Goal: Task Accomplishment & Management: Use online tool/utility

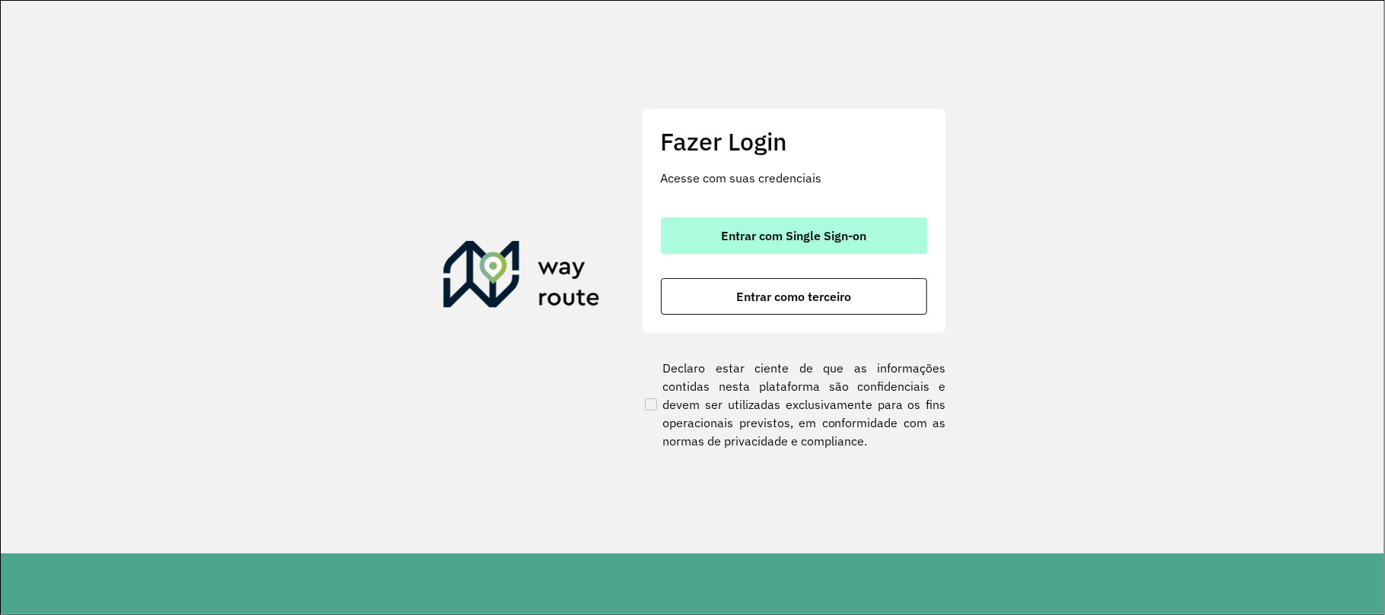
click at [721, 243] on button "Entrar com Single Sign-on" at bounding box center [794, 236] width 266 height 37
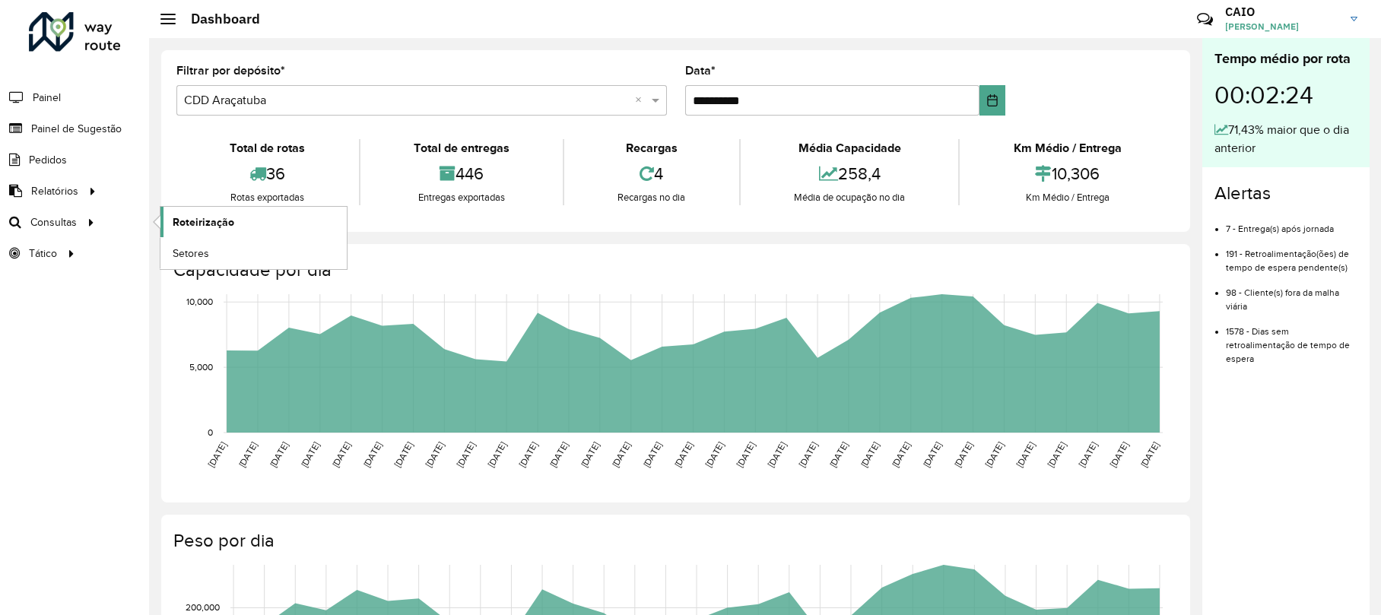
click at [189, 211] on link "Roteirização" at bounding box center [253, 222] width 186 height 30
click at [231, 222] on span "Roteirização" at bounding box center [204, 222] width 62 height 16
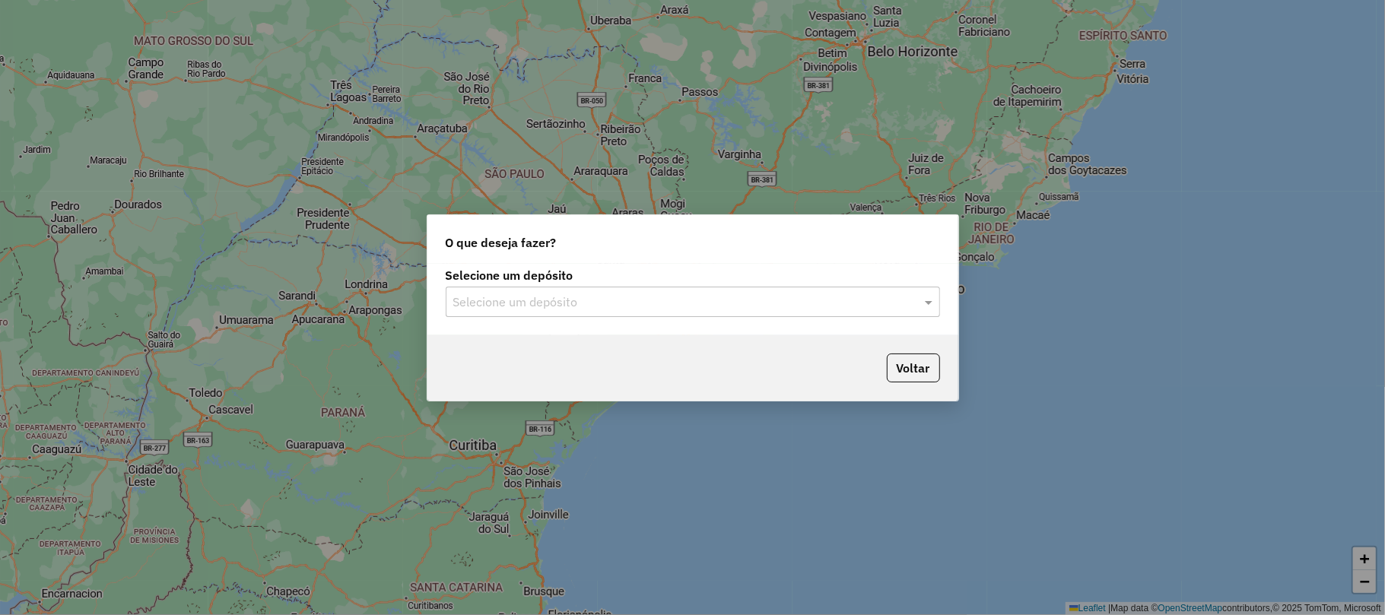
click at [444, 289] on div "Selecione um depósito Selecione um depósito" at bounding box center [692, 299] width 531 height 71
click at [459, 299] on input "text" at bounding box center [677, 303] width 449 height 18
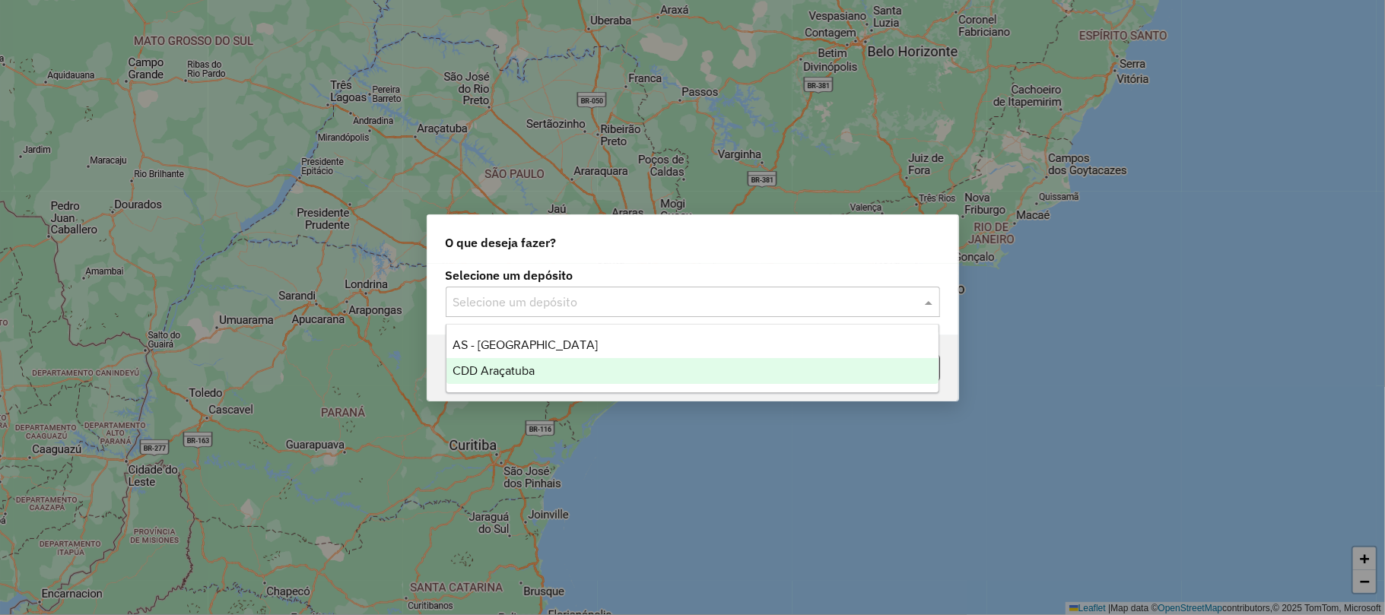
click at [520, 362] on div "CDD Araçatuba" at bounding box center [692, 371] width 492 height 26
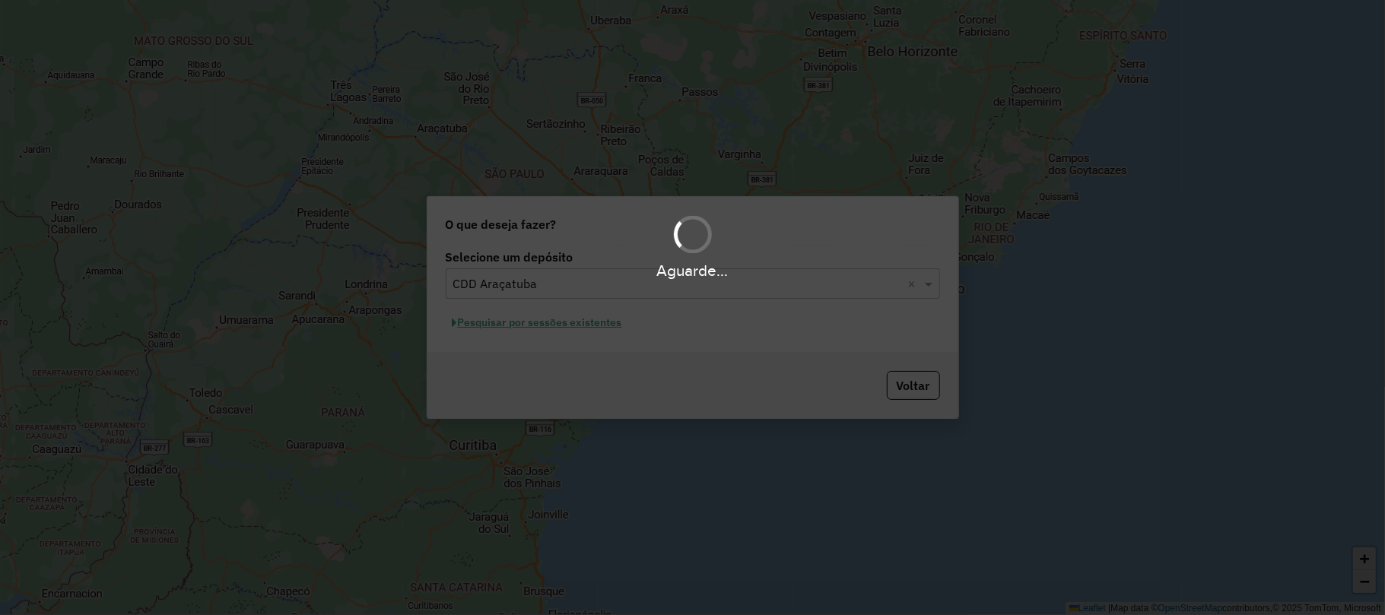
click at [531, 329] on div "Aguarde..." at bounding box center [692, 307] width 1385 height 615
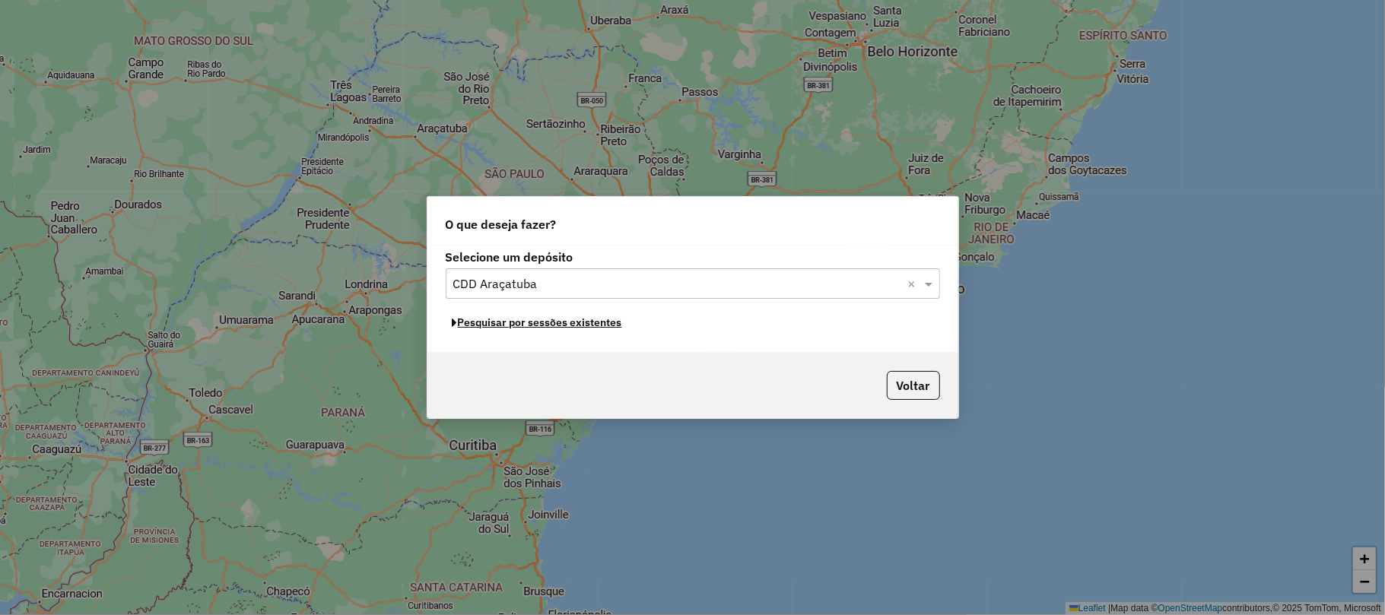
click at [531, 329] on button "Pesquisar por sessões existentes" at bounding box center [537, 323] width 183 height 24
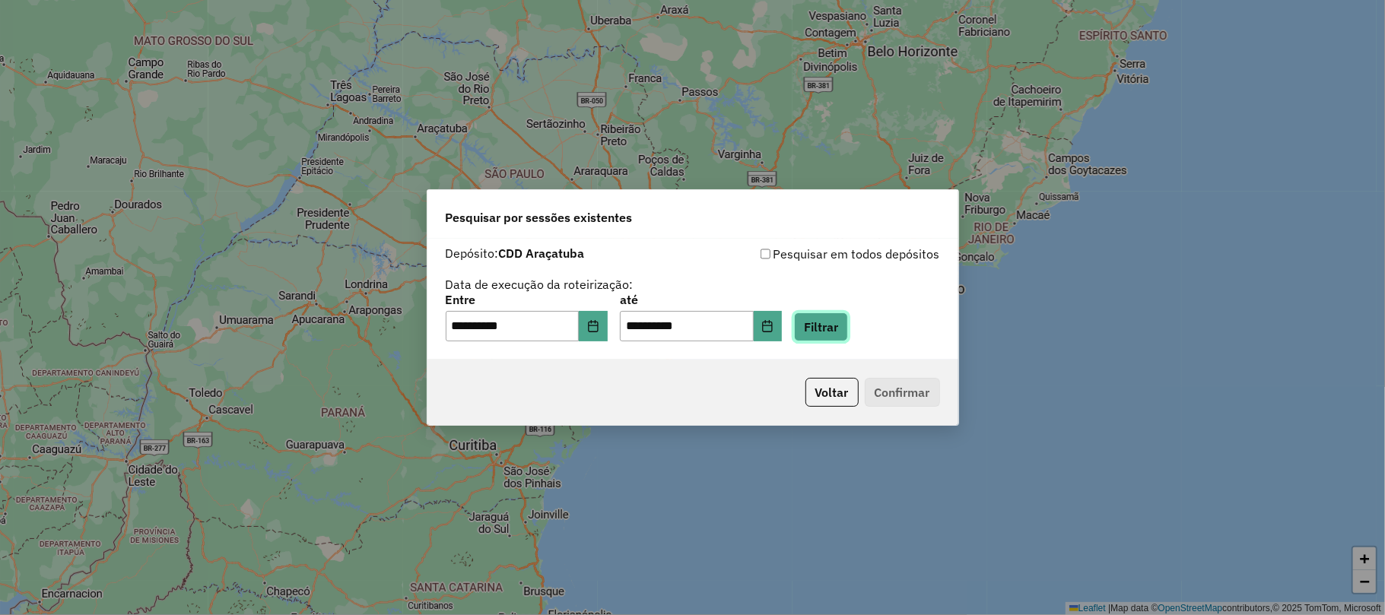
click at [826, 316] on button "Filtrar" at bounding box center [821, 327] width 54 height 29
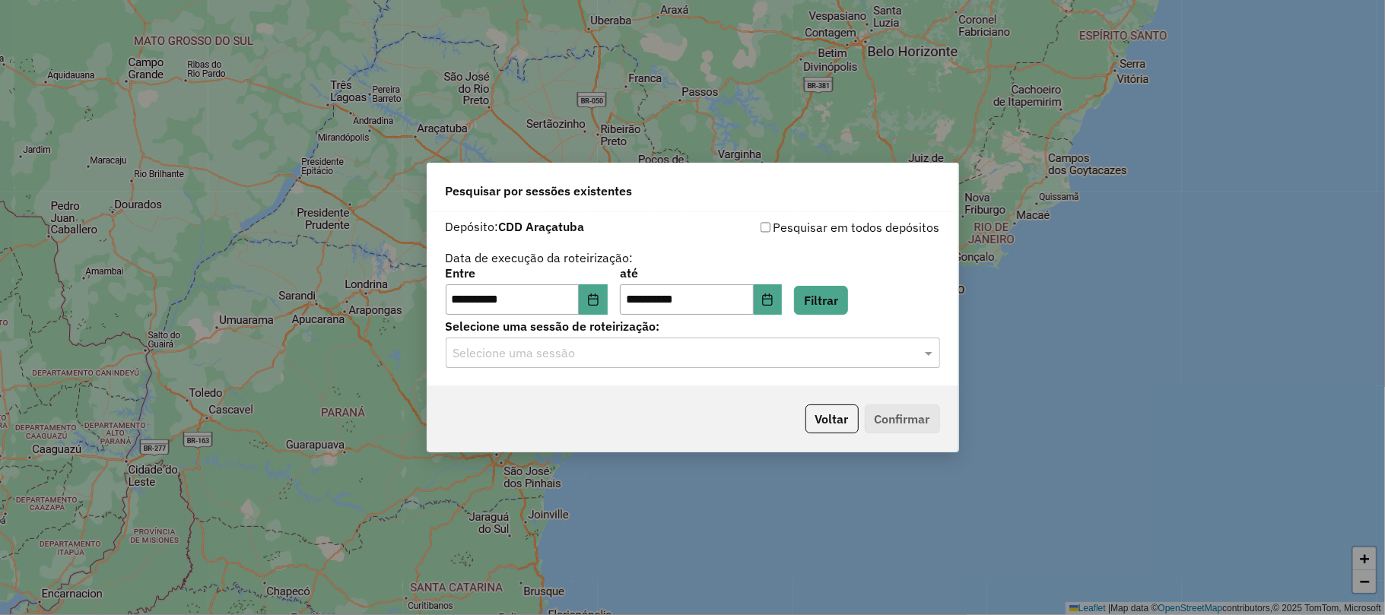
click at [555, 372] on div "**********" at bounding box center [692, 299] width 531 height 174
click at [539, 357] on input "text" at bounding box center [677, 354] width 449 height 18
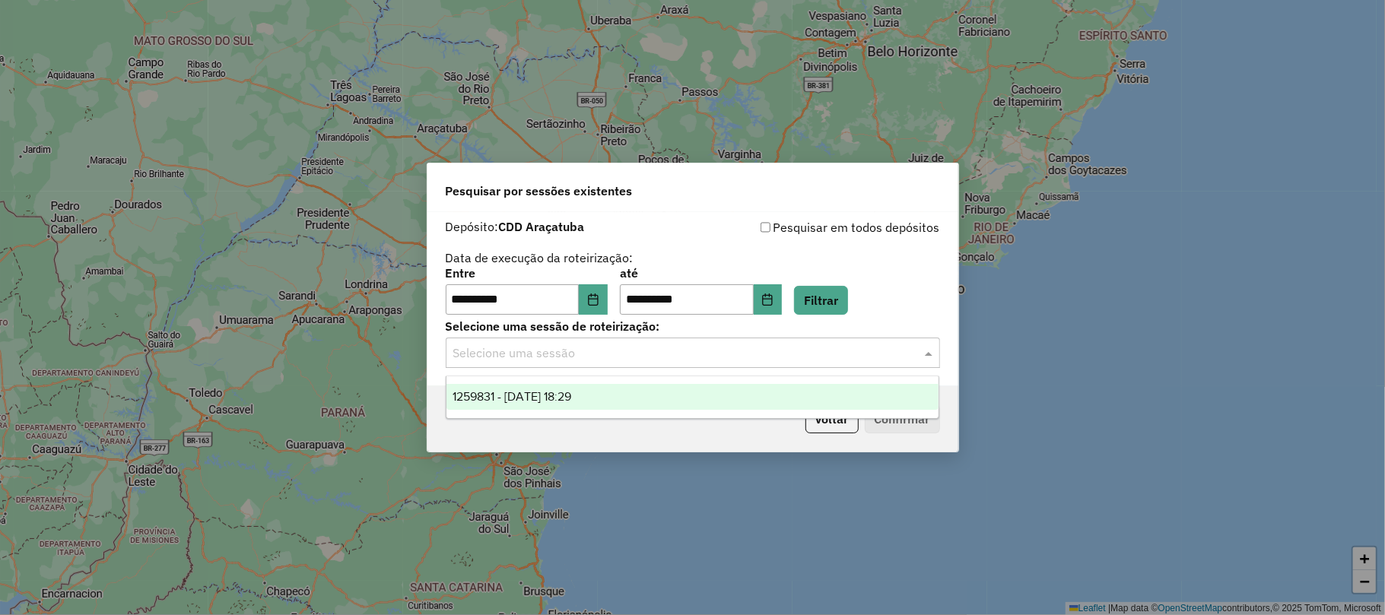
click at [525, 403] on span "1259831 - 05/09/2025 18:29" at bounding box center [512, 396] width 119 height 13
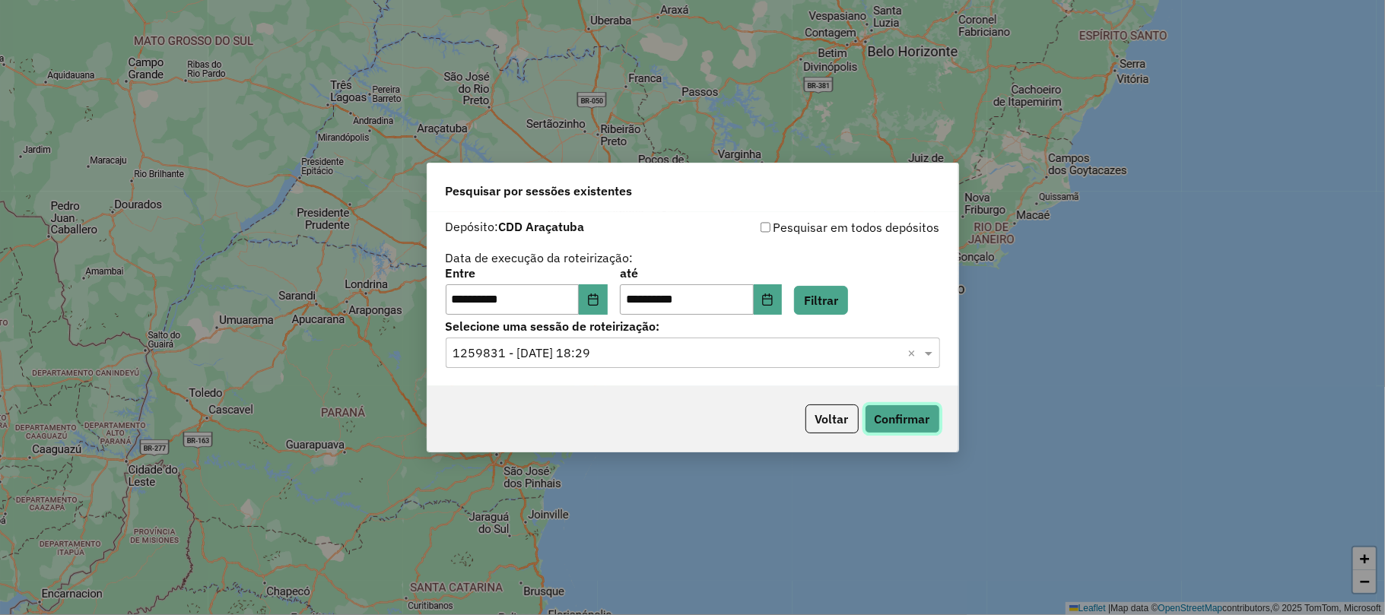
click at [882, 405] on button "Confirmar" at bounding box center [902, 419] width 75 height 29
click at [591, 305] on button "Choose Date" at bounding box center [593, 299] width 29 height 30
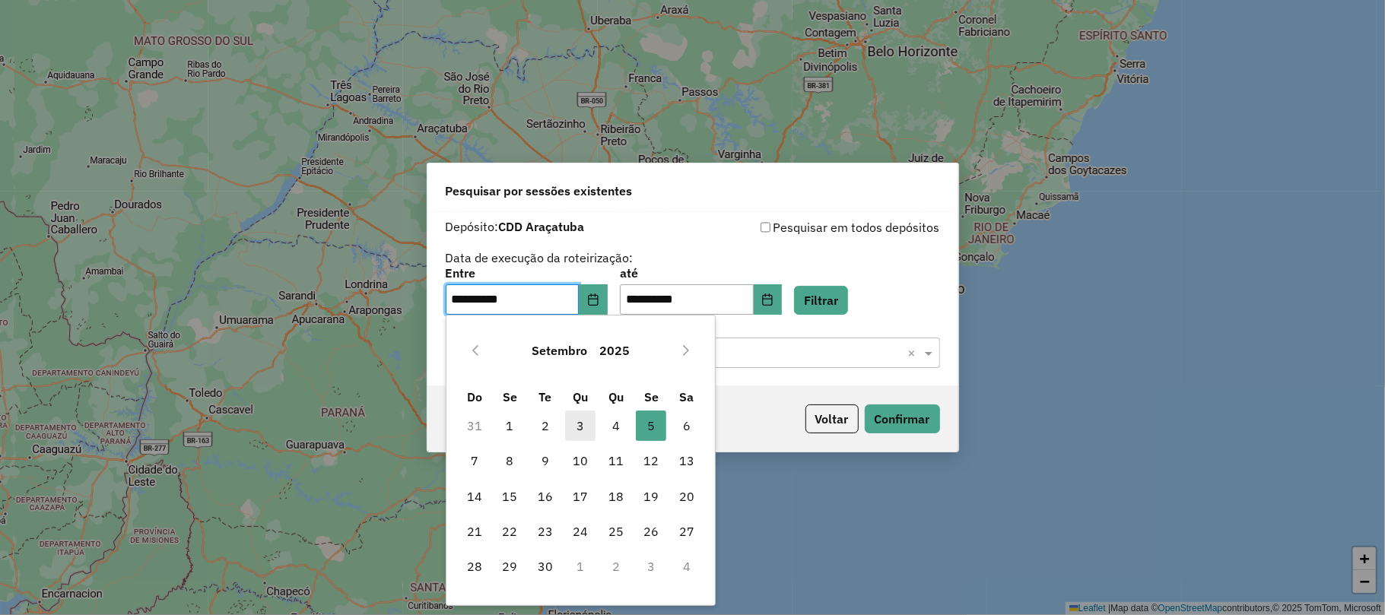
click at [587, 433] on span "3" at bounding box center [580, 426] width 30 height 30
type input "**********"
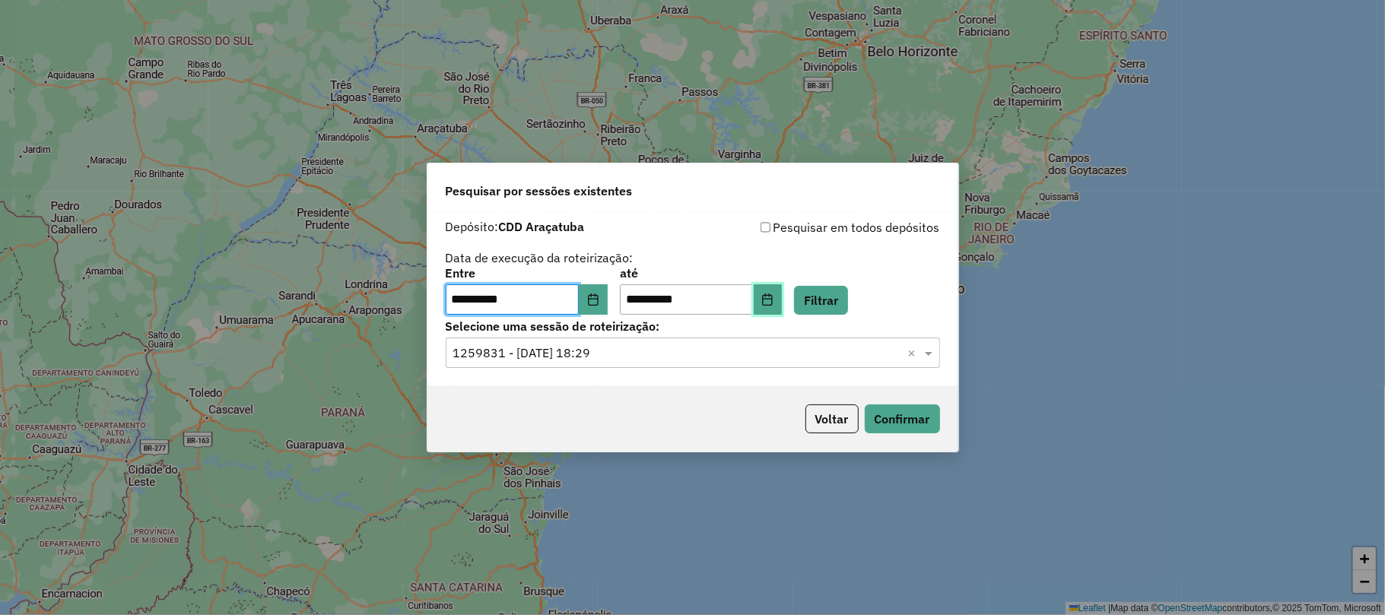
click at [783, 292] on button "Choose Date" at bounding box center [768, 299] width 29 height 30
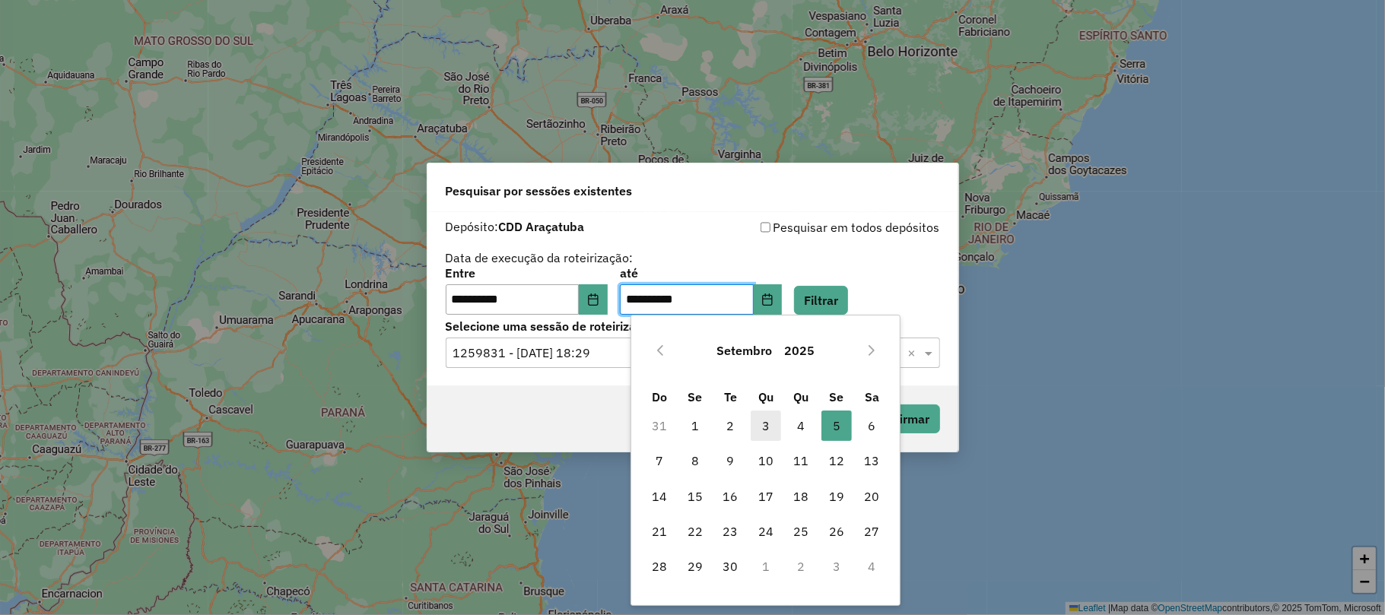
click at [765, 426] on span "3" at bounding box center [766, 426] width 30 height 30
type input "**********"
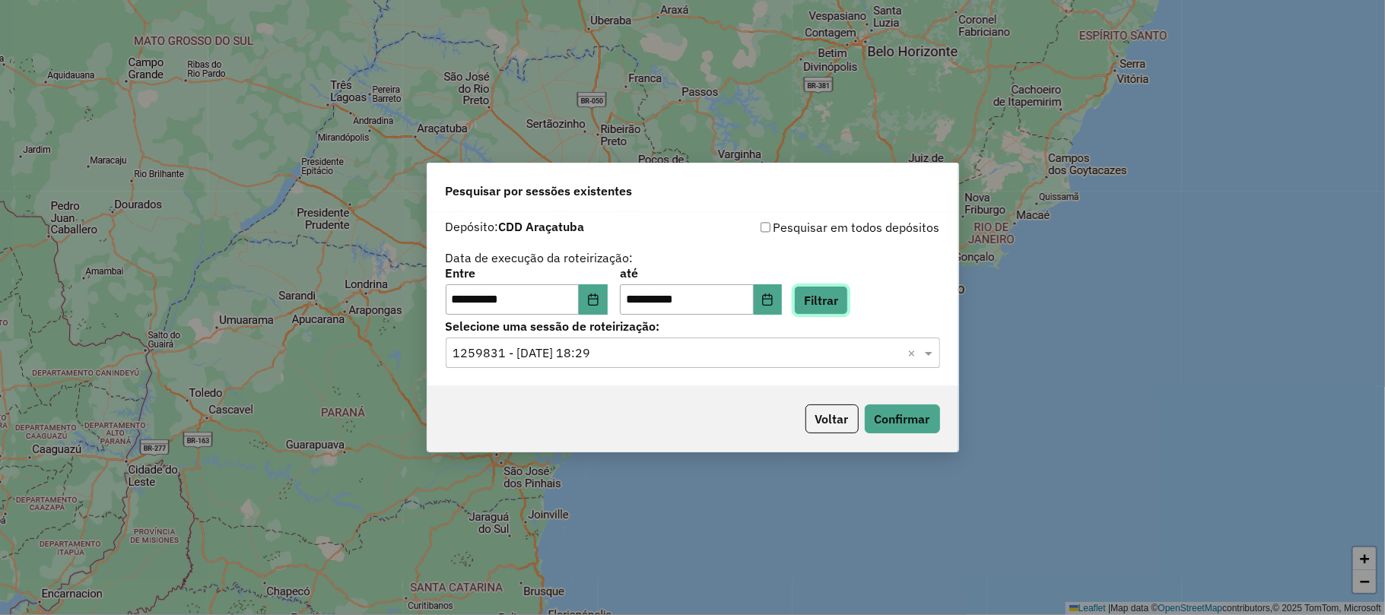
click at [847, 287] on button "Filtrar" at bounding box center [821, 300] width 54 height 29
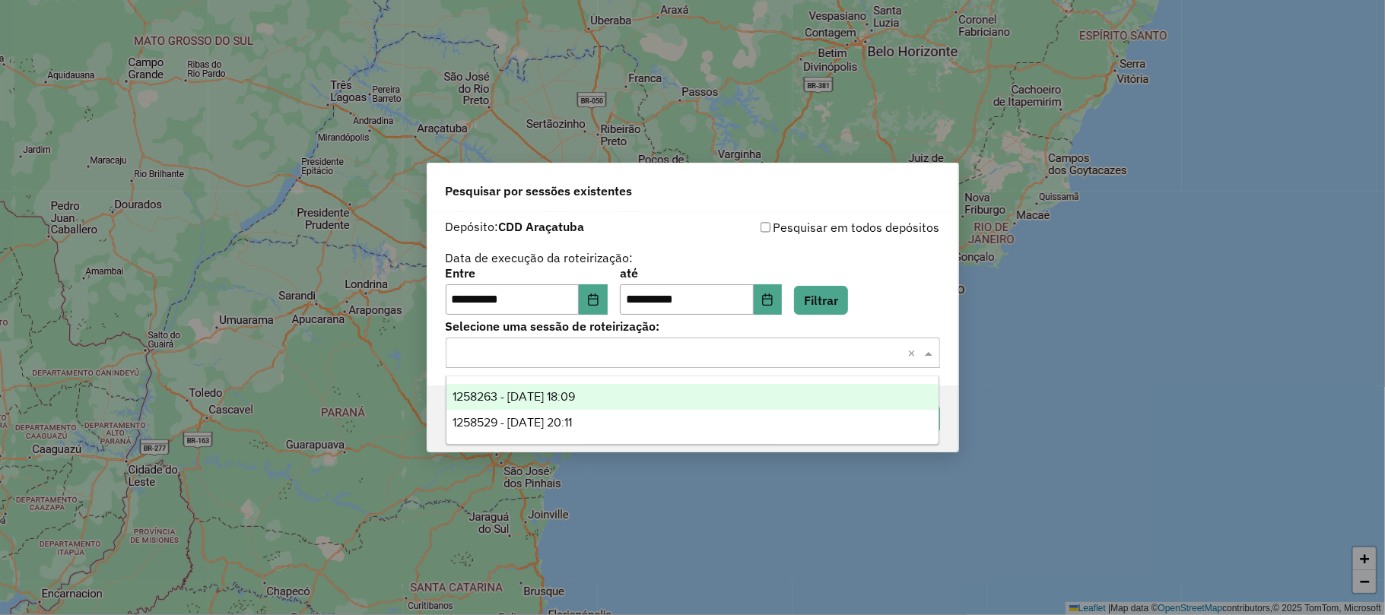
click at [646, 367] on div "Selecione uma sessão × ×" at bounding box center [693, 353] width 494 height 30
click at [652, 402] on div "1258263 - [DATE] 18:09" at bounding box center [692, 397] width 492 height 26
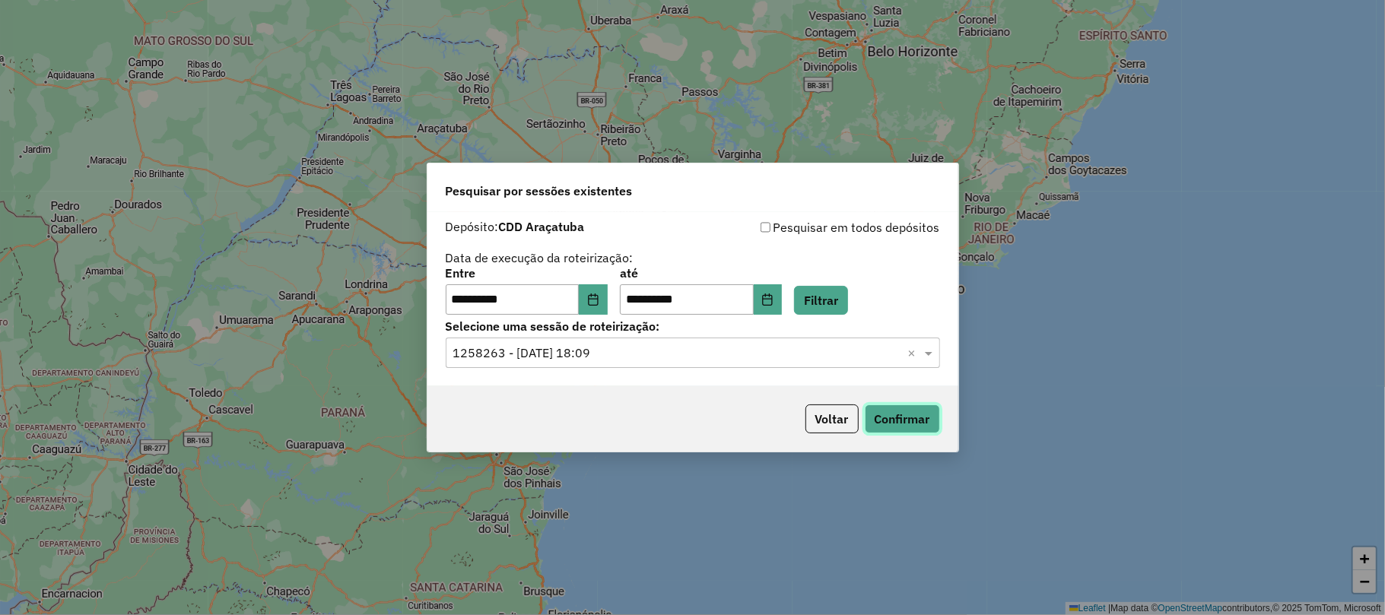
click at [893, 429] on button "Confirmar" at bounding box center [902, 419] width 75 height 29
click at [598, 295] on icon "Choose Date" at bounding box center [593, 300] width 10 height 12
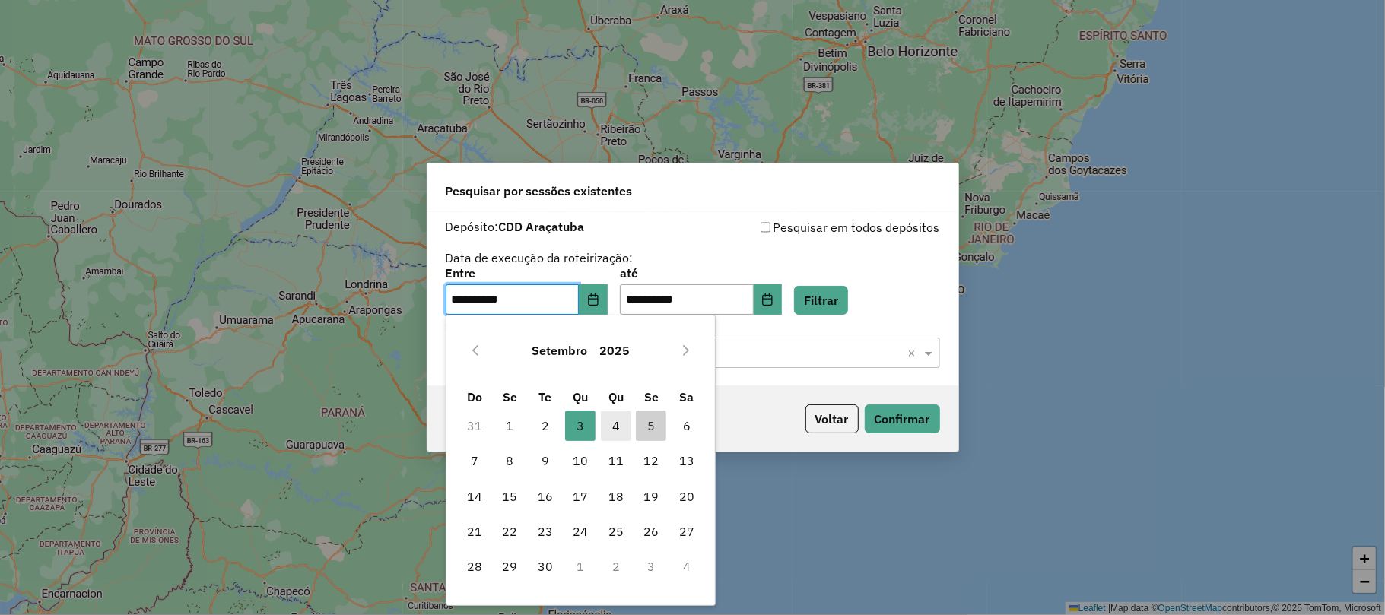
click at [615, 427] on span "4" at bounding box center [616, 426] width 30 height 30
type input "**********"
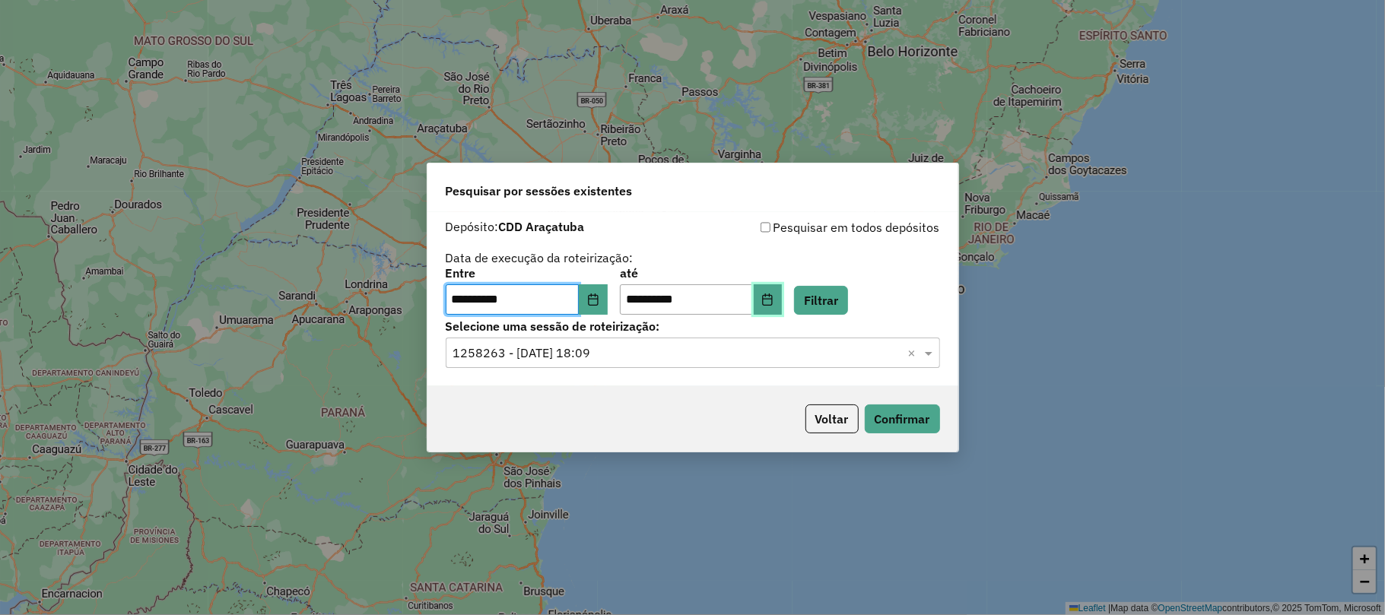
click at [777, 291] on button "Choose Date" at bounding box center [768, 299] width 29 height 30
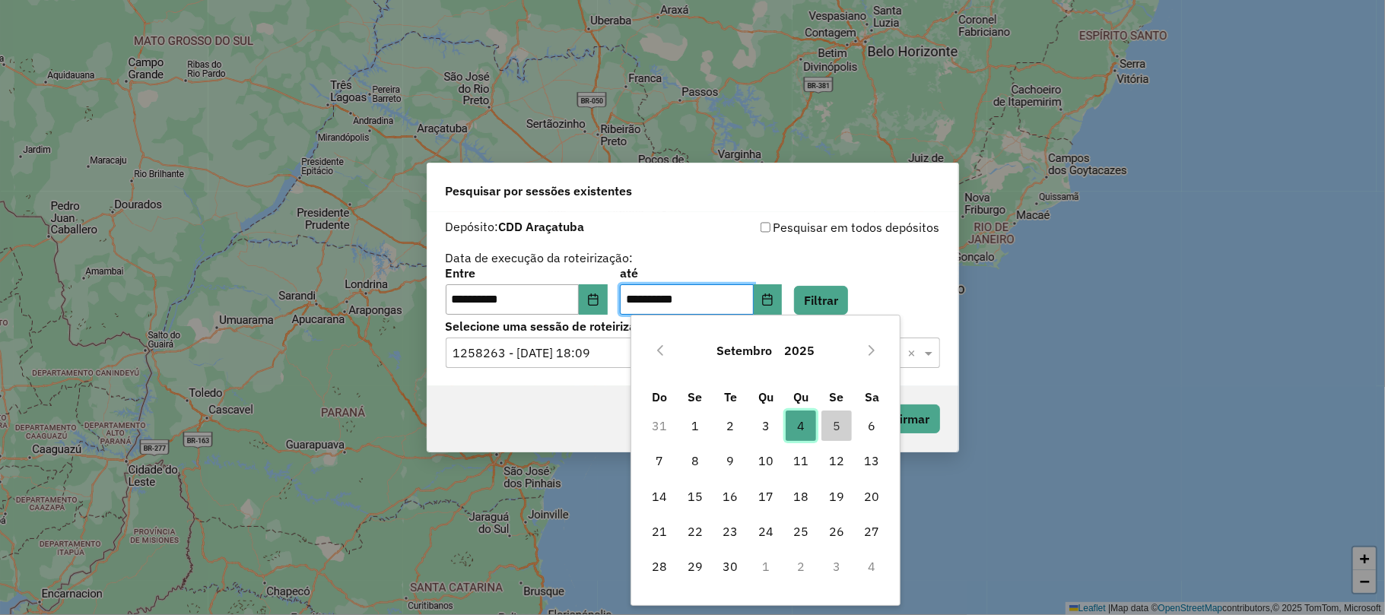
click at [793, 423] on span "4" at bounding box center [801, 426] width 30 height 30
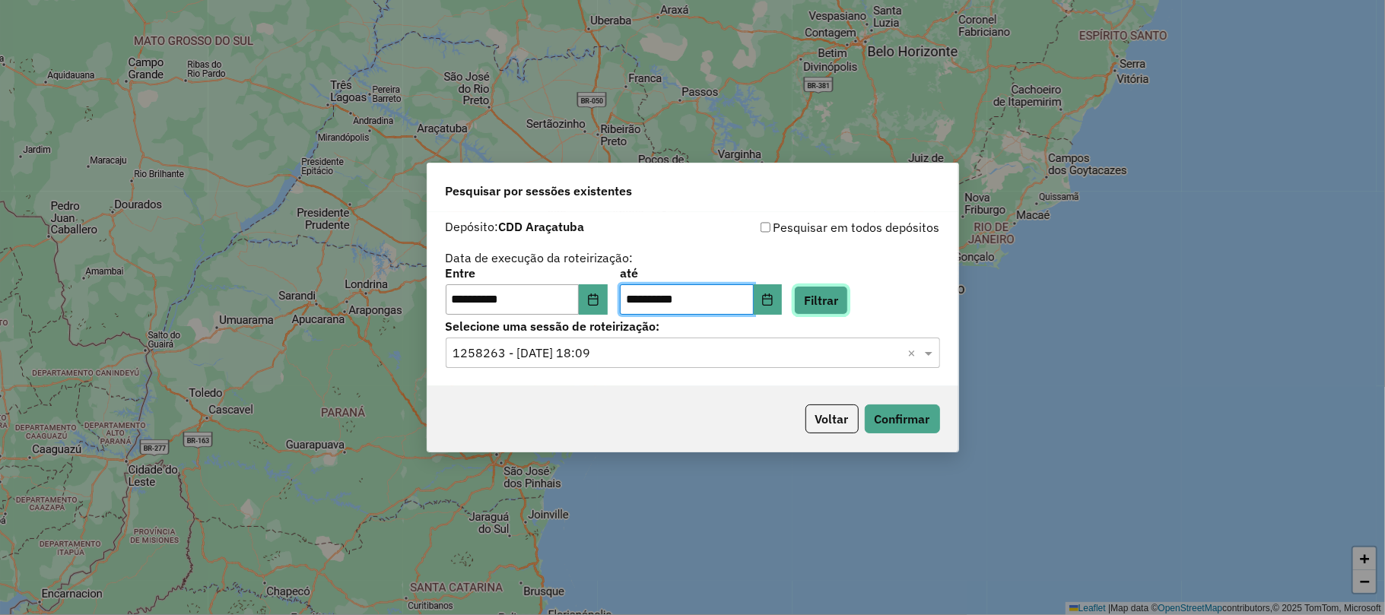
click at [837, 305] on button "Filtrar" at bounding box center [821, 300] width 54 height 29
click at [616, 357] on input "text" at bounding box center [677, 354] width 449 height 18
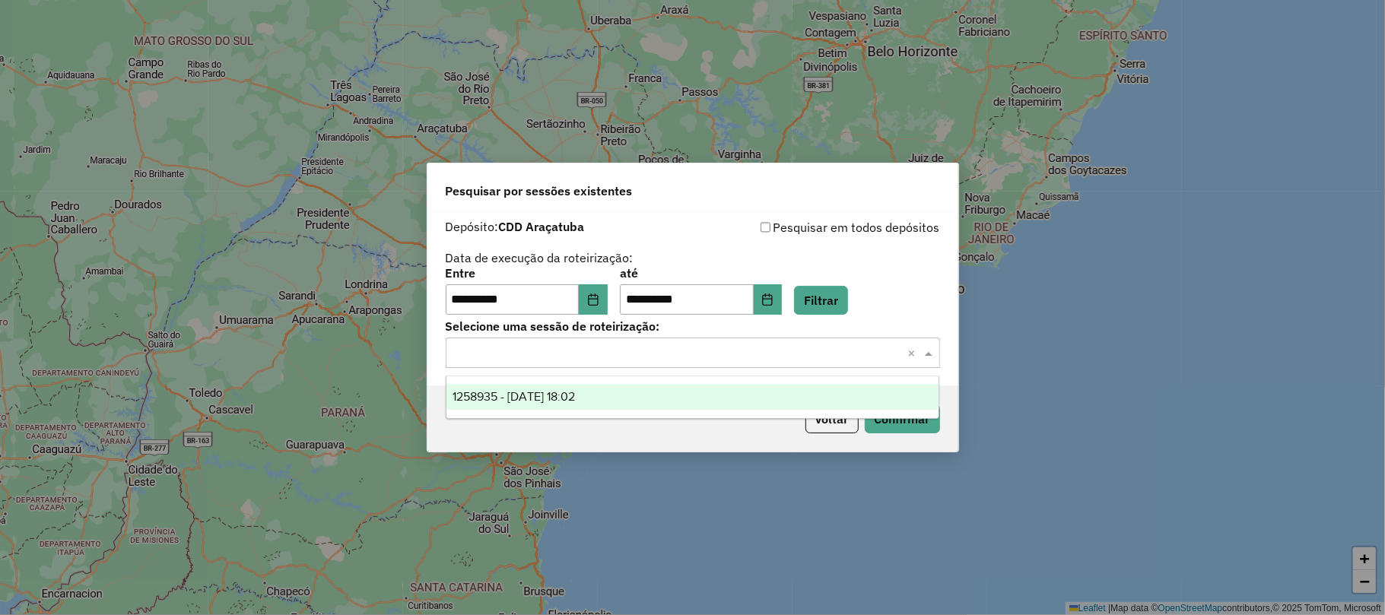
click at [575, 402] on span "1258935 - 04/09/2025 18:02" at bounding box center [514, 396] width 122 height 13
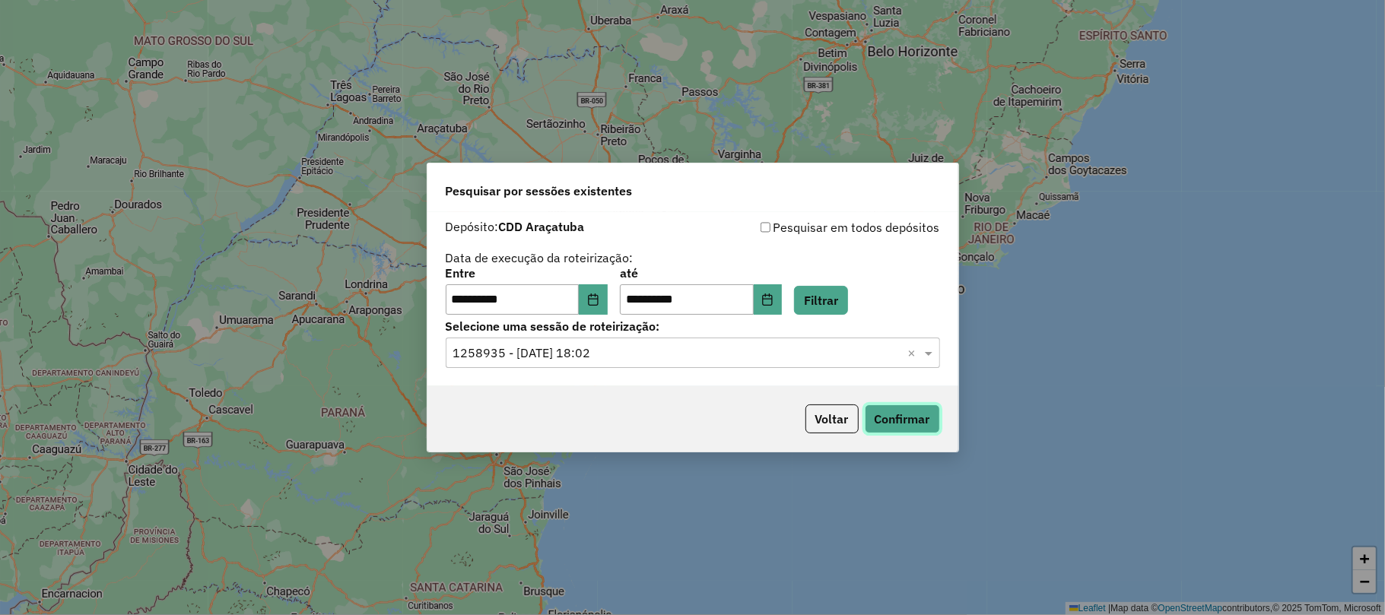
click at [880, 414] on button "Confirmar" at bounding box center [902, 419] width 75 height 29
click at [595, 299] on button "Choose Date" at bounding box center [593, 299] width 29 height 30
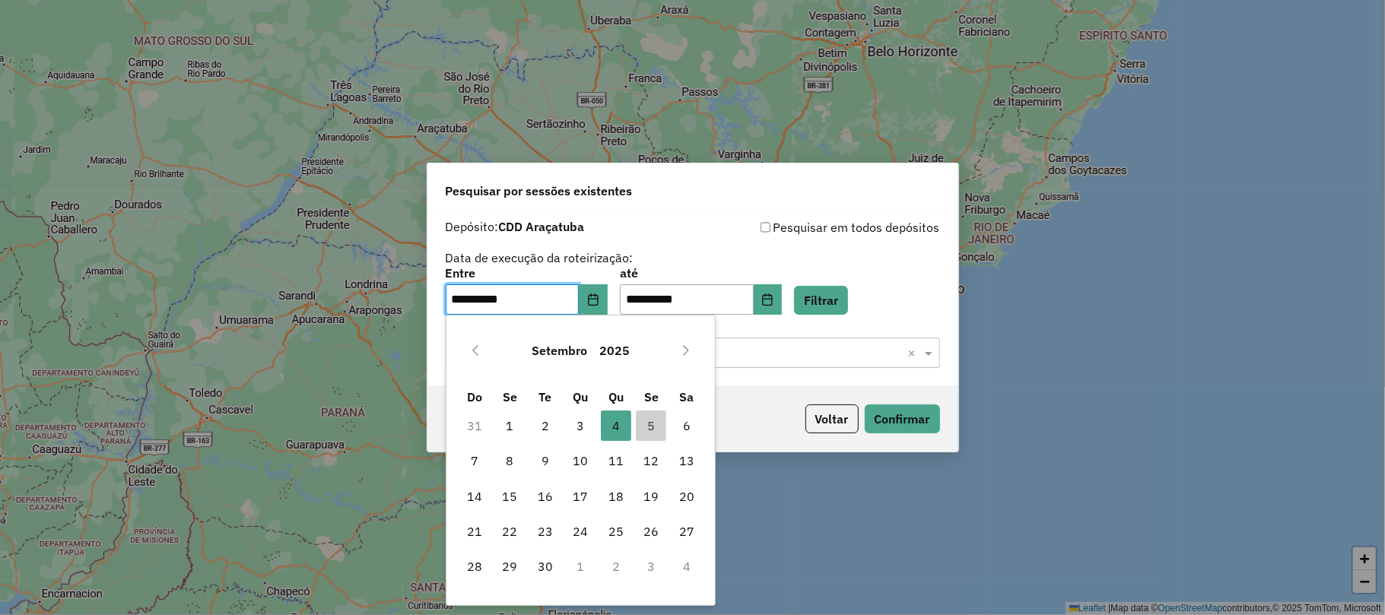
click at [551, 351] on button "Setembro" at bounding box center [560, 350] width 68 height 37
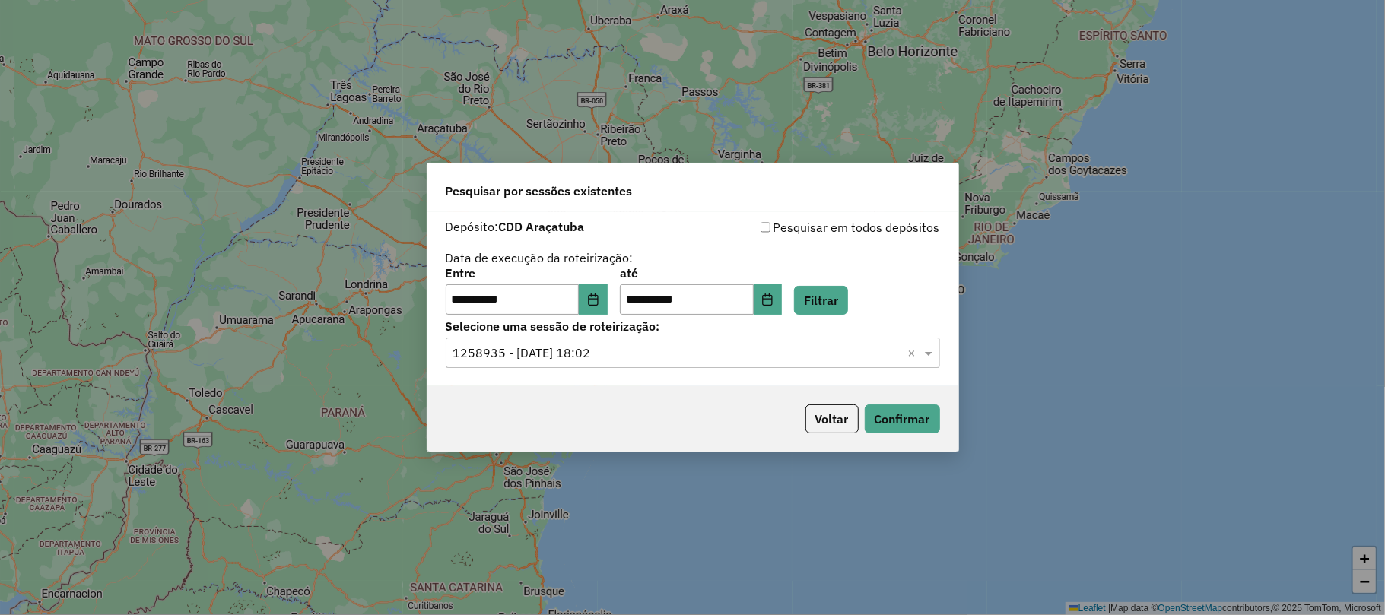
click at [593, 266] on label "Entre" at bounding box center [527, 273] width 162 height 18
click at [600, 292] on button "Choose Date" at bounding box center [593, 299] width 29 height 30
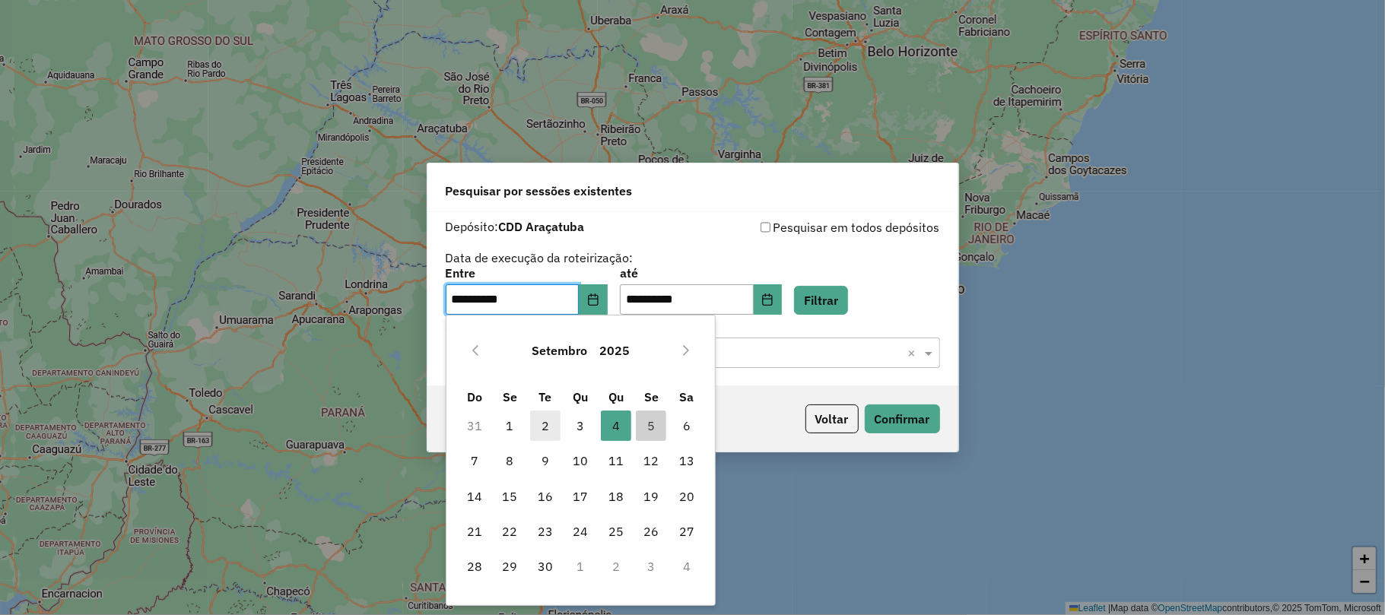
click at [537, 427] on span "2" at bounding box center [545, 426] width 30 height 30
type input "**********"
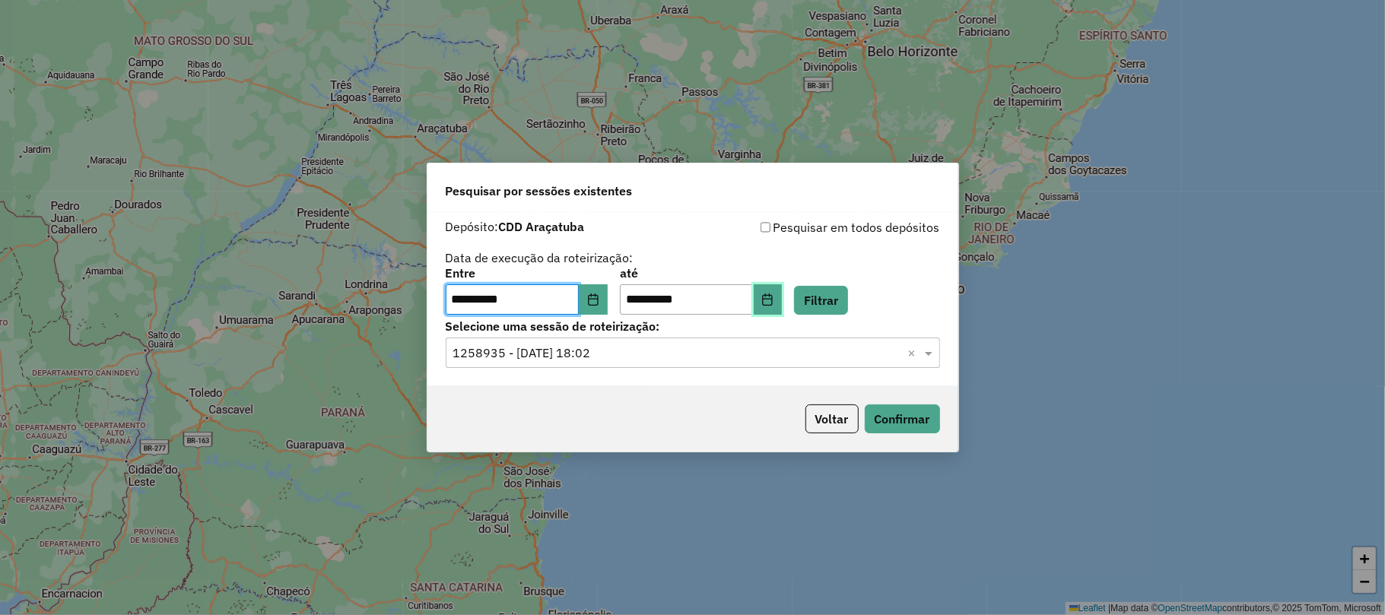
click at [783, 294] on button "Choose Date" at bounding box center [768, 299] width 29 height 30
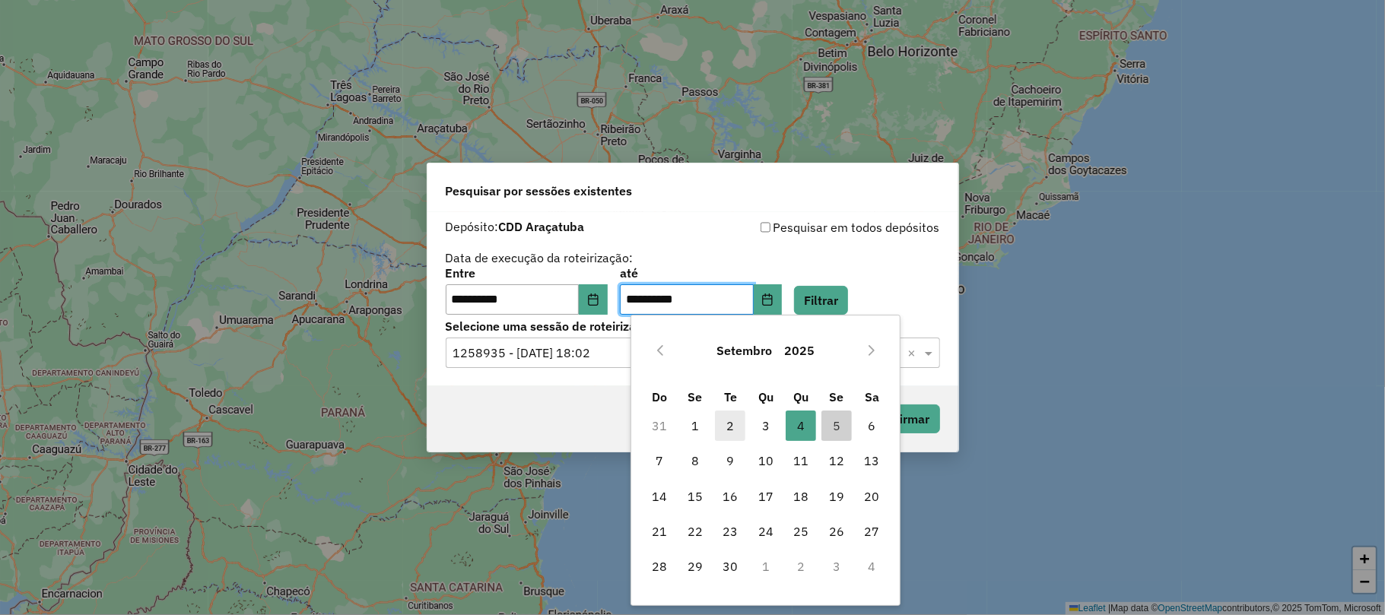
click at [719, 424] on span "2" at bounding box center [730, 426] width 30 height 30
type input "**********"
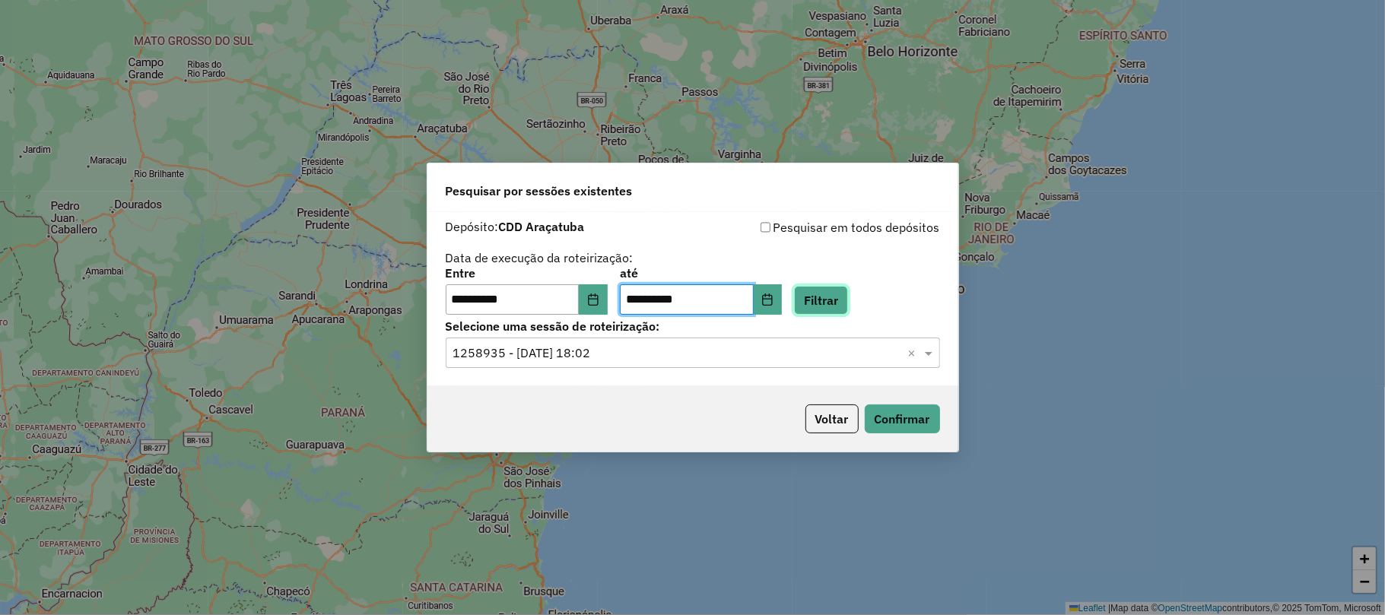
click at [847, 299] on button "Filtrar" at bounding box center [821, 300] width 54 height 29
click at [882, 424] on button "Confirmar" at bounding box center [902, 419] width 75 height 29
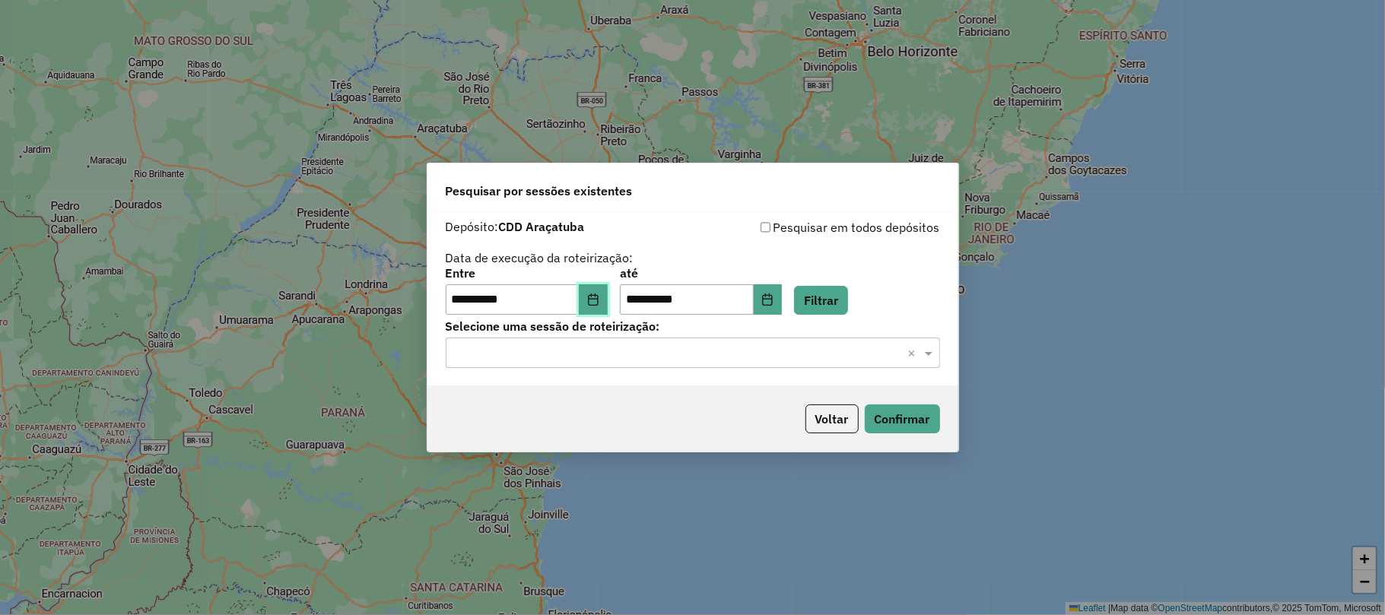
click at [598, 295] on icon "Choose Date" at bounding box center [593, 300] width 10 height 12
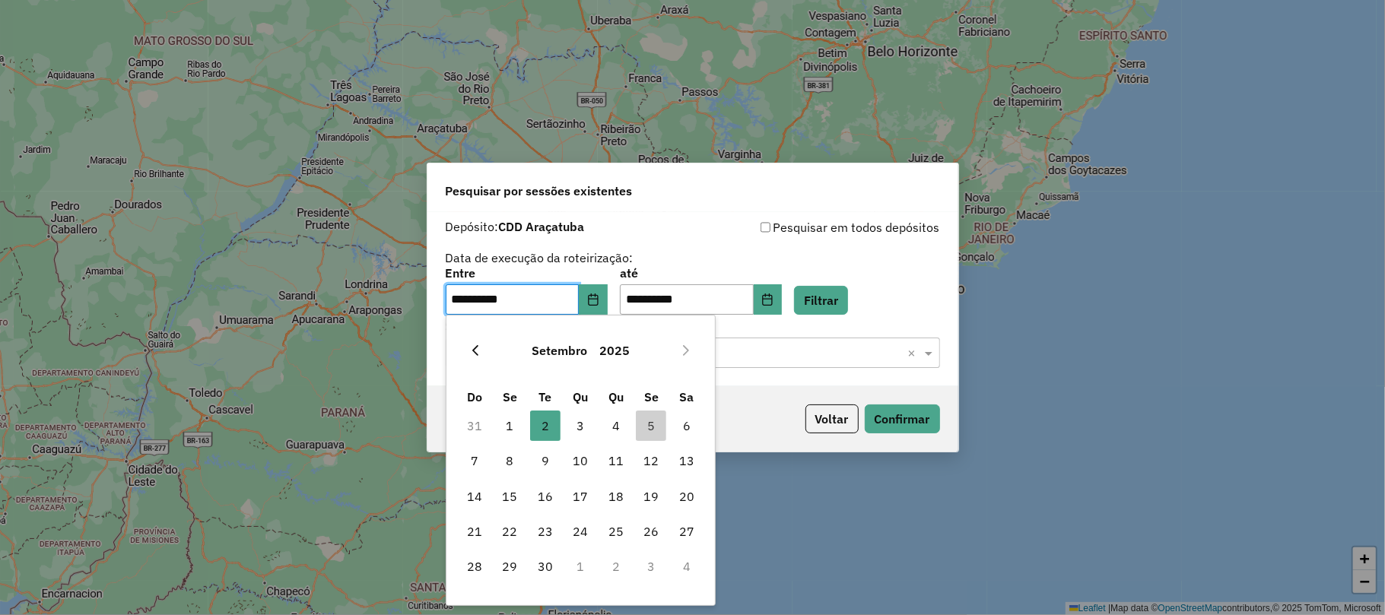
click at [473, 351] on icon "Previous Month" at bounding box center [475, 351] width 12 height 12
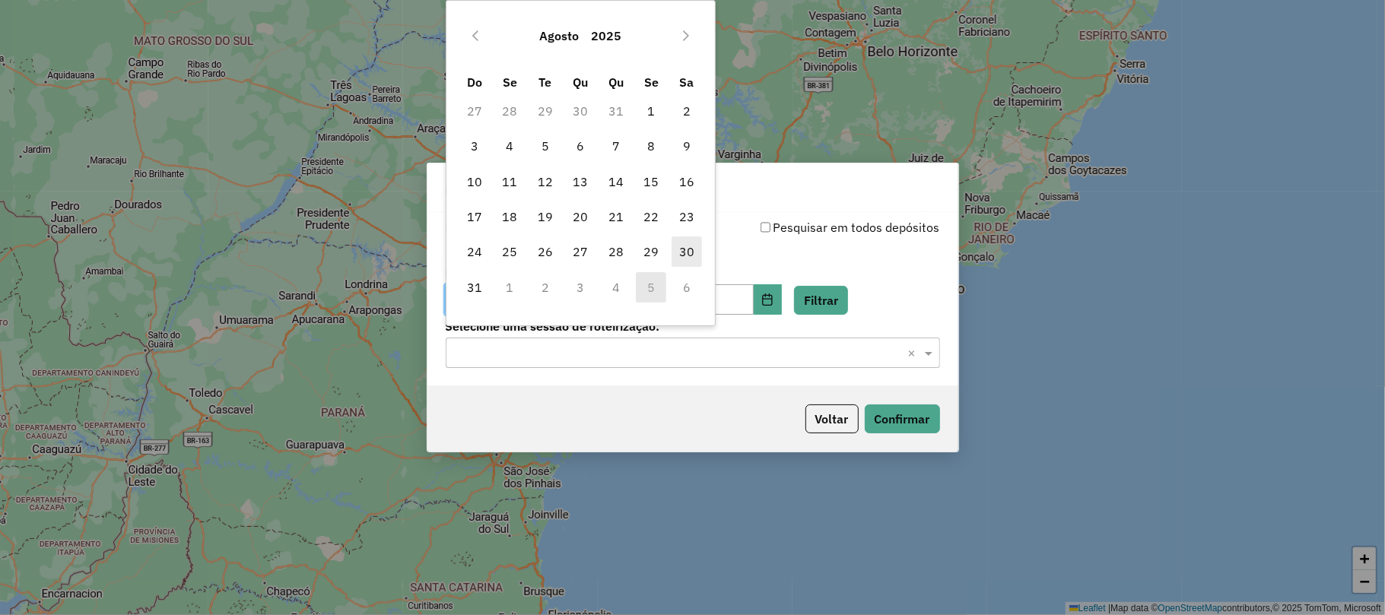
click at [682, 257] on span "30" at bounding box center [687, 252] width 30 height 30
type input "**********"
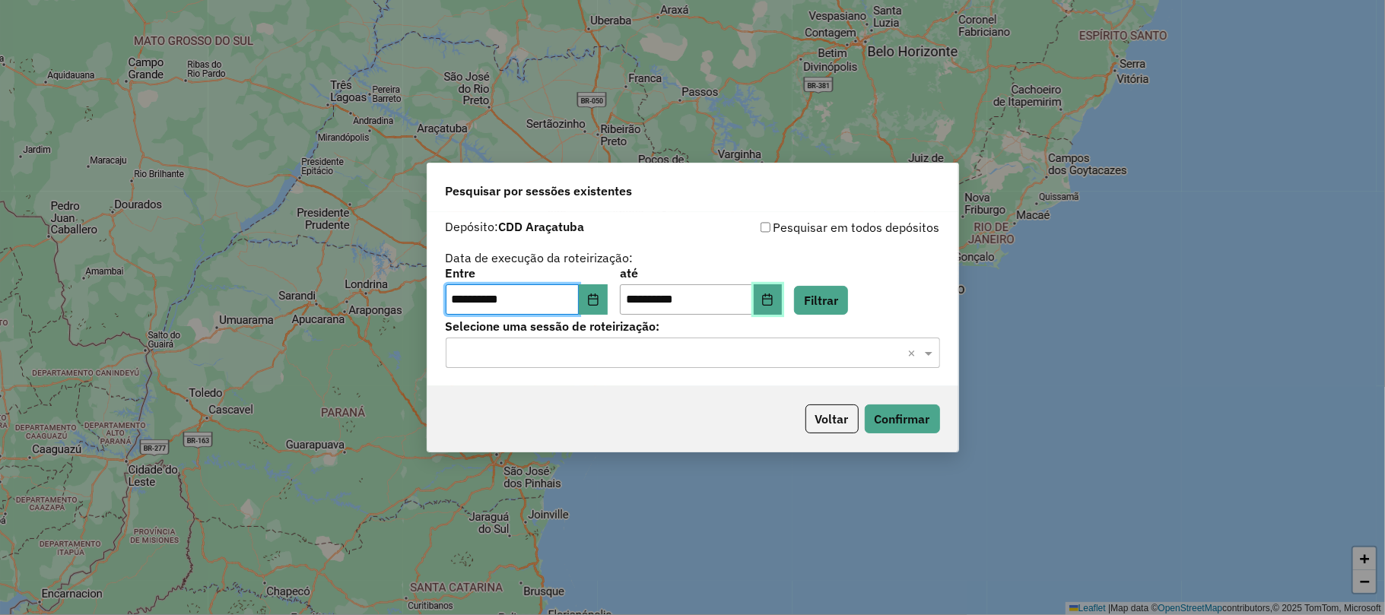
click at [782, 299] on button "Choose Date" at bounding box center [768, 299] width 29 height 30
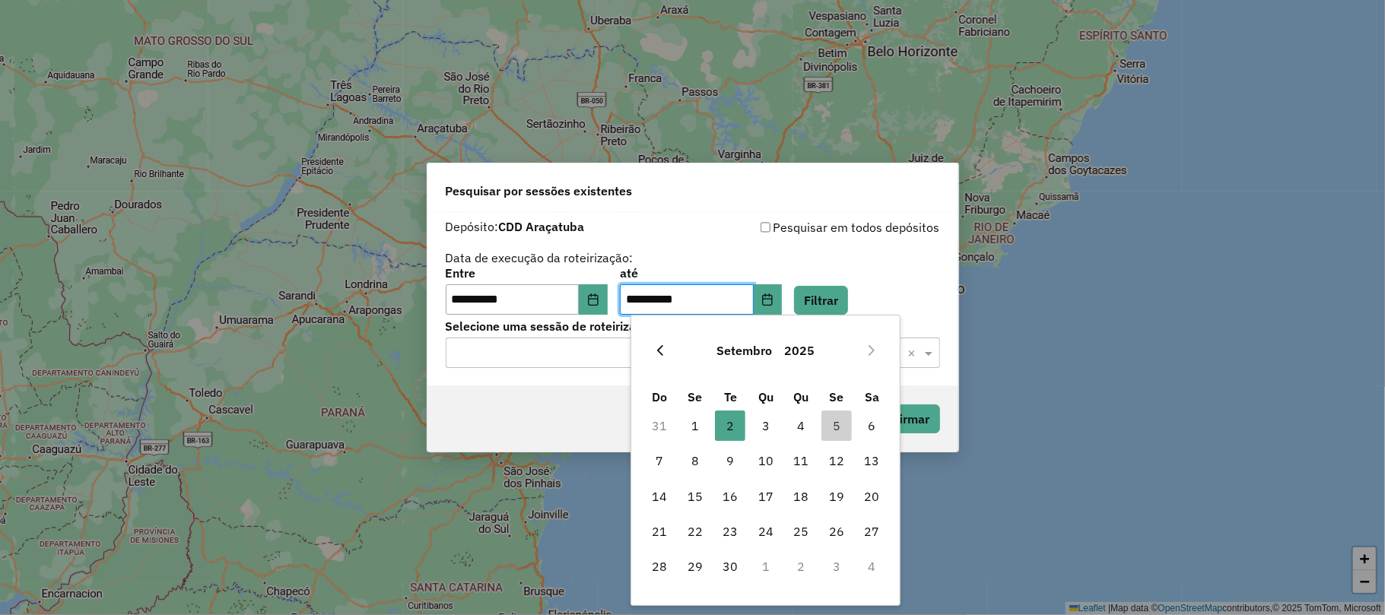
click at [662, 354] on icon "Previous Month" at bounding box center [660, 350] width 6 height 11
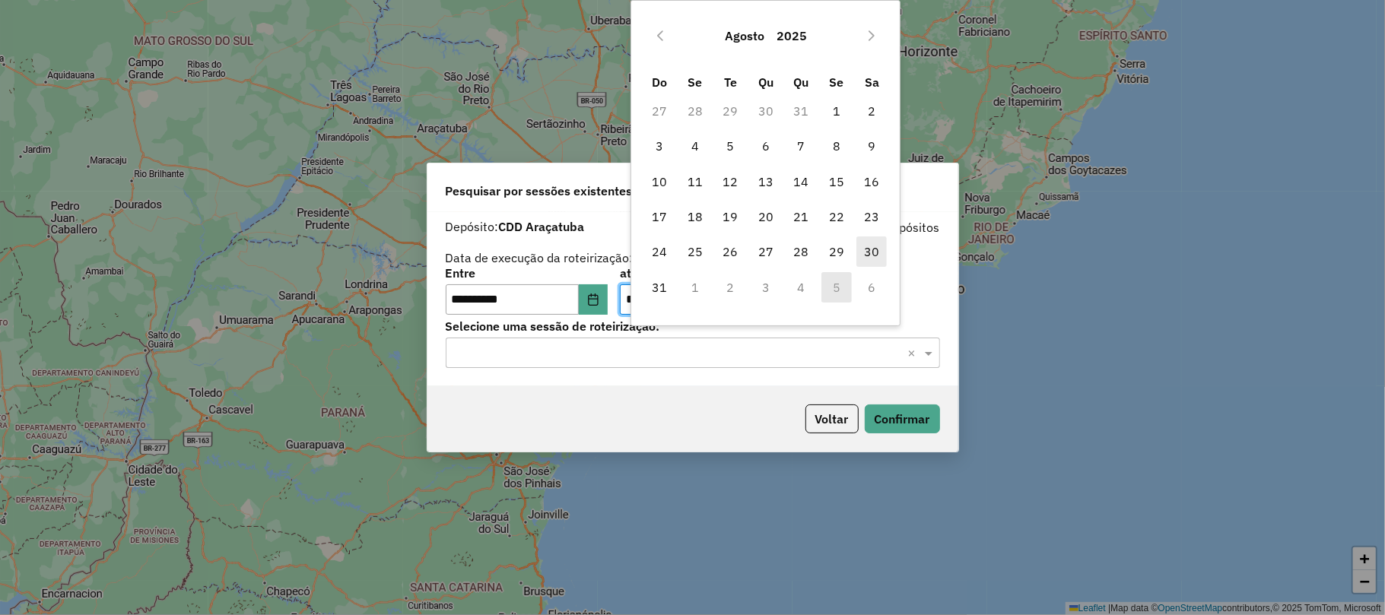
click at [862, 247] on span "30" at bounding box center [871, 252] width 30 height 30
type input "**********"
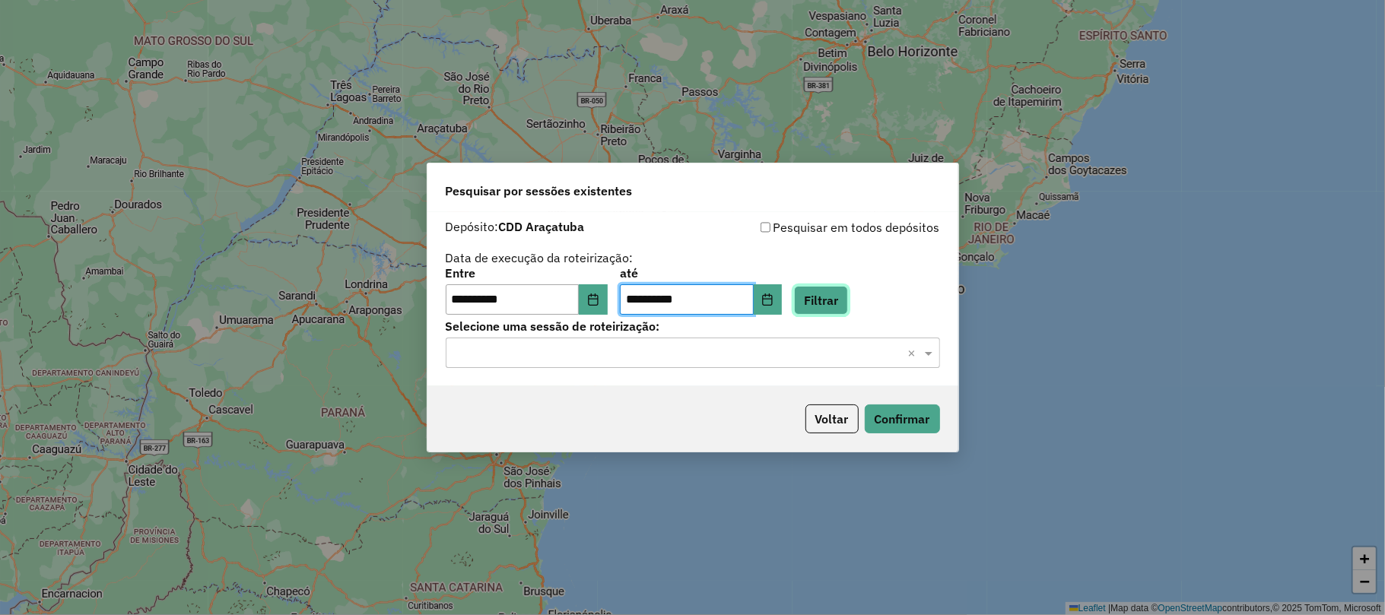
click at [848, 295] on button "Filtrar" at bounding box center [821, 300] width 54 height 29
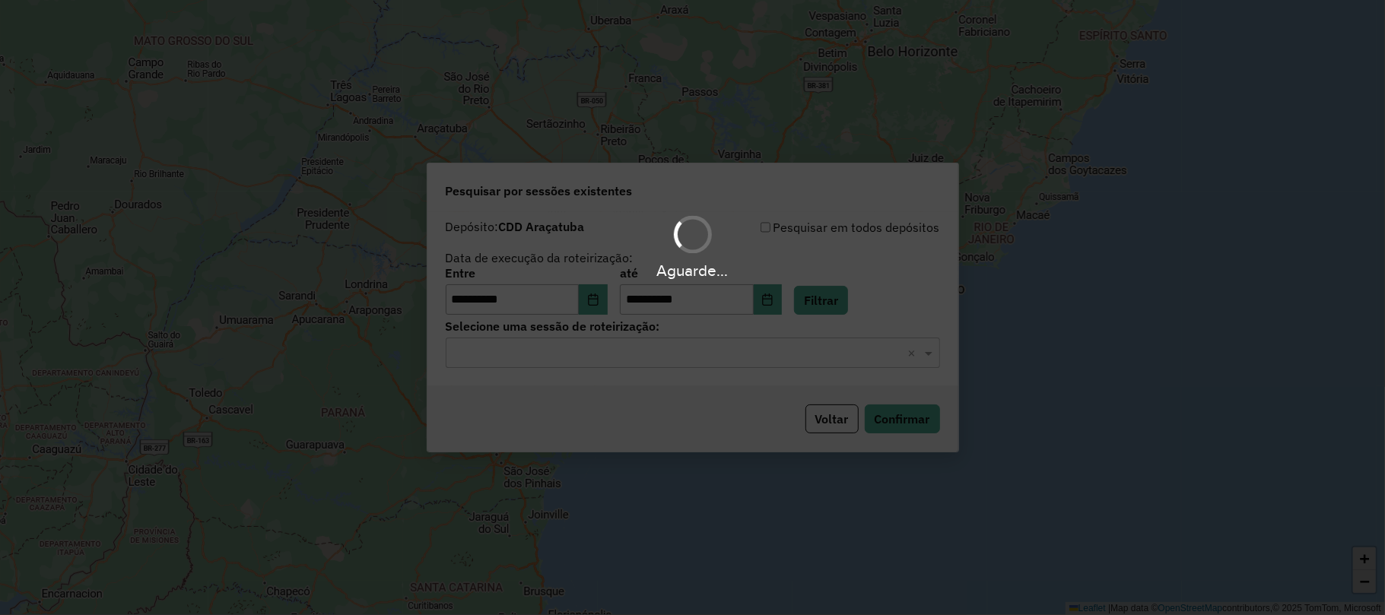
click at [580, 362] on input "text" at bounding box center [677, 354] width 449 height 18
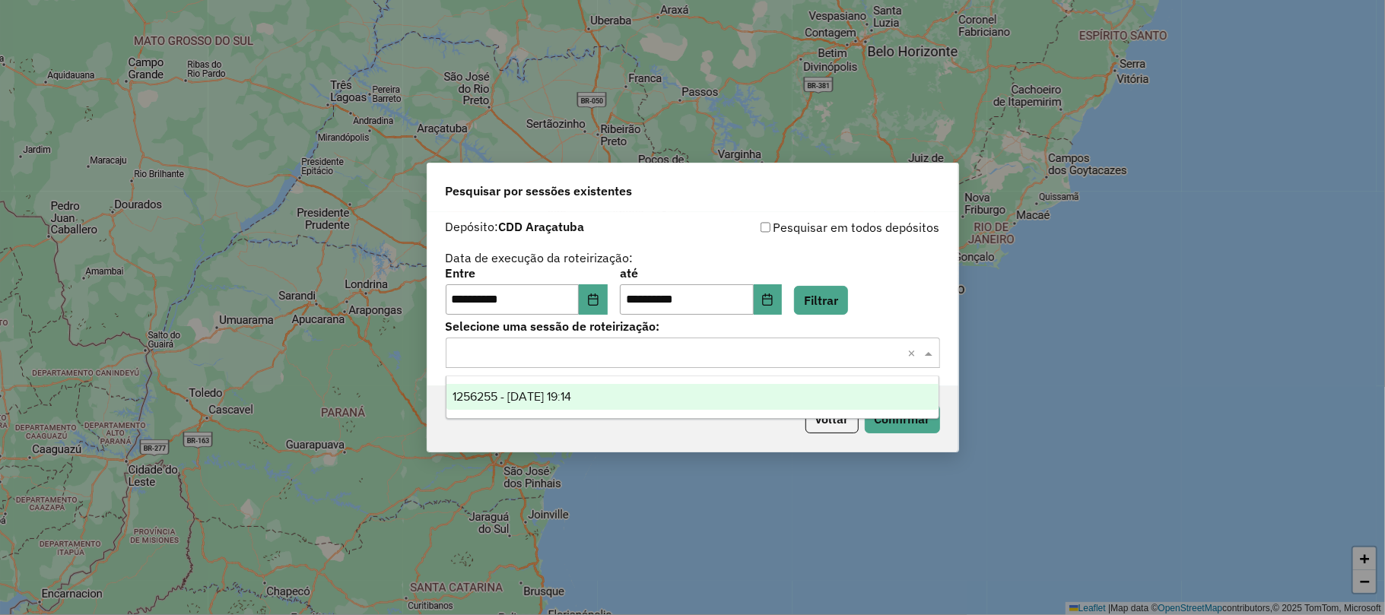
click at [571, 394] on span "1256255 - 30/08/2025 19:14" at bounding box center [512, 396] width 119 height 13
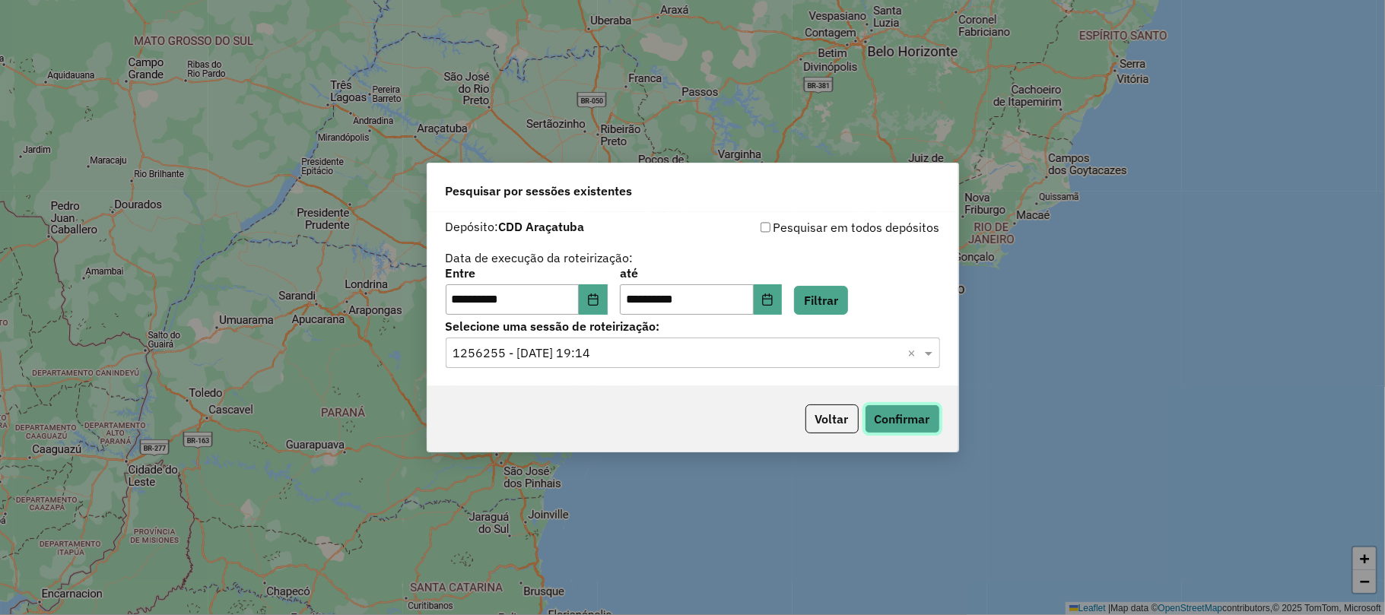
click at [872, 415] on button "Confirmar" at bounding box center [902, 419] width 75 height 29
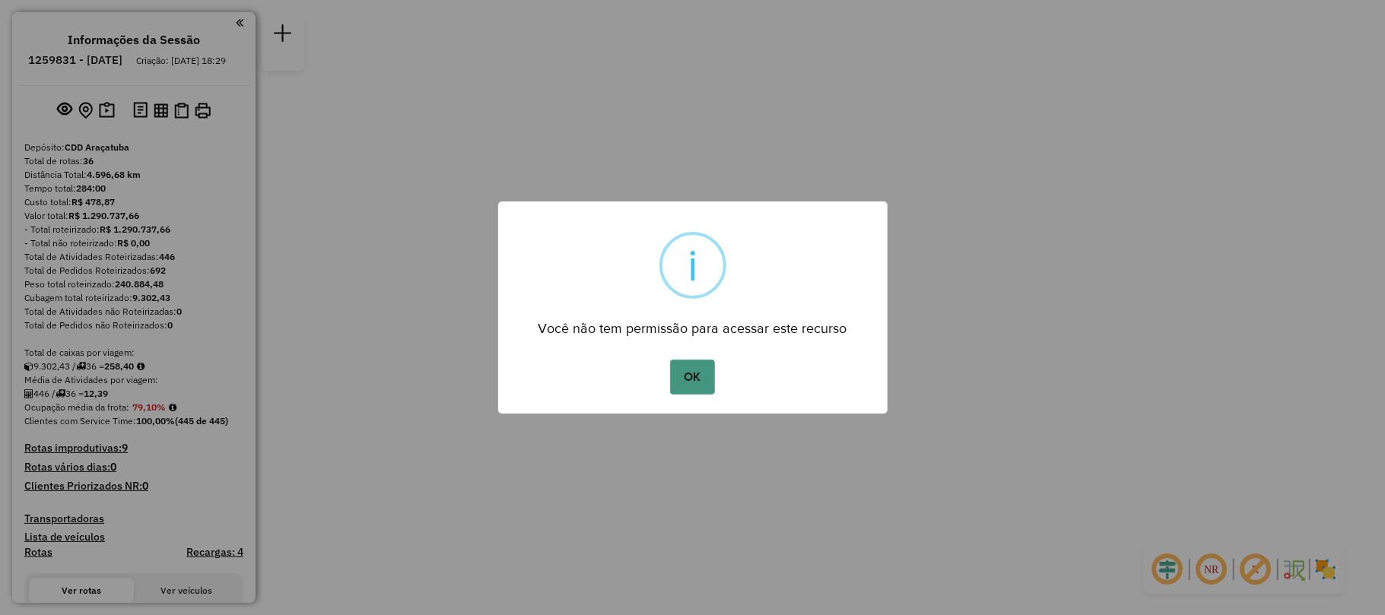
click at [697, 379] on button "OK" at bounding box center [692, 377] width 45 height 35
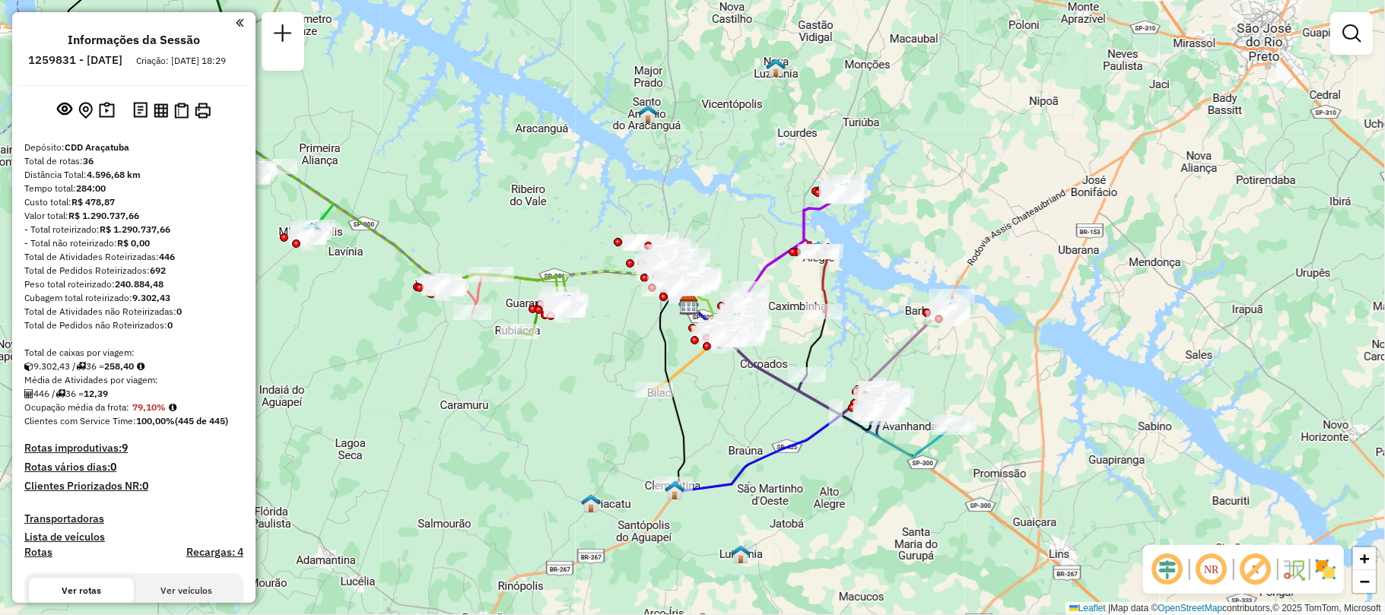
drag, startPoint x: 703, startPoint y: 421, endPoint x: 678, endPoint y: 335, distance: 90.1
click at [678, 335] on div "Janela de atendimento Grade de atendimento Capacidade Transportadoras Veículos …" at bounding box center [692, 307] width 1385 height 615
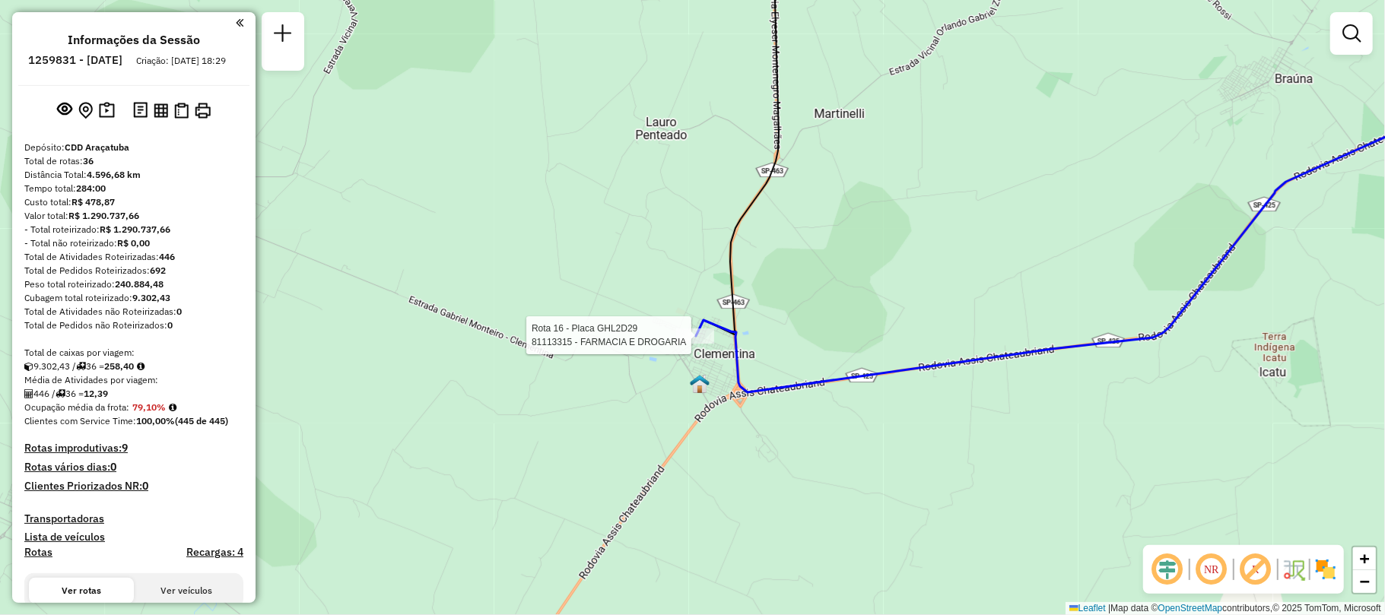
select select "**********"
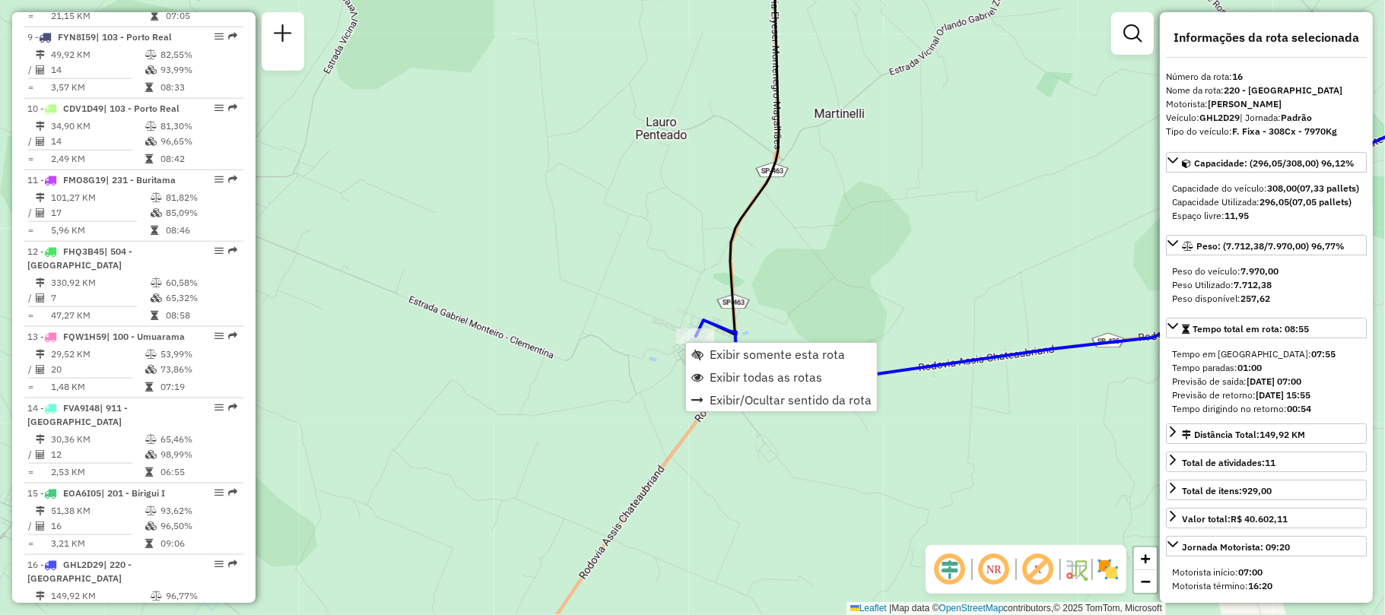
scroll to position [1768, 0]
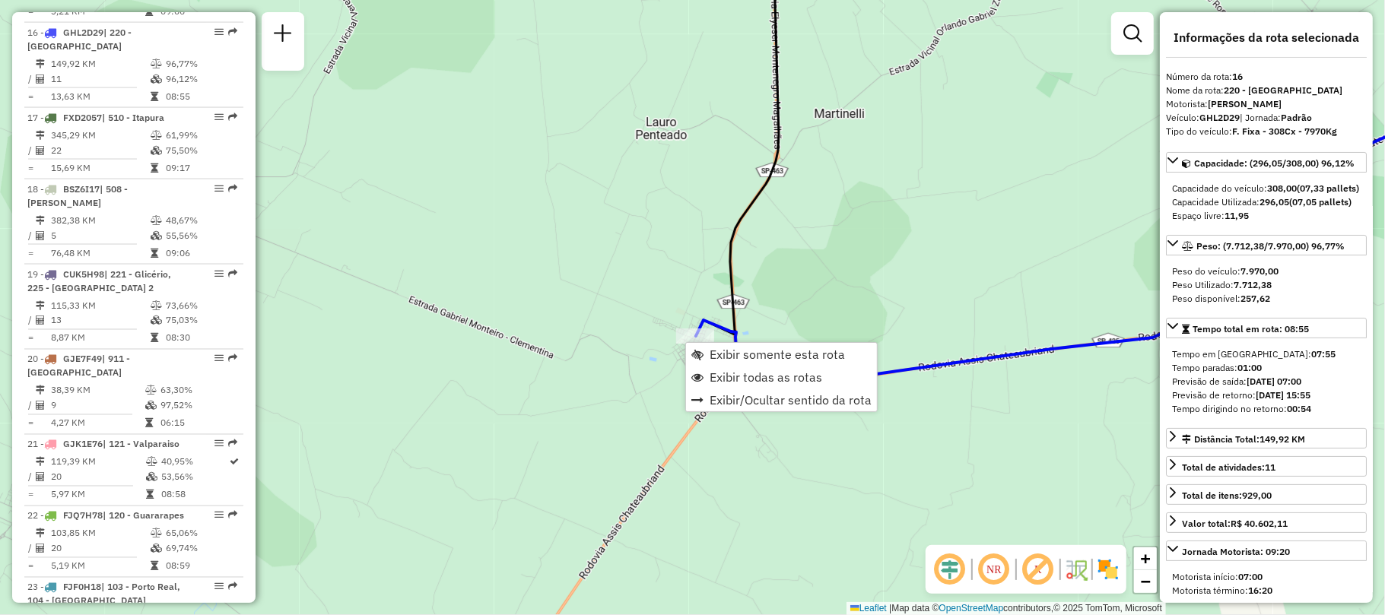
click at [672, 307] on div "Janela de atendimento Grade de atendimento Capacidade Transportadoras Veículos …" at bounding box center [692, 307] width 1385 height 615
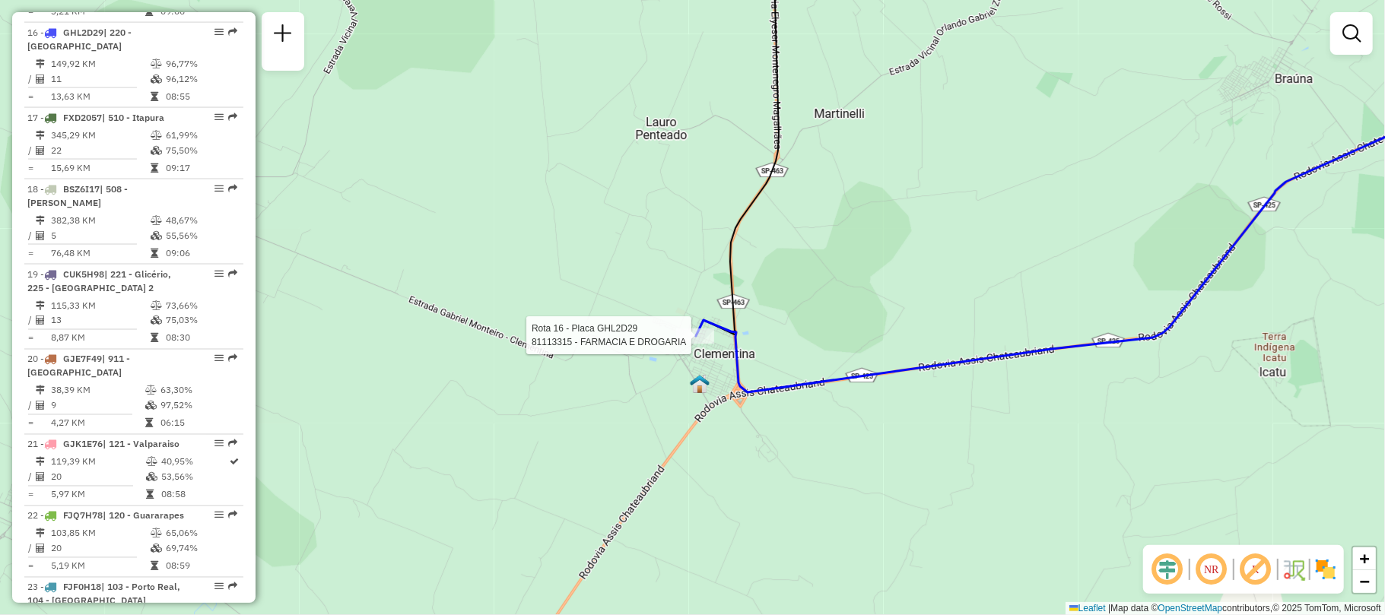
select select "**********"
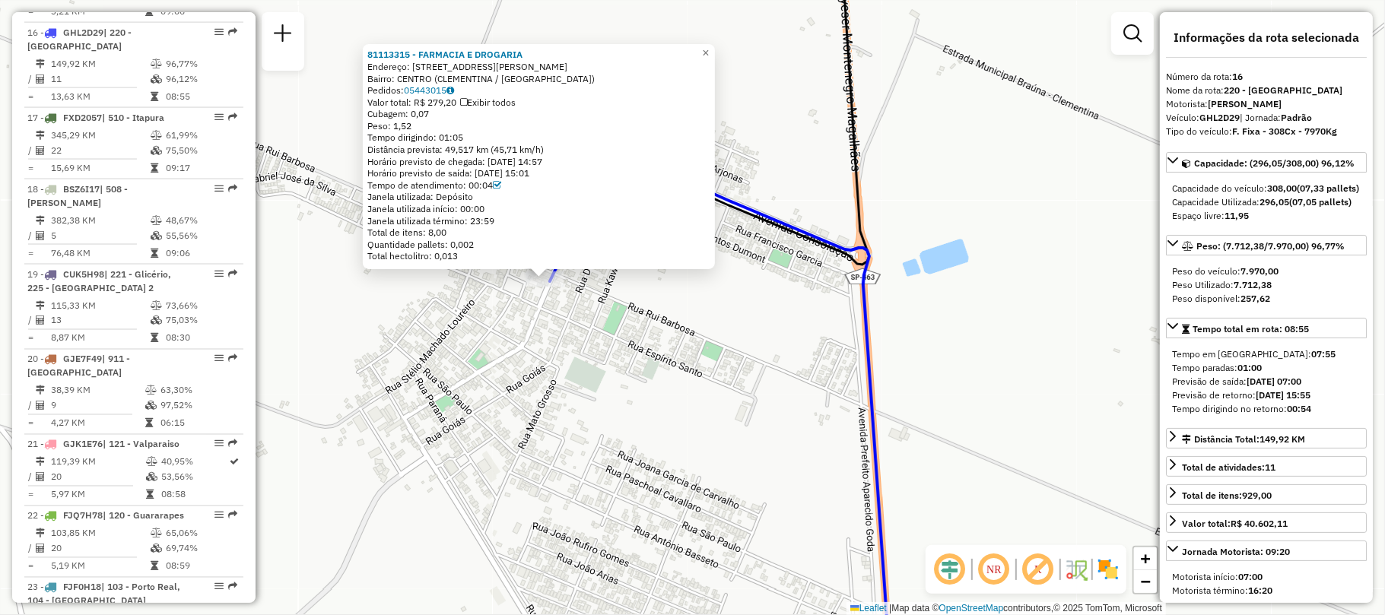
drag, startPoint x: 430, startPoint y: 360, endPoint x: 487, endPoint y: 449, distance: 105.3
click at [487, 449] on div "81113315 - FARMACIA E DROGARIA Endereço: RUA JOÃO FRANCISCO VASQUES 26 Bairro: …" at bounding box center [692, 307] width 1385 height 615
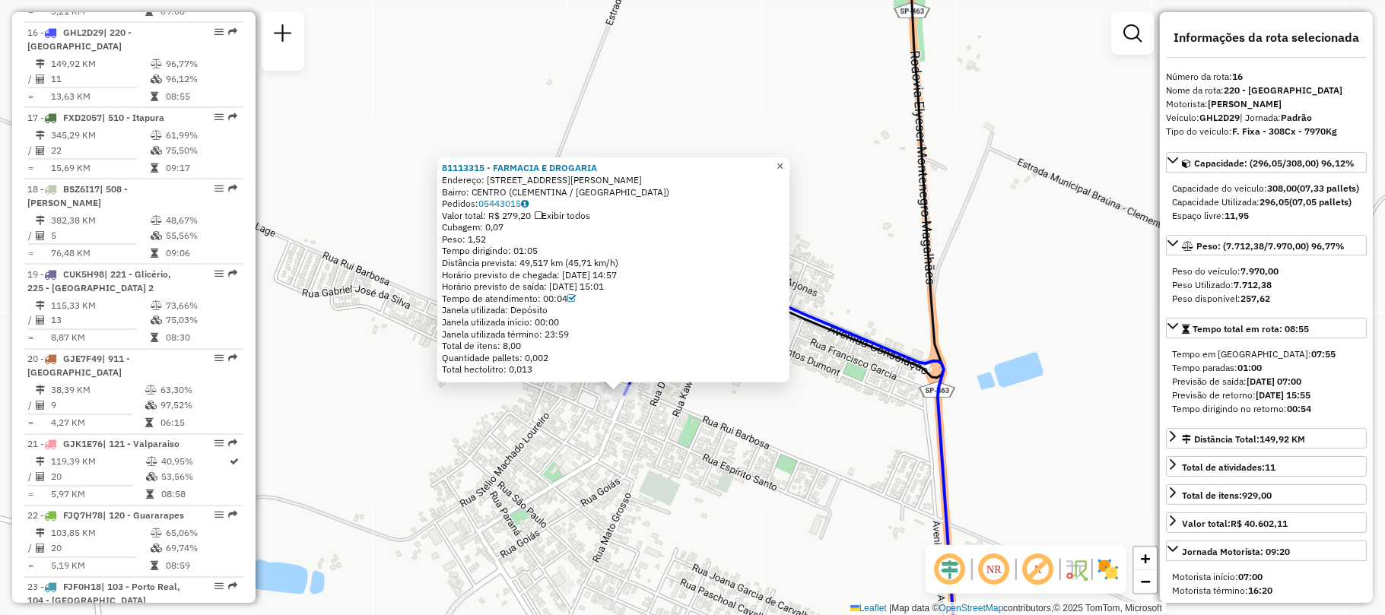
click at [783, 164] on span "×" at bounding box center [780, 166] width 7 height 13
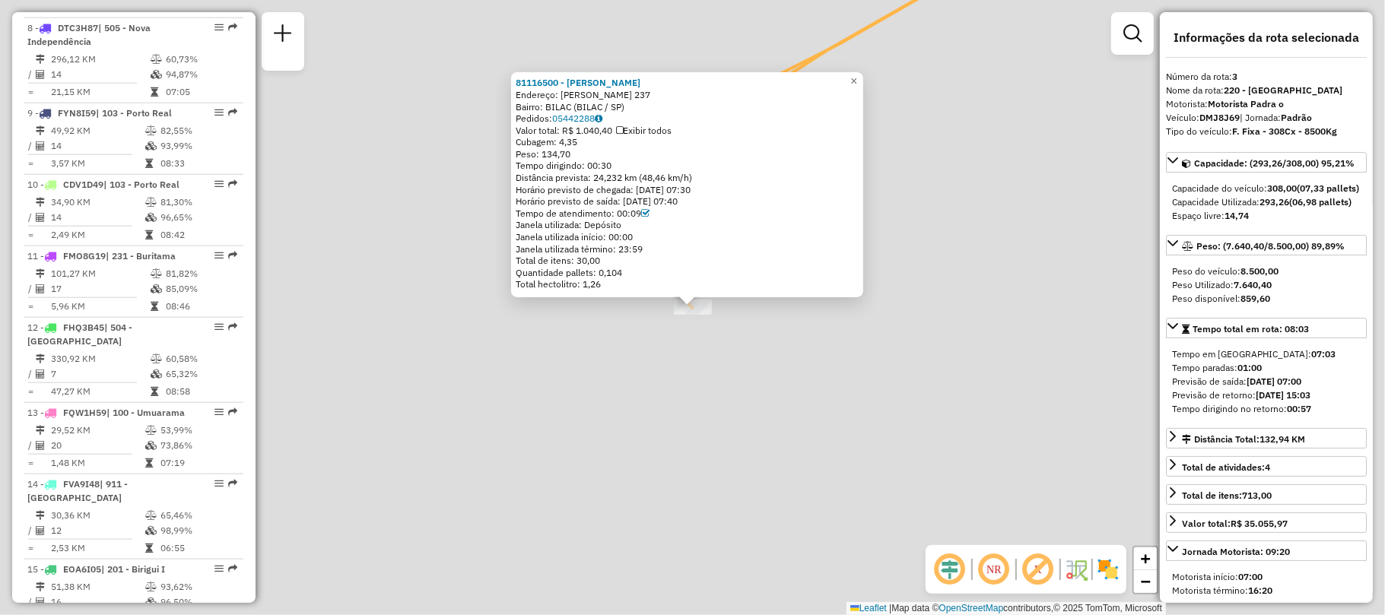
scroll to position [753, 0]
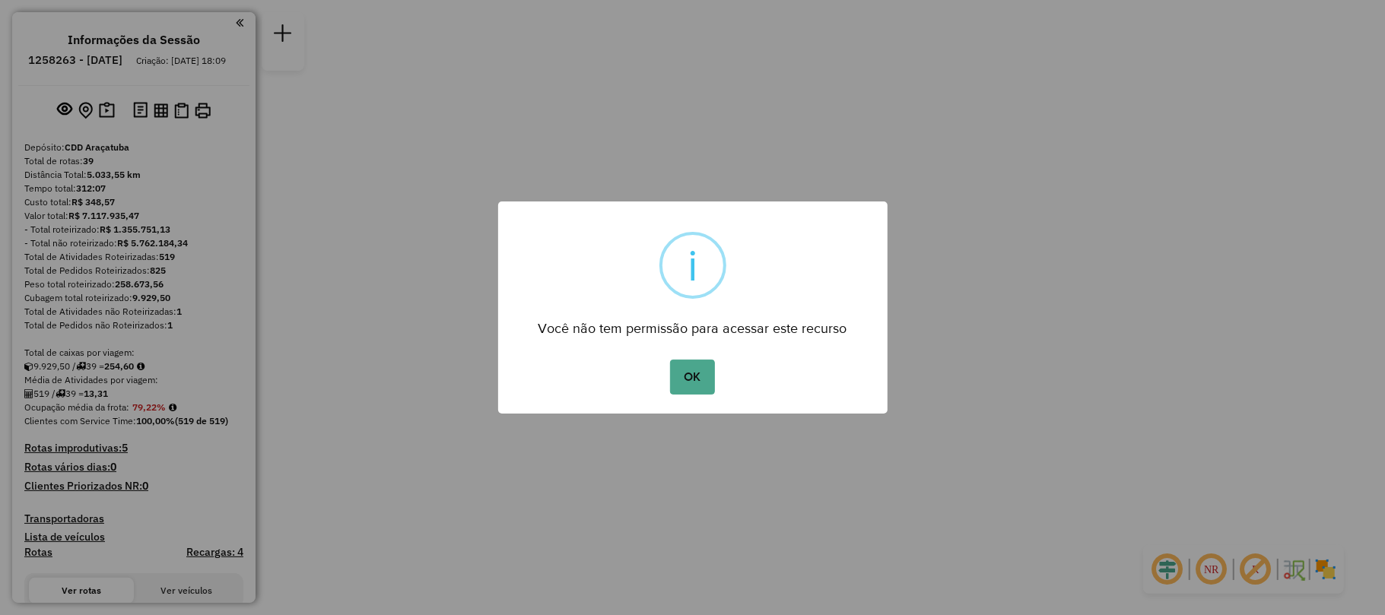
click at [719, 359] on div "OK No Cancel" at bounding box center [692, 377] width 389 height 43
click at [686, 381] on button "OK" at bounding box center [692, 377] width 45 height 35
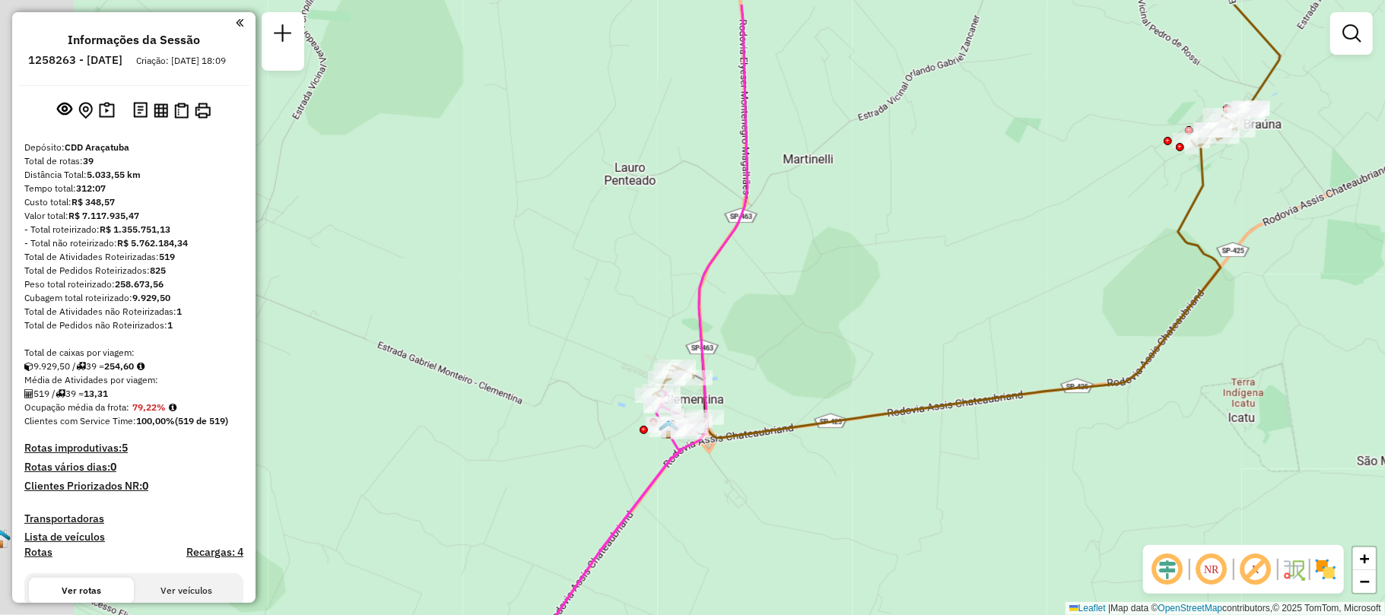
drag, startPoint x: 627, startPoint y: 394, endPoint x: 792, endPoint y: 449, distance: 173.2
click at [792, 449] on div "Janela de atendimento Grade de atendimento Capacidade Transportadoras Veículos …" at bounding box center [692, 307] width 1385 height 615
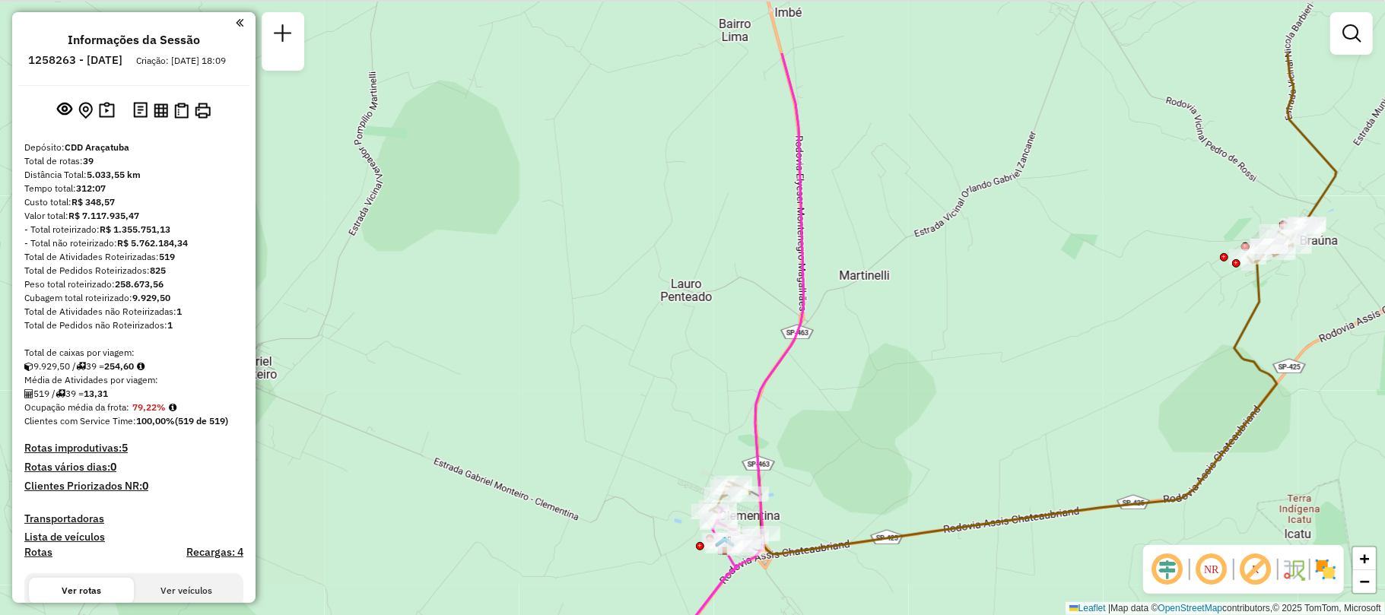
drag, startPoint x: 832, startPoint y: 333, endPoint x: 916, endPoint y: 512, distance: 197.7
click at [916, 512] on div "Janela de atendimento Grade de atendimento Capacidade Transportadoras Veículos …" at bounding box center [692, 307] width 1385 height 615
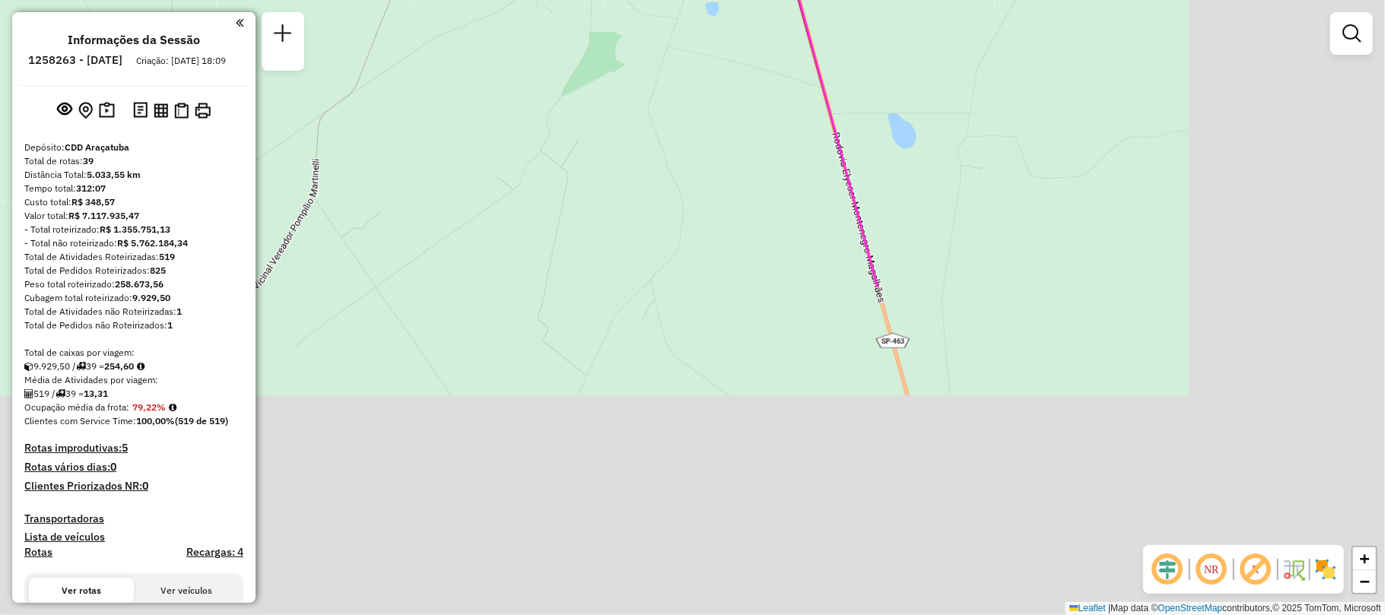
drag, startPoint x: 783, startPoint y: 469, endPoint x: 548, endPoint y: 71, distance: 462.0
click at [548, 71] on div "Janela de atendimento Grade de atendimento Capacidade Transportadoras Veículos …" at bounding box center [692, 307] width 1385 height 615
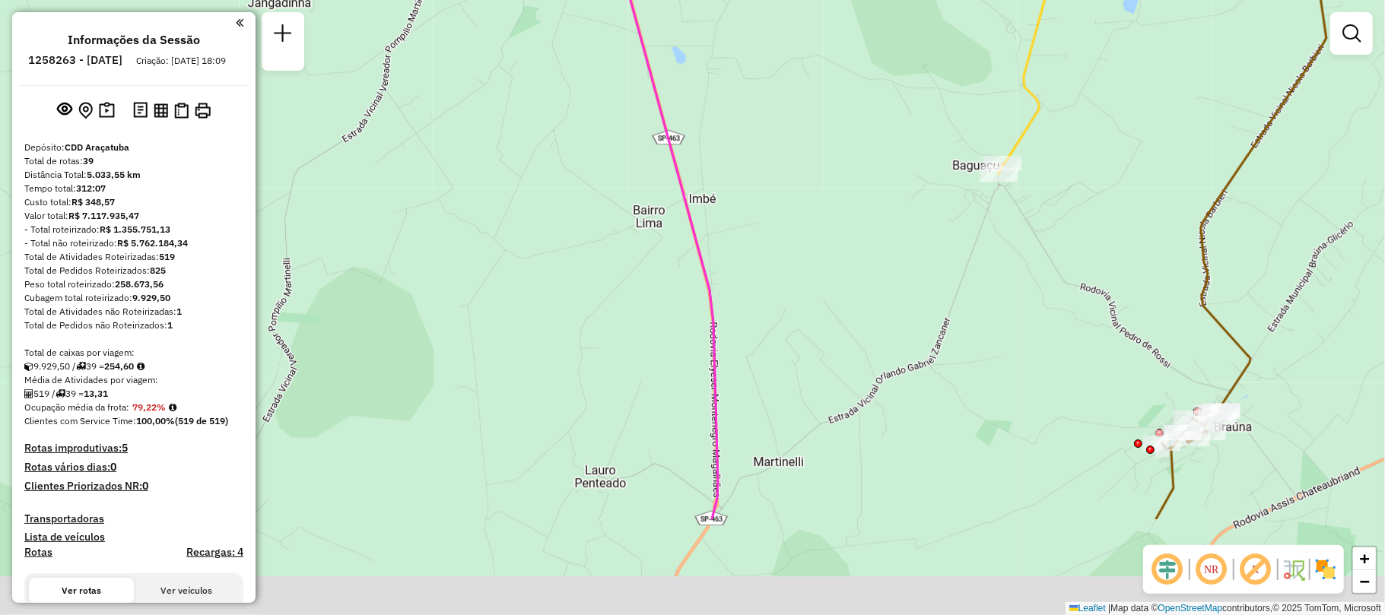
drag, startPoint x: 719, startPoint y: 459, endPoint x: 631, endPoint y: 202, distance: 271.5
click at [631, 204] on div "Janela de atendimento Grade de atendimento Capacidade Transportadoras Veículos …" at bounding box center [692, 307] width 1385 height 615
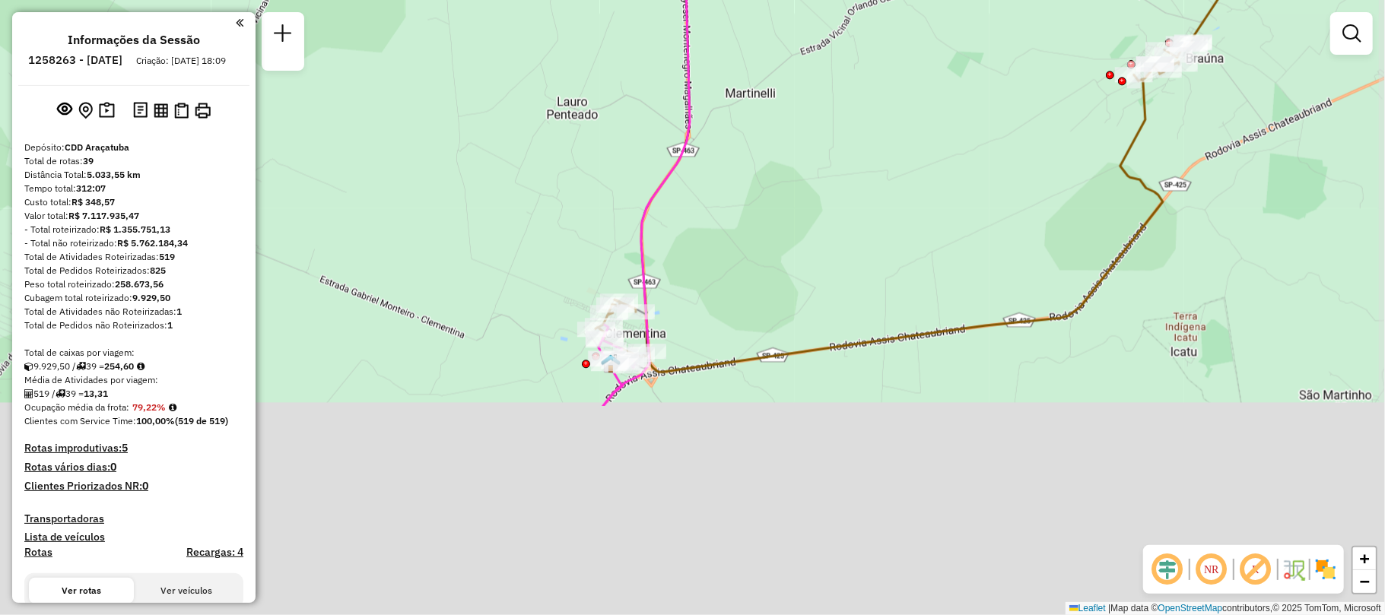
drag, startPoint x: 648, startPoint y: 429, endPoint x: 640, endPoint y: 157, distance: 272.4
click at [640, 157] on div "Janela de atendimento Grade de atendimento Capacidade Transportadoras Veículos …" at bounding box center [692, 307] width 1385 height 615
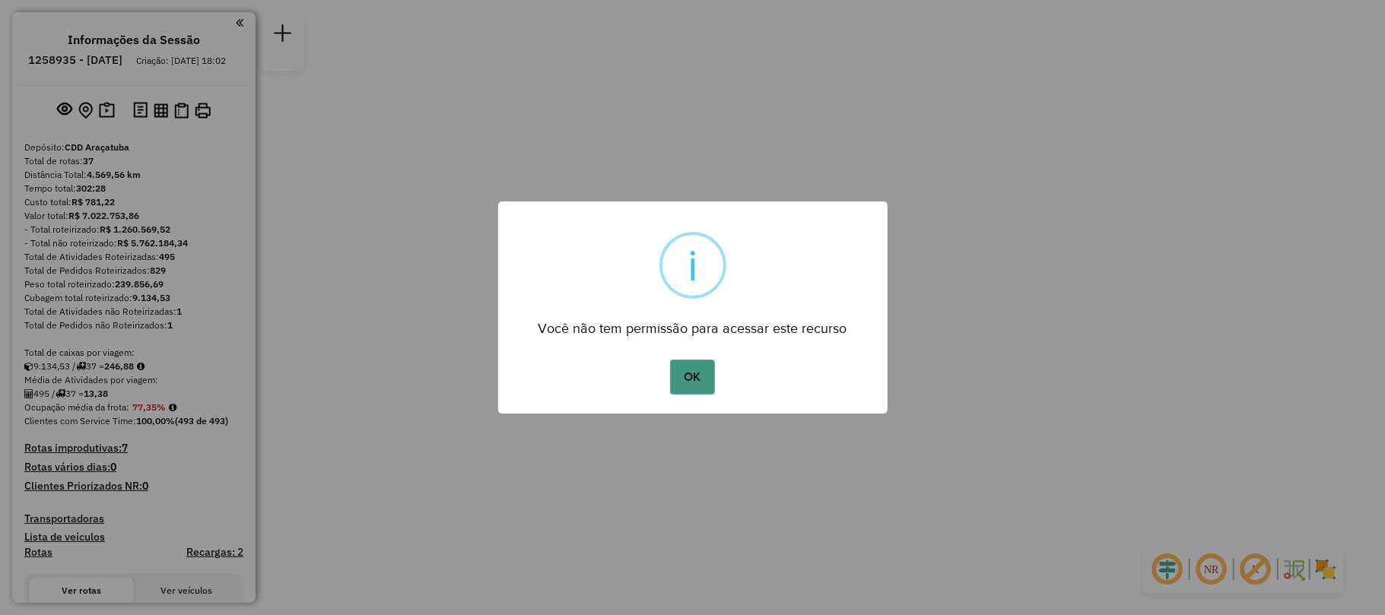
click at [697, 367] on button "OK" at bounding box center [692, 377] width 45 height 35
click at [691, 368] on button "OK" at bounding box center [692, 377] width 45 height 35
click at [675, 377] on button "OK" at bounding box center [692, 377] width 45 height 35
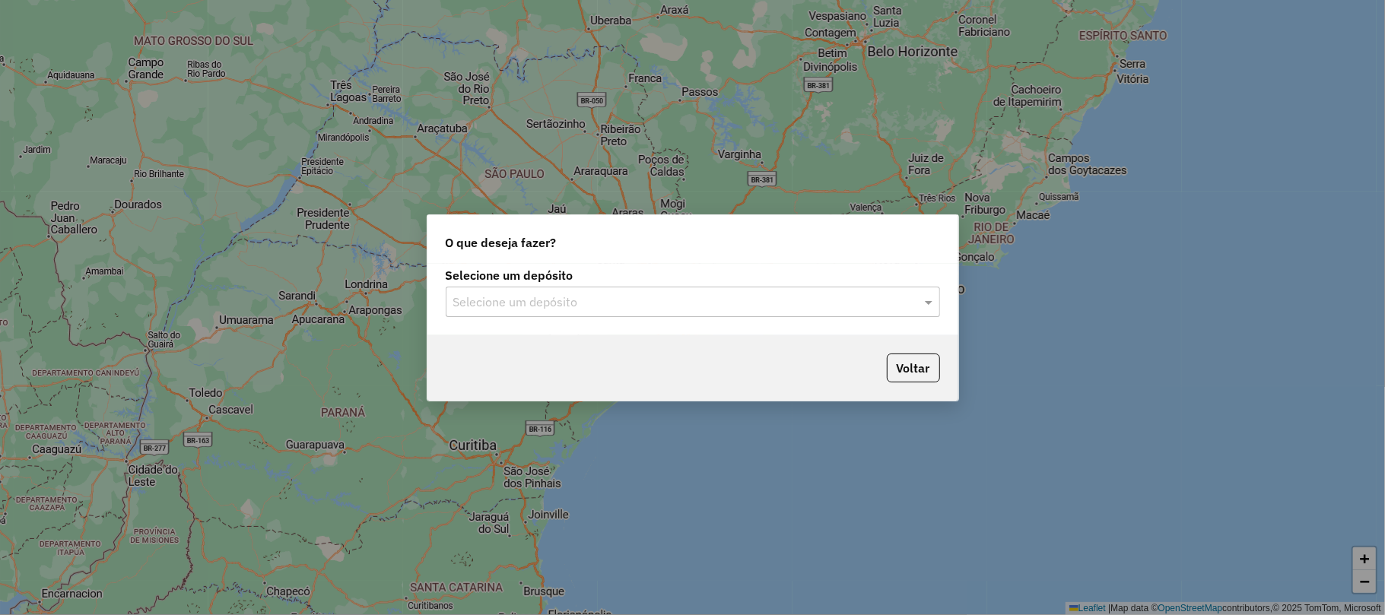
click at [545, 289] on div "Selecione um depósito" at bounding box center [693, 302] width 494 height 30
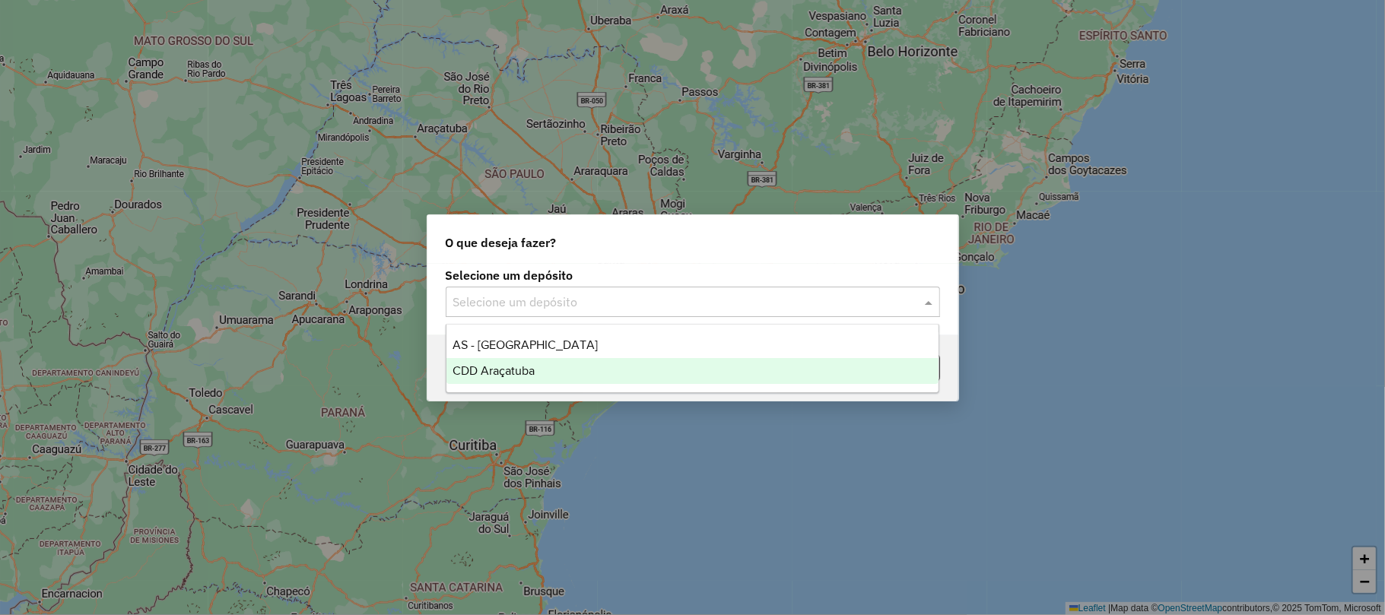
click at [524, 366] on span "CDD Araçatuba" at bounding box center [494, 370] width 82 height 13
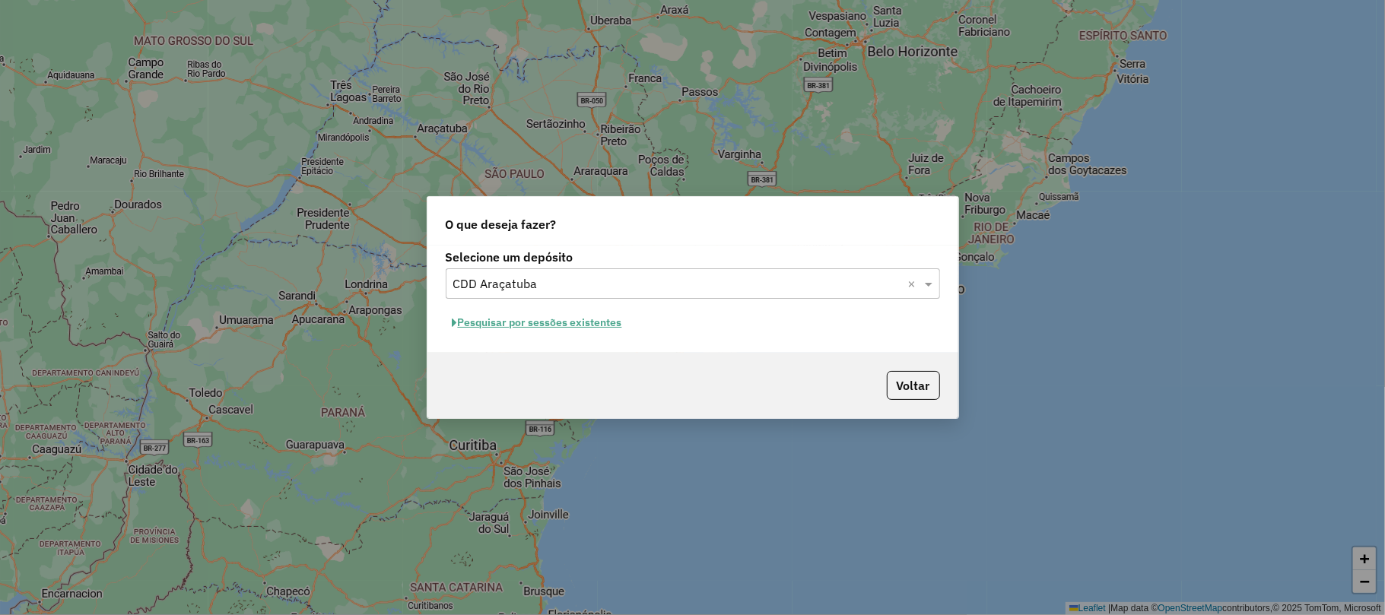
click at [521, 326] on button "Pesquisar por sessões existentes" at bounding box center [537, 323] width 183 height 24
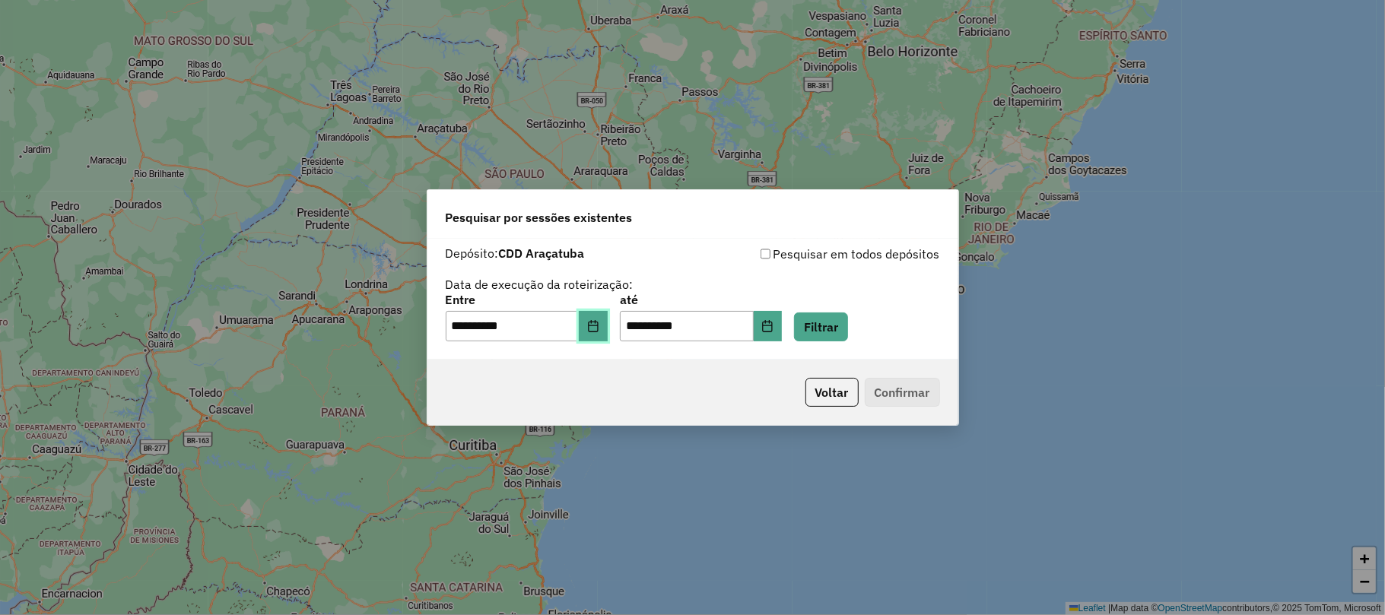
click at [590, 318] on button "Choose Date" at bounding box center [593, 326] width 29 height 30
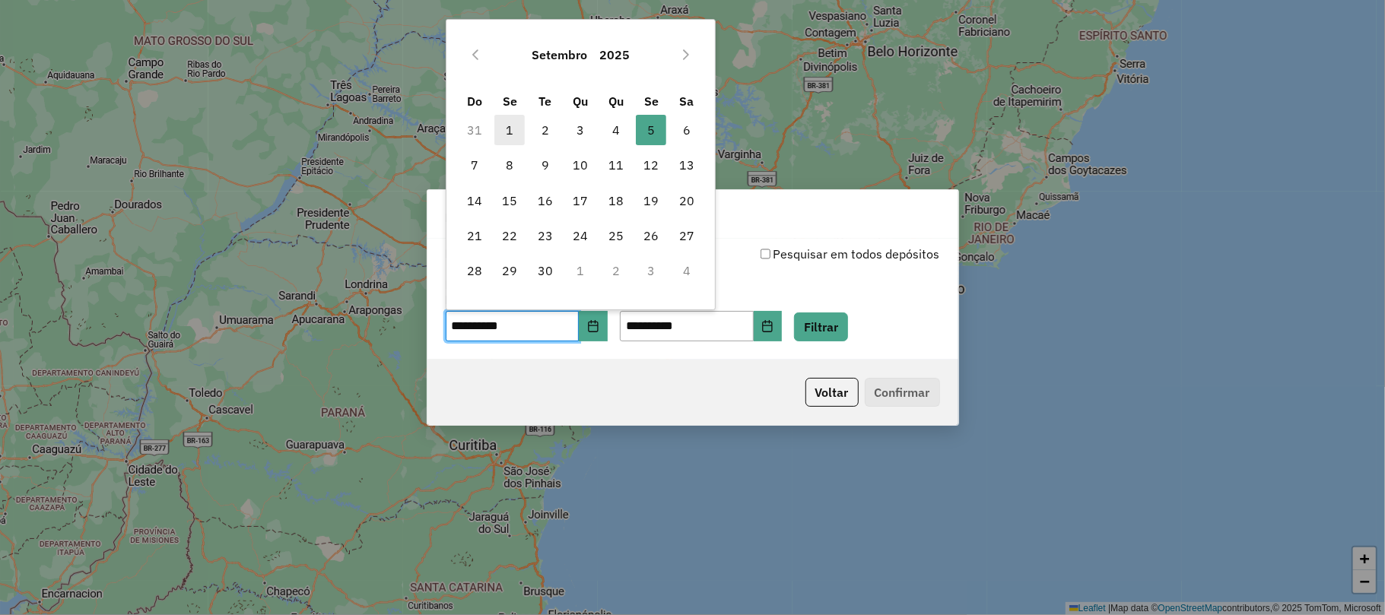
click at [514, 135] on span "1" at bounding box center [509, 130] width 30 height 30
type input "**********"
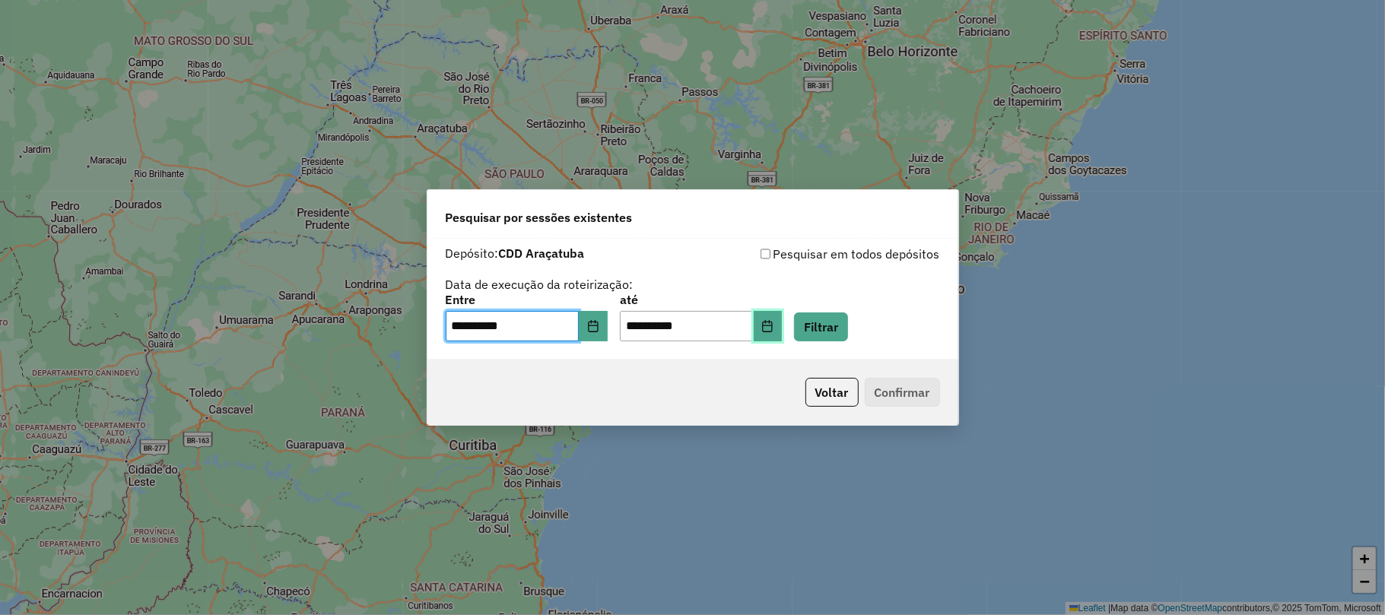
click at [773, 323] on icon "Choose Date" at bounding box center [768, 326] width 10 height 12
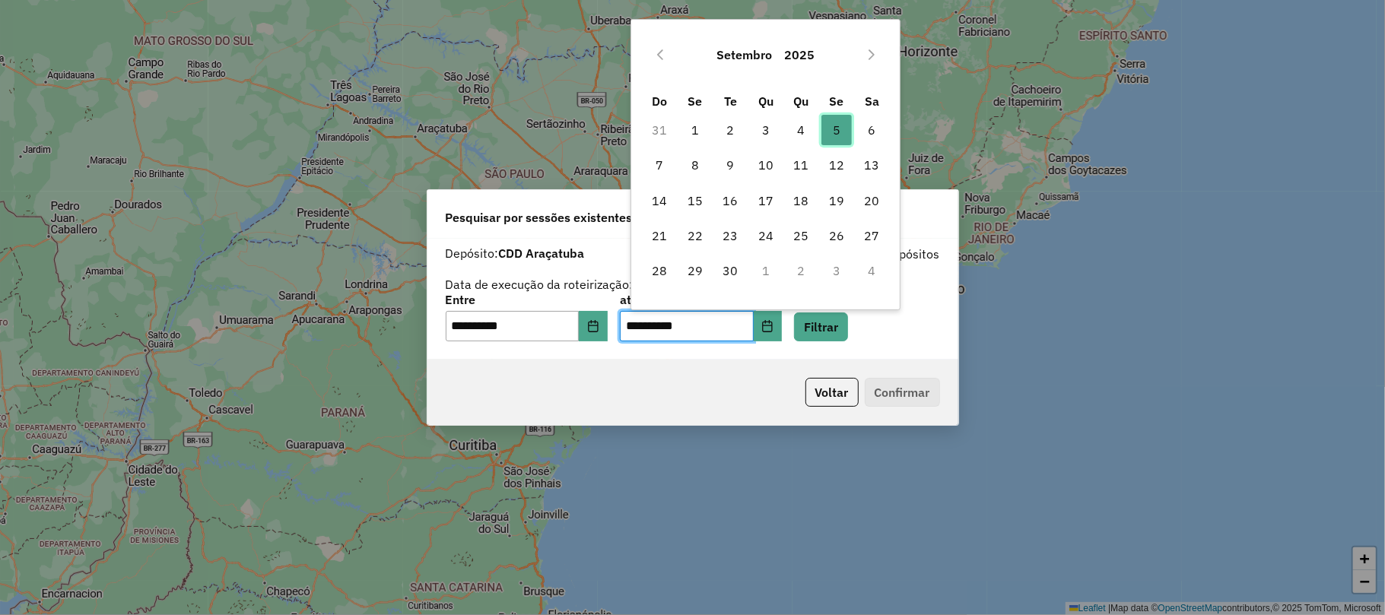
click at [831, 135] on span "5" at bounding box center [836, 130] width 30 height 30
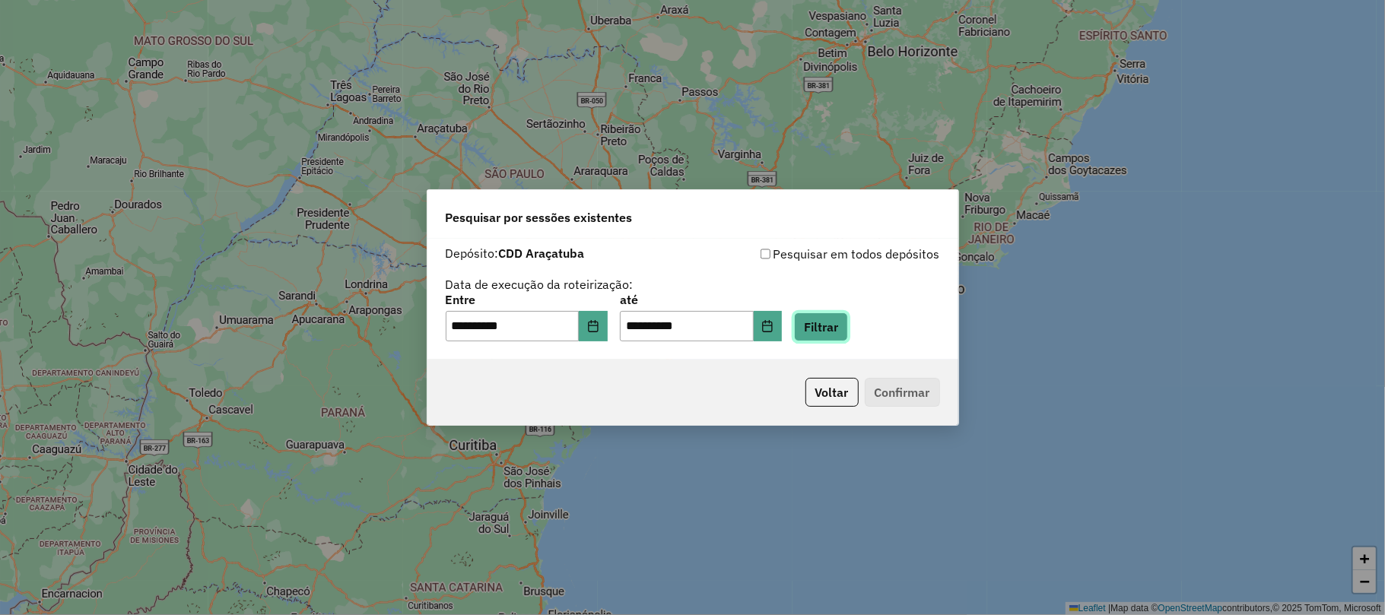
click at [824, 330] on button "Filtrar" at bounding box center [821, 327] width 54 height 29
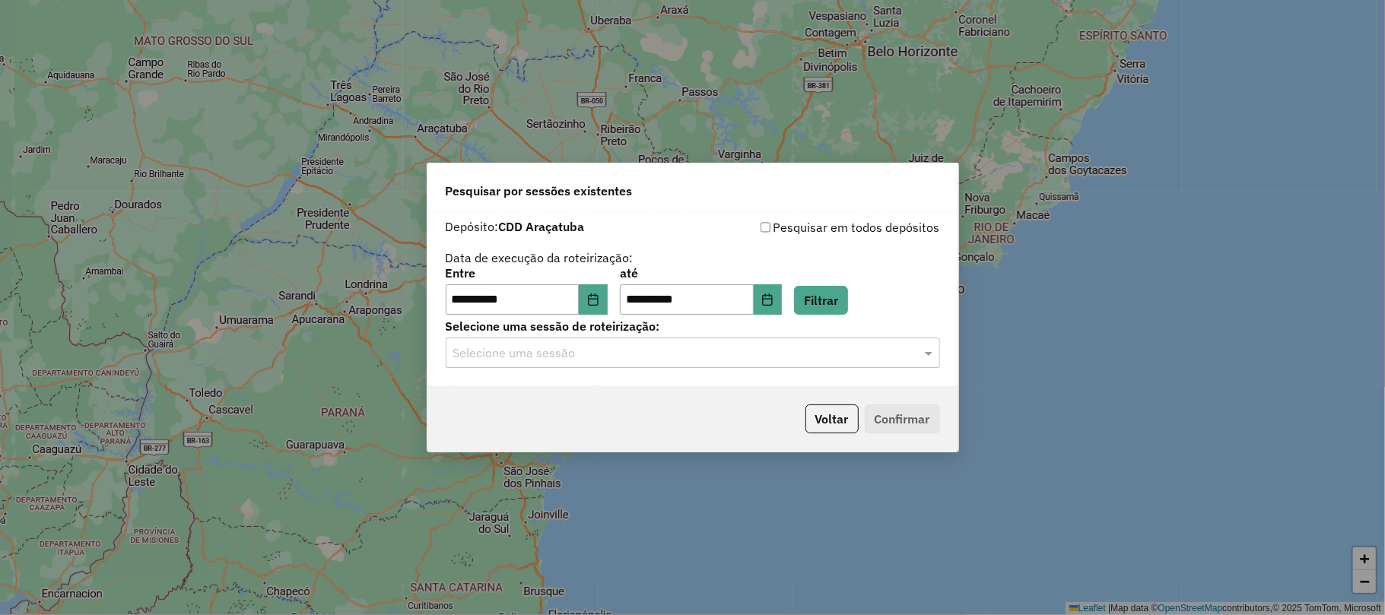
click at [694, 342] on div "Selecione uma sessão" at bounding box center [693, 353] width 494 height 30
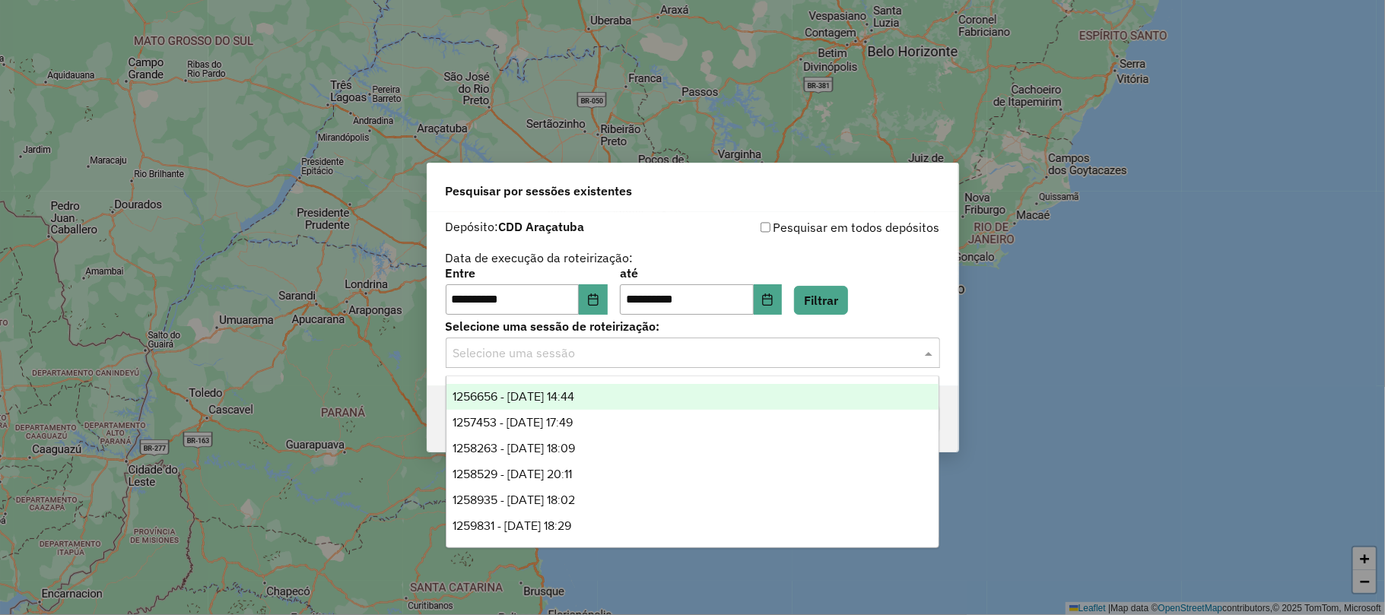
click at [658, 397] on div "1256656 - [DATE] 14:44" at bounding box center [692, 397] width 492 height 26
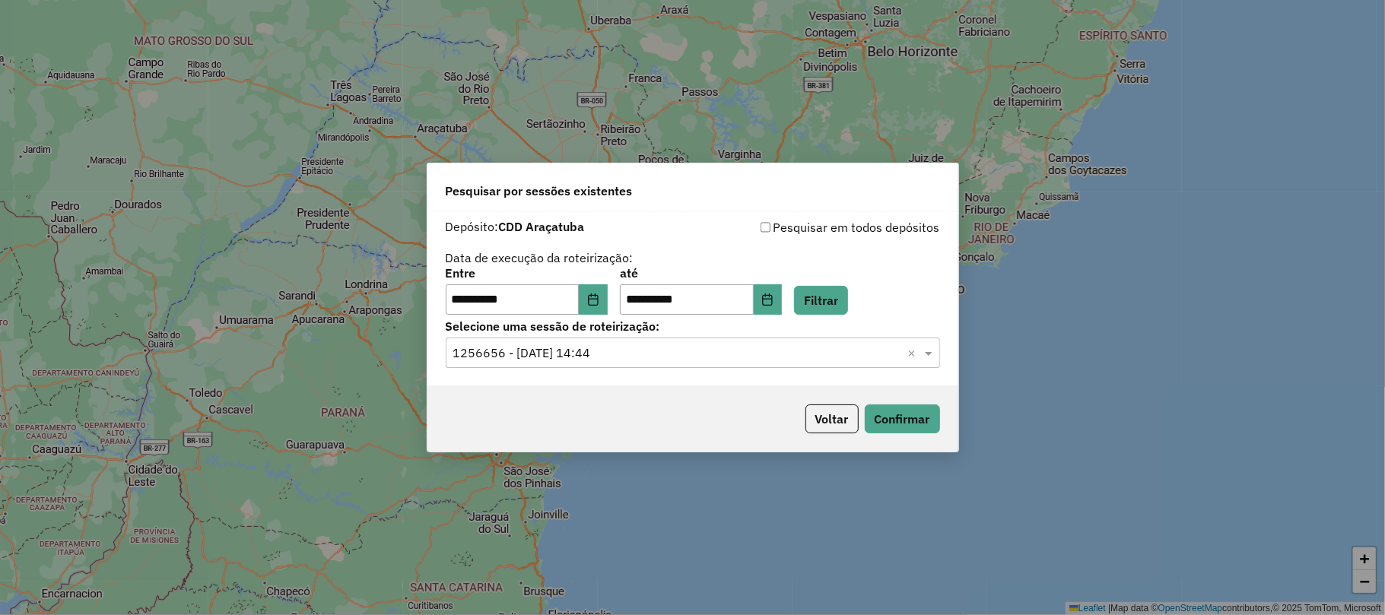
click at [880, 403] on div "Voltar Confirmar" at bounding box center [692, 418] width 531 height 65
click at [882, 409] on button "Confirmar" at bounding box center [902, 419] width 75 height 29
click at [716, 329] on label "Selecione uma sessão de roteirização:" at bounding box center [693, 326] width 494 height 18
click at [713, 345] on input "text" at bounding box center [677, 354] width 449 height 18
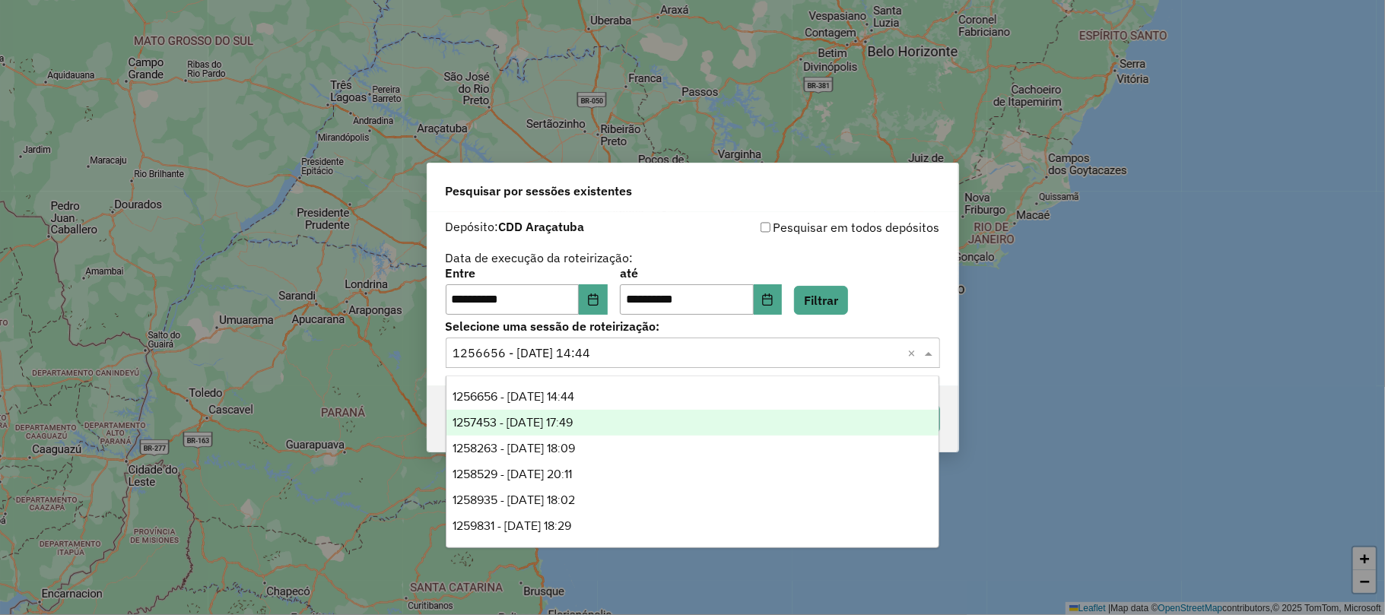
click at [640, 412] on div "1257453 - [DATE] 17:49" at bounding box center [692, 423] width 492 height 26
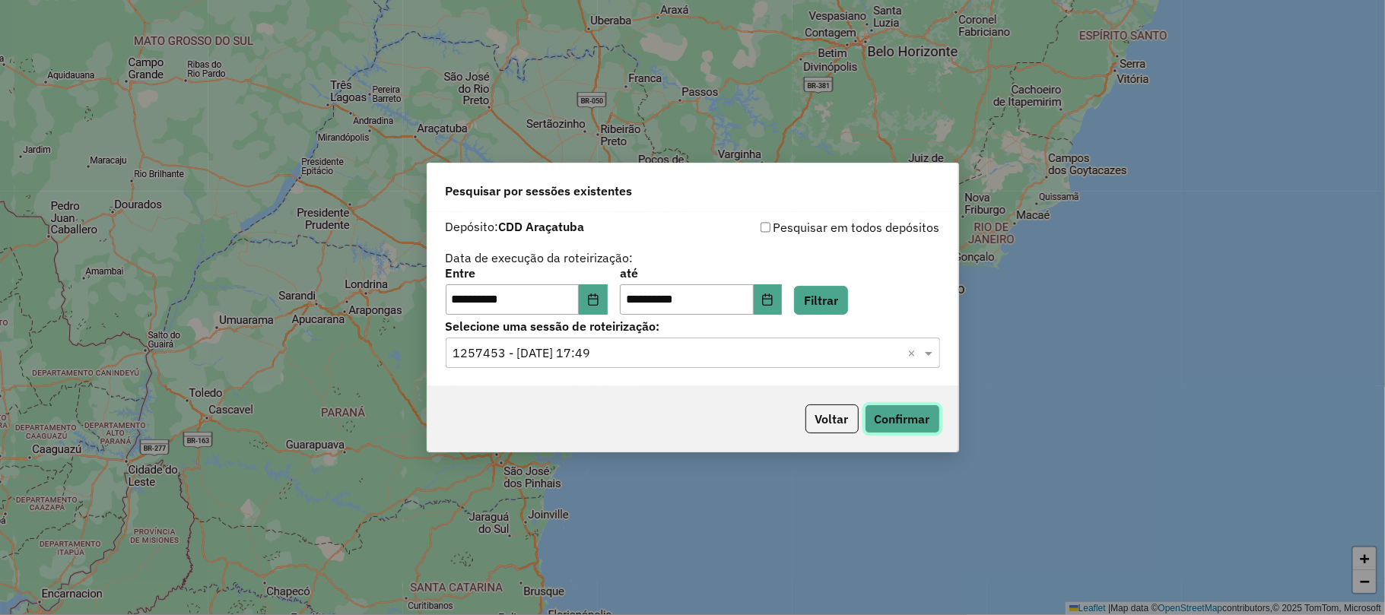
click at [886, 415] on button "Confirmar" at bounding box center [902, 419] width 75 height 29
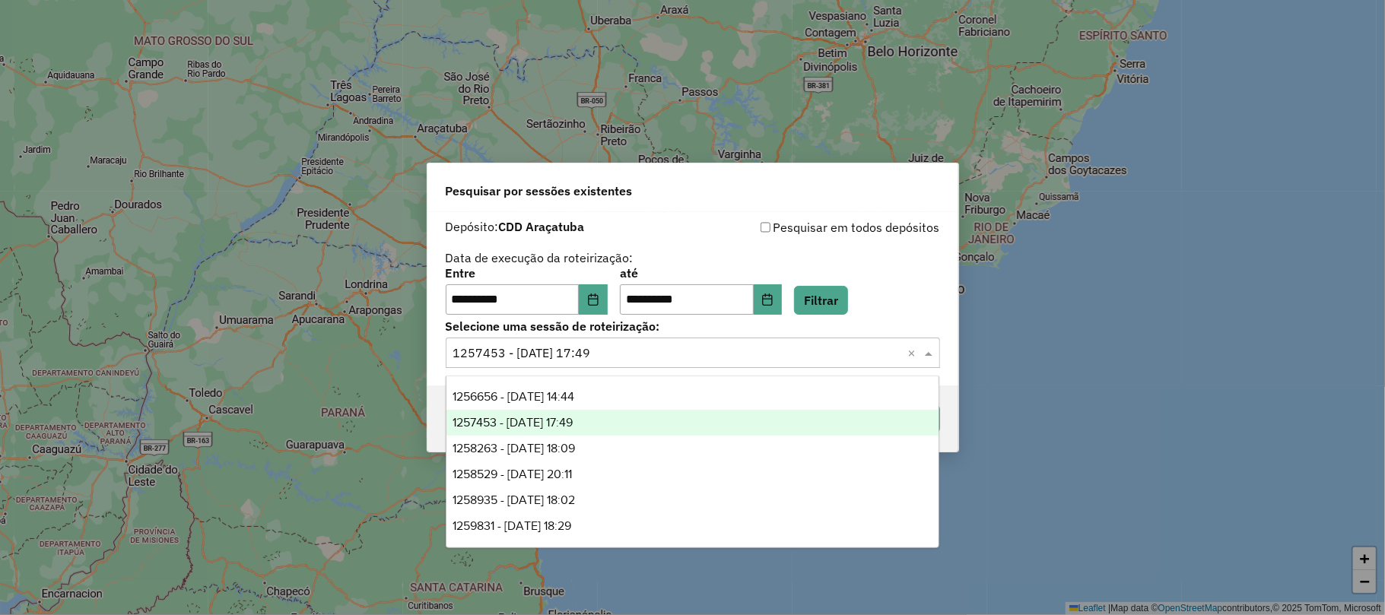
click at [595, 356] on input "text" at bounding box center [677, 354] width 449 height 18
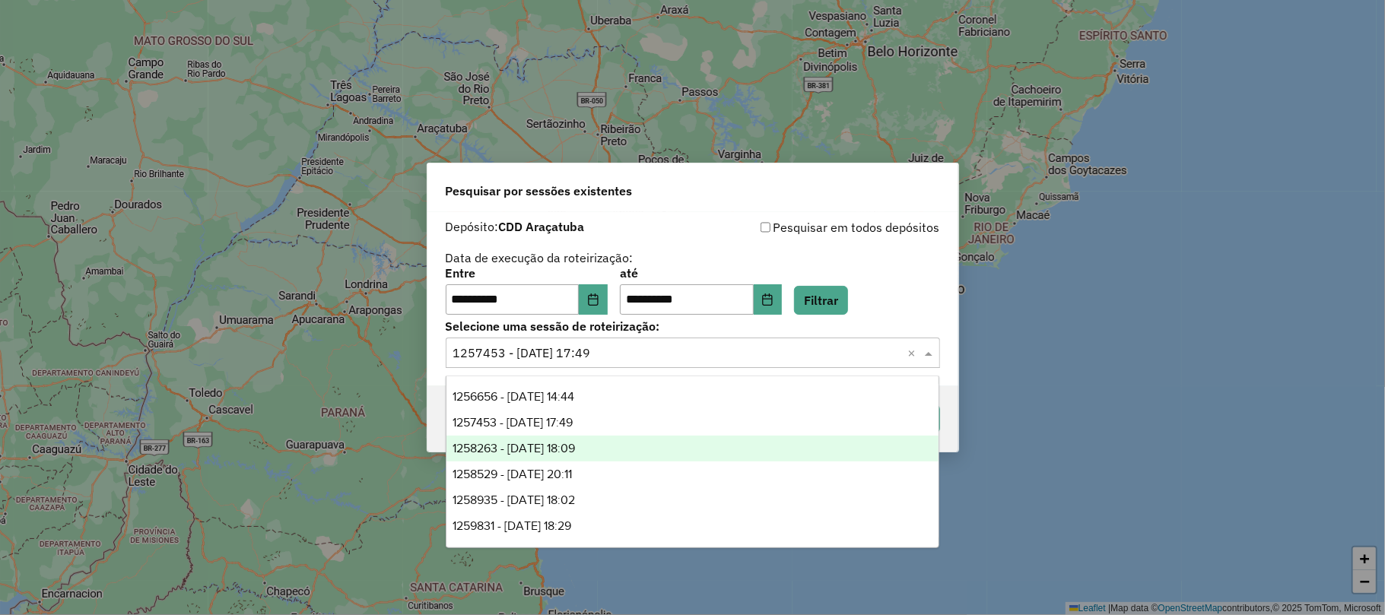
click at [612, 444] on div "1258263 - [DATE] 18:09" at bounding box center [692, 449] width 492 height 26
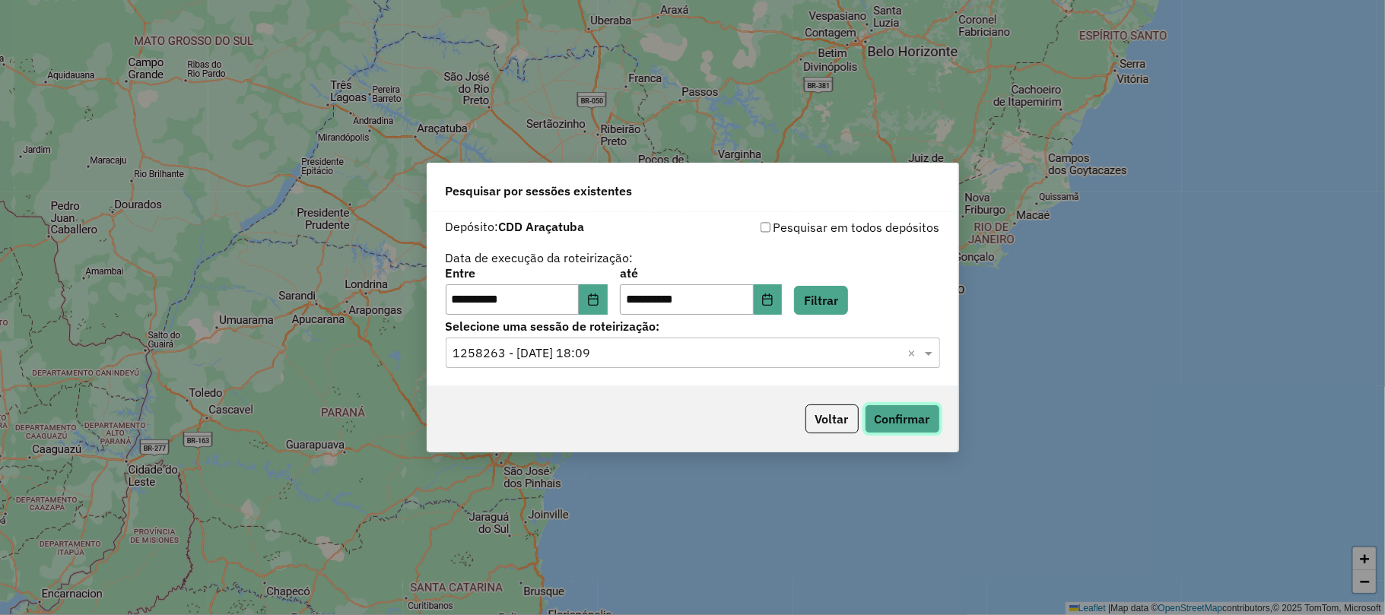
click at [890, 427] on button "Confirmar" at bounding box center [902, 419] width 75 height 29
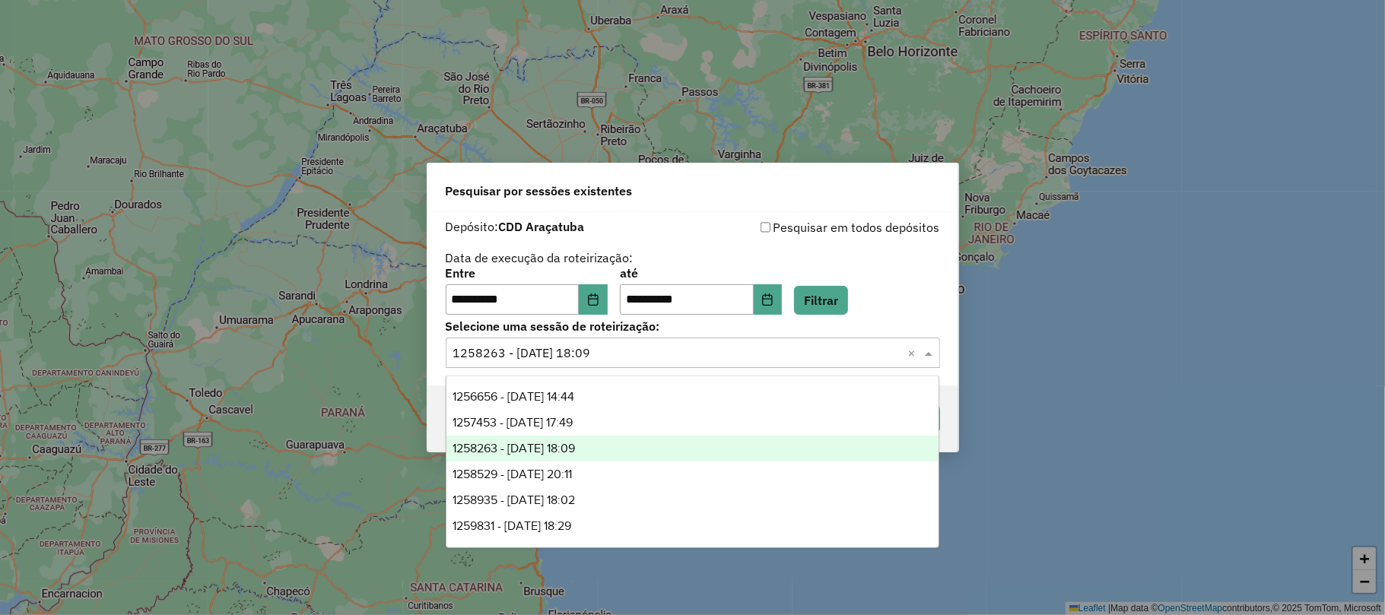
click at [621, 357] on input "text" at bounding box center [677, 354] width 449 height 18
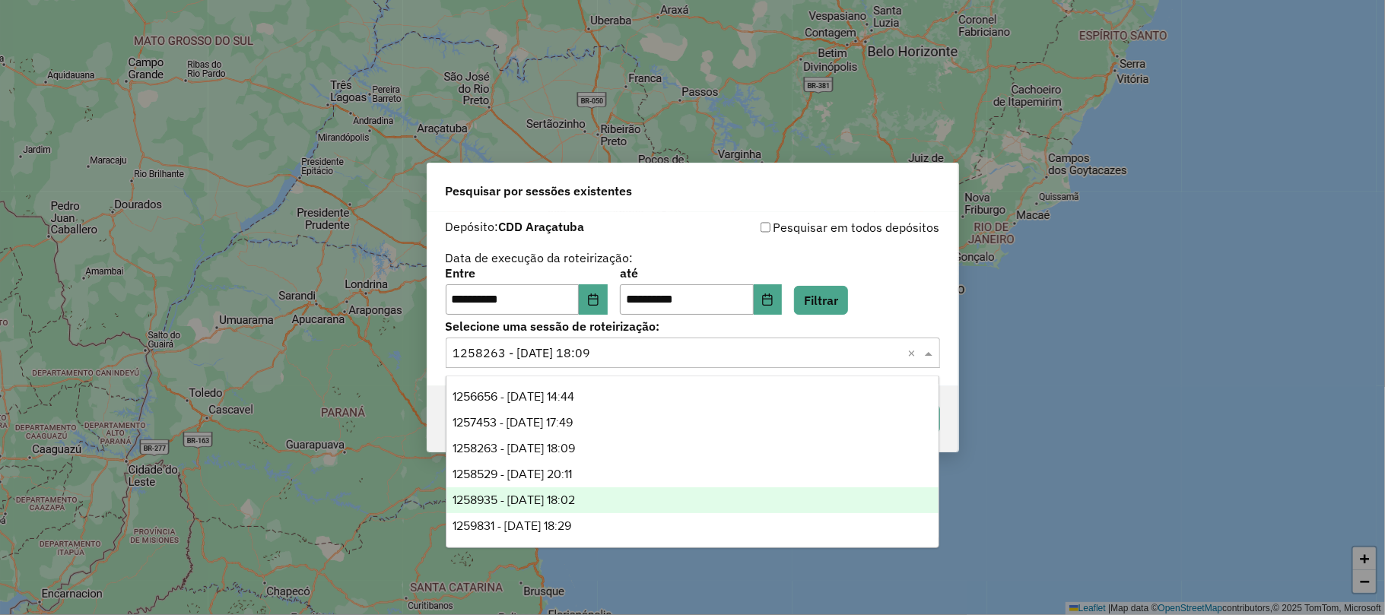
click at [575, 502] on span "1258935 - [DATE] 18:02" at bounding box center [514, 500] width 122 height 13
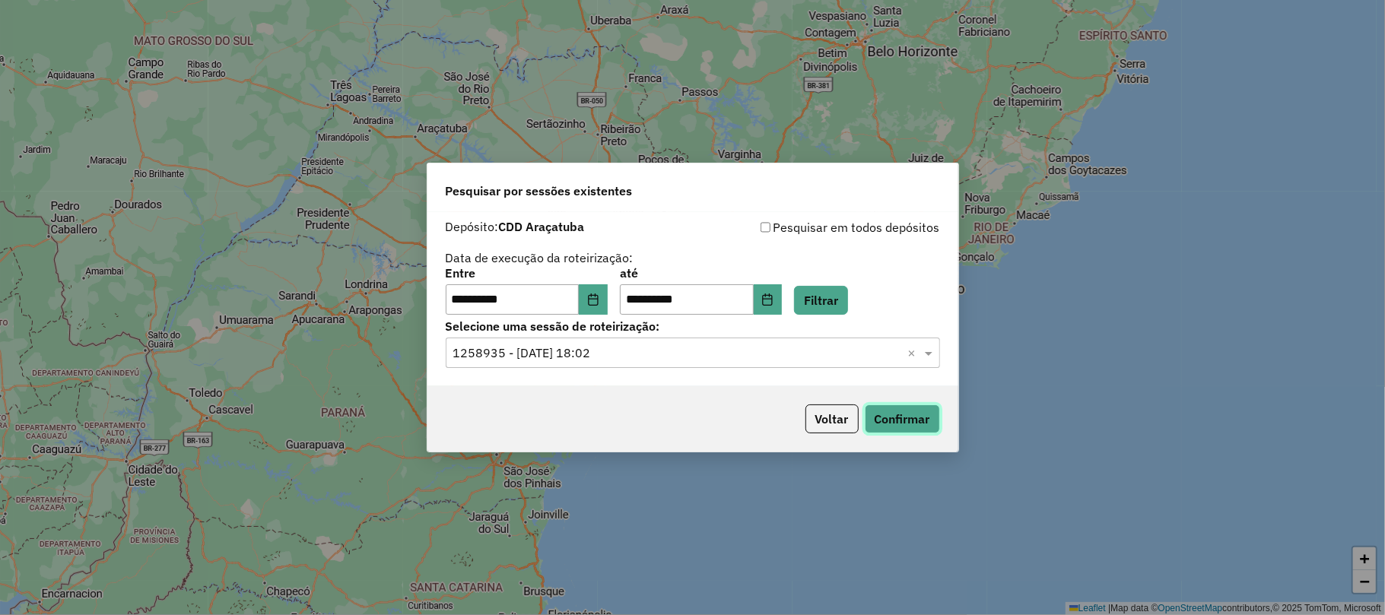
click at [929, 424] on button "Confirmar" at bounding box center [902, 419] width 75 height 29
click at [593, 348] on input "text" at bounding box center [677, 354] width 449 height 18
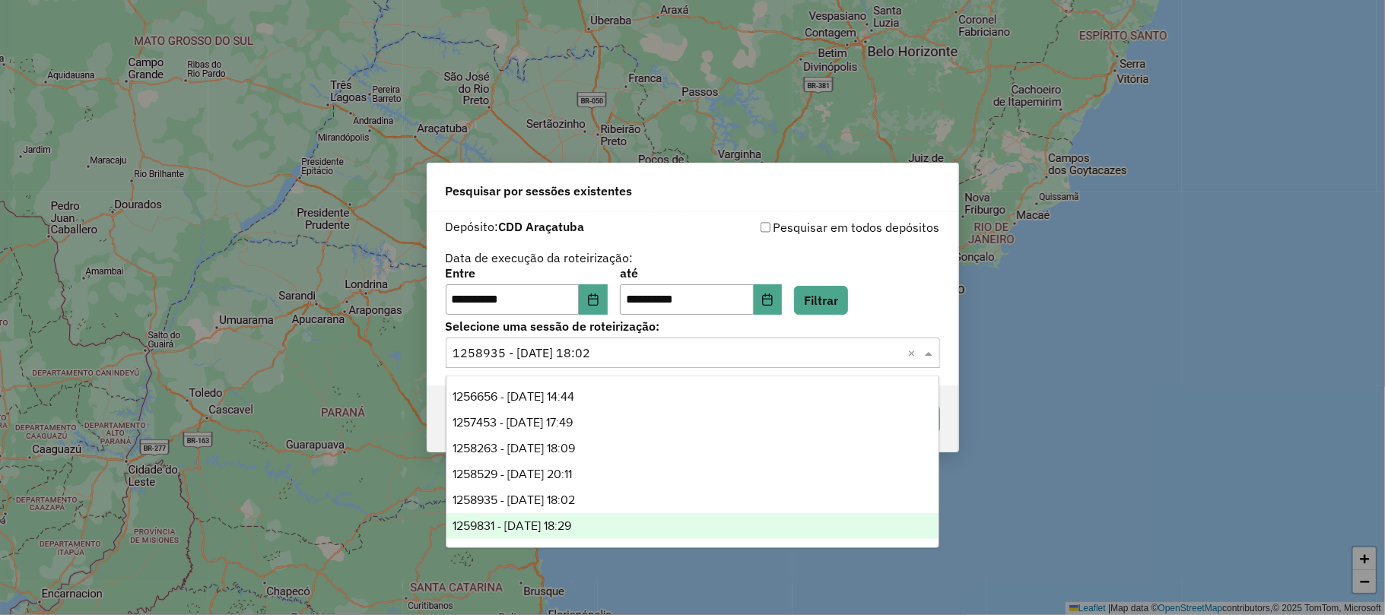
click at [571, 527] on span "1259831 - 05/09/2025 18:29" at bounding box center [512, 525] width 119 height 13
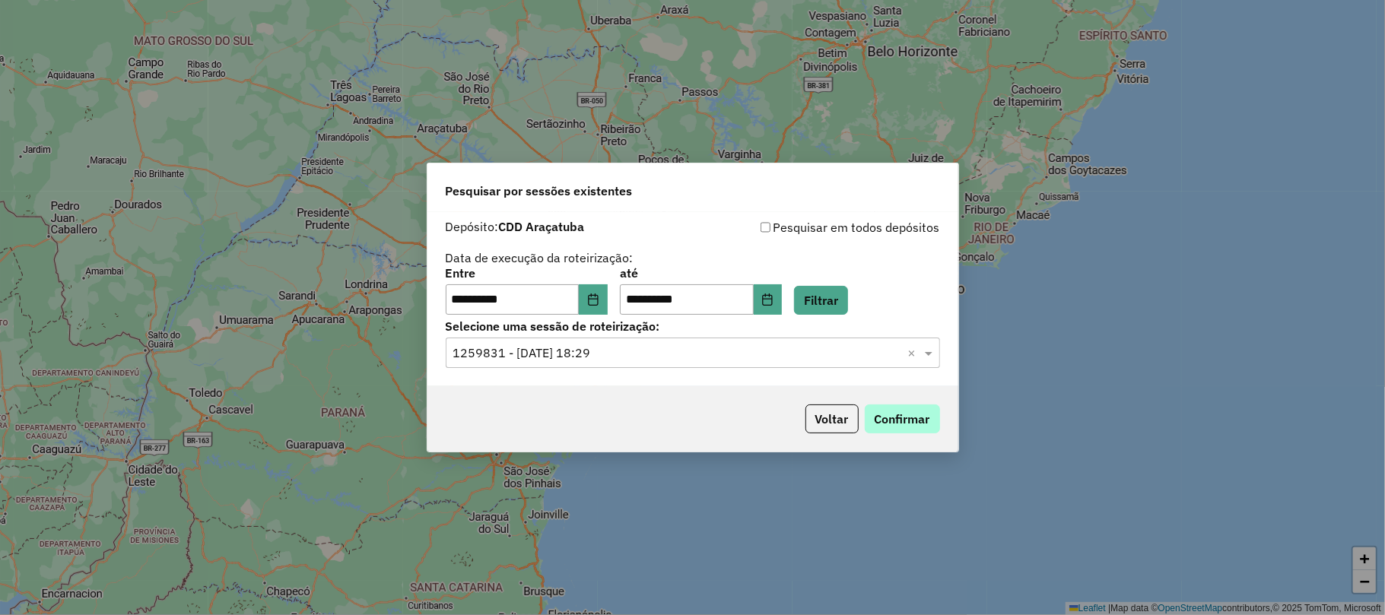
click at [908, 408] on button "Confirmar" at bounding box center [902, 419] width 75 height 29
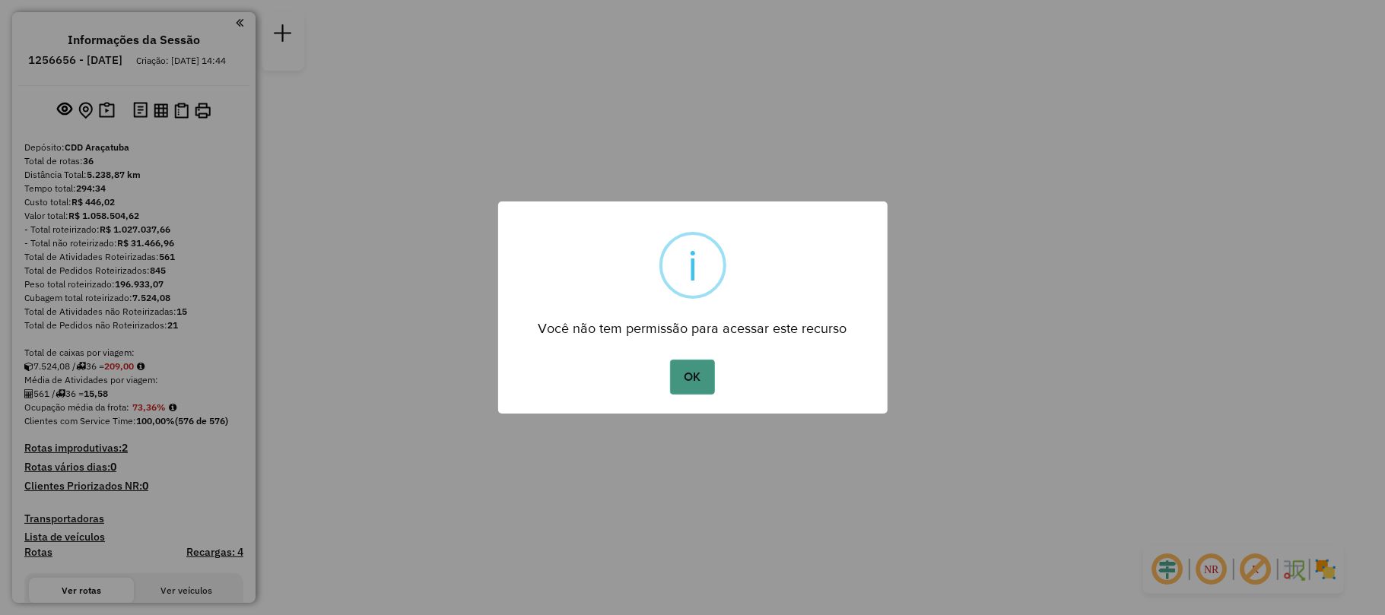
click at [679, 383] on button "OK" at bounding box center [692, 377] width 45 height 35
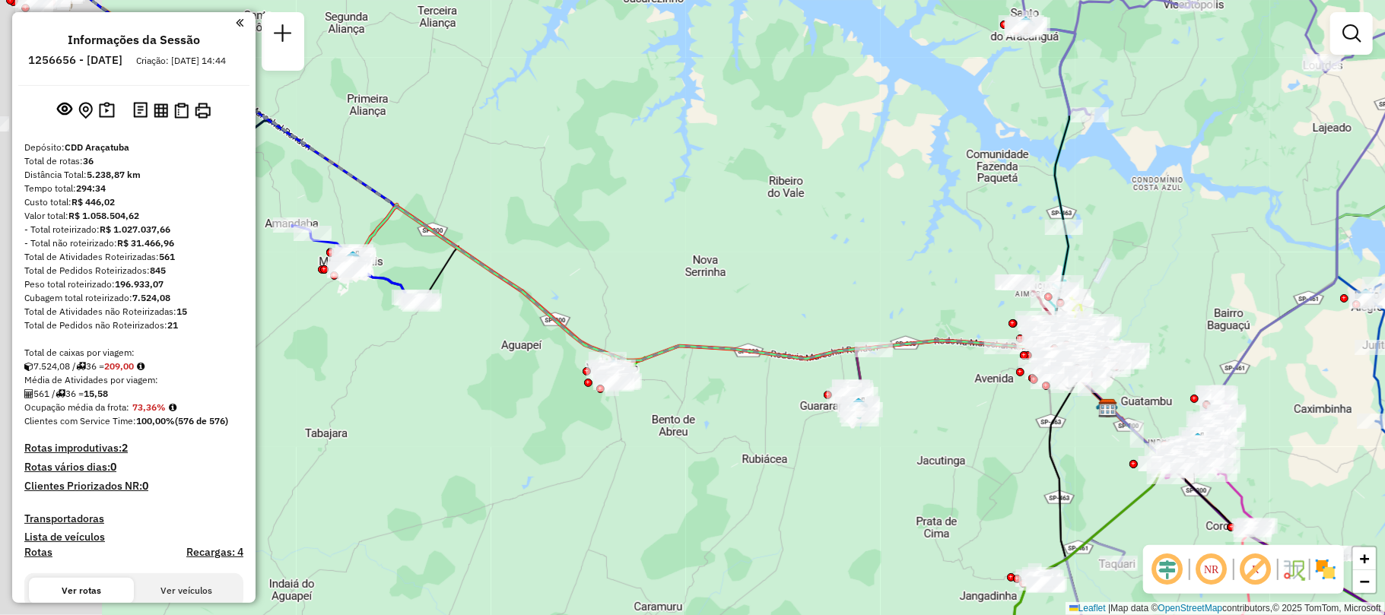
drag, startPoint x: 442, startPoint y: 202, endPoint x: 650, endPoint y: 211, distance: 207.8
click at [650, 211] on div "Janela de atendimento Grade de atendimento Capacidade Transportadoras Veículos …" at bounding box center [692, 307] width 1385 height 615
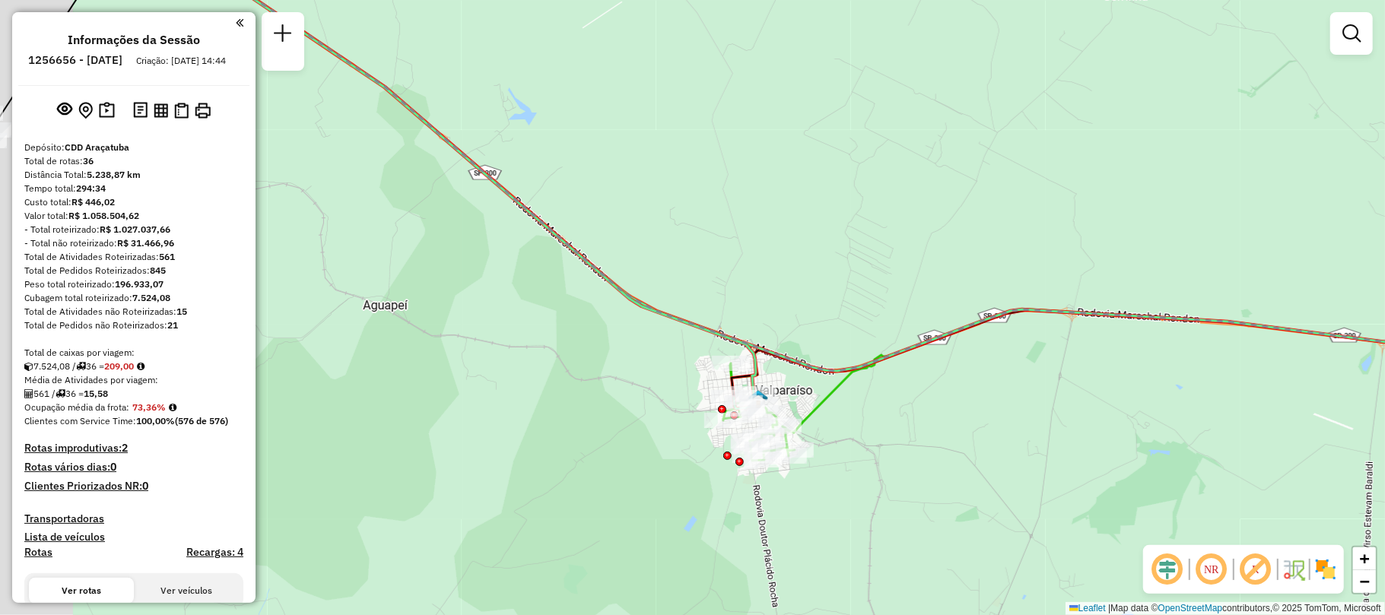
drag, startPoint x: 478, startPoint y: 299, endPoint x: 570, endPoint y: 323, distance: 95.9
click at [570, 323] on div "Janela de atendimento Grade de atendimento Capacidade Transportadoras Veículos …" at bounding box center [692, 307] width 1385 height 615
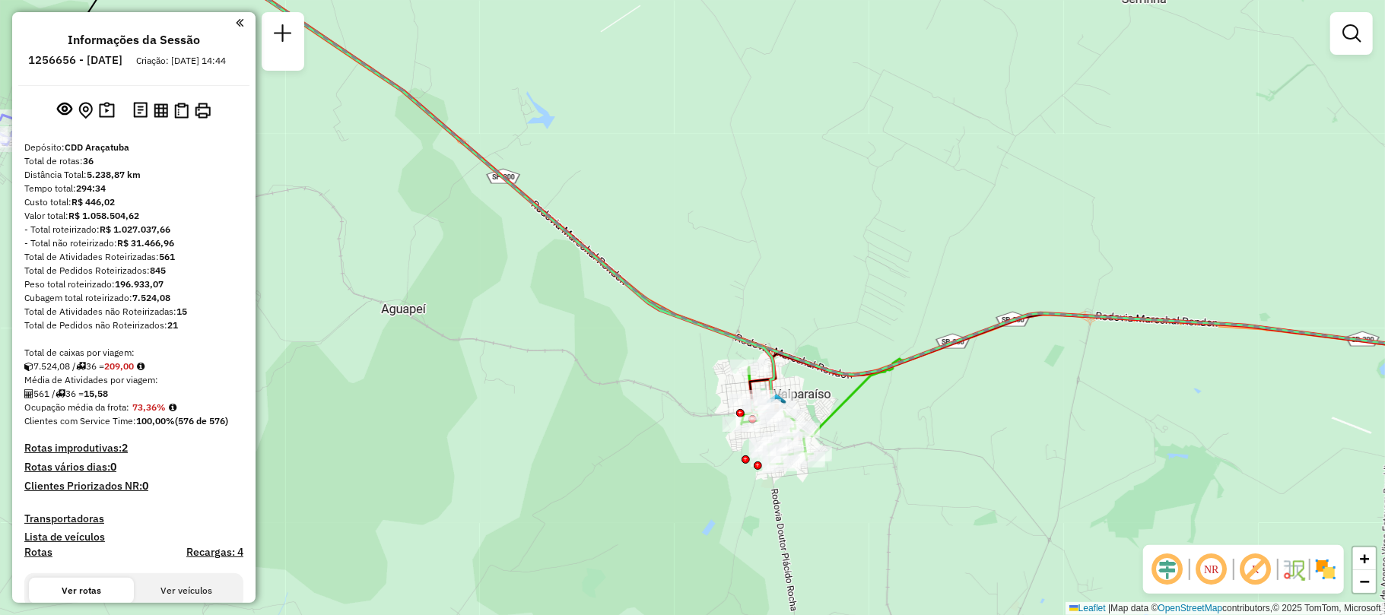
drag, startPoint x: 528, startPoint y: 274, endPoint x: 865, endPoint y: 348, distance: 344.9
click at [865, 348] on div "Janela de atendimento Grade de atendimento Capacidade Transportadoras Veículos …" at bounding box center [692, 307] width 1385 height 615
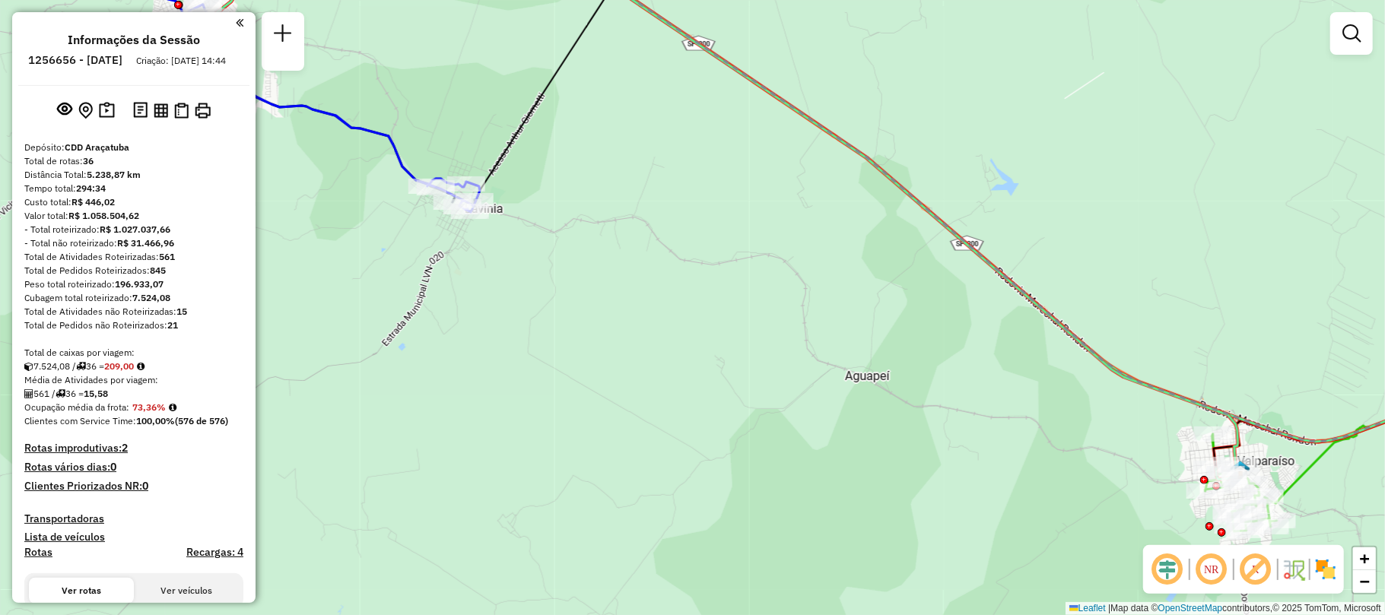
drag, startPoint x: 655, startPoint y: 281, endPoint x: 800, endPoint y: 278, distance: 145.3
click at [800, 278] on div "Janela de atendimento Grade de atendimento Capacidade Transportadoras Veículos …" at bounding box center [692, 307] width 1385 height 615
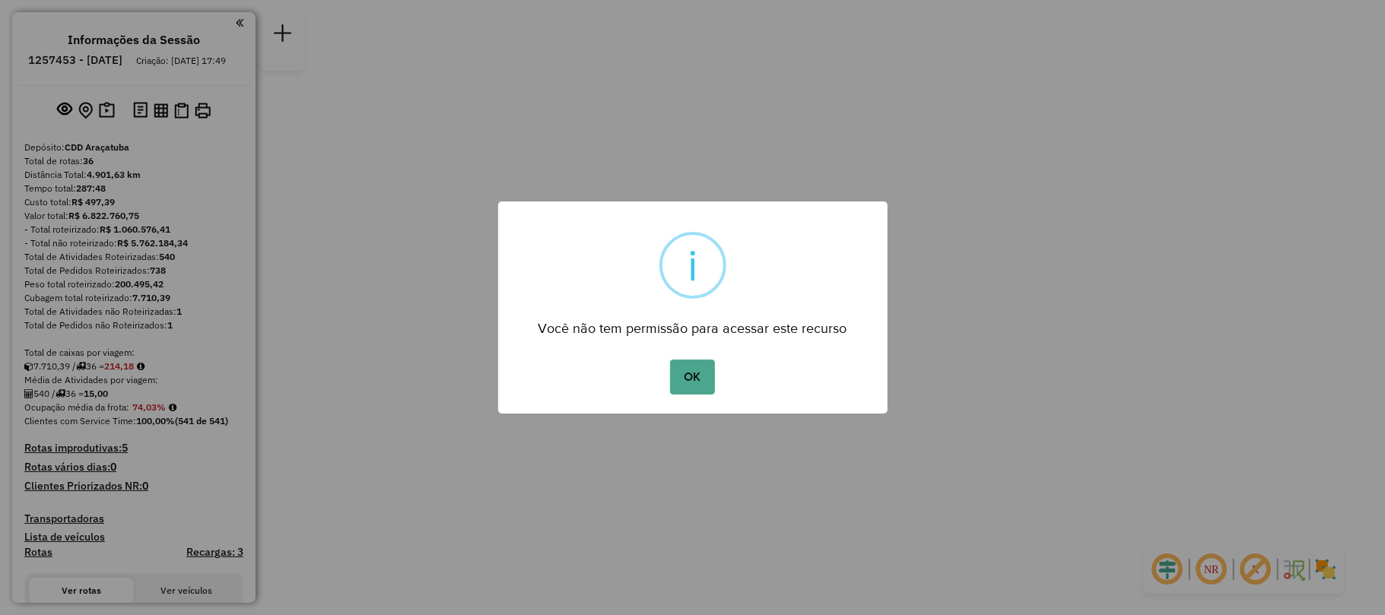
click at [686, 357] on div "OK No Cancel" at bounding box center [692, 377] width 389 height 43
click at [686, 369] on button "OK" at bounding box center [692, 377] width 45 height 35
click at [709, 360] on button "OK" at bounding box center [692, 377] width 45 height 35
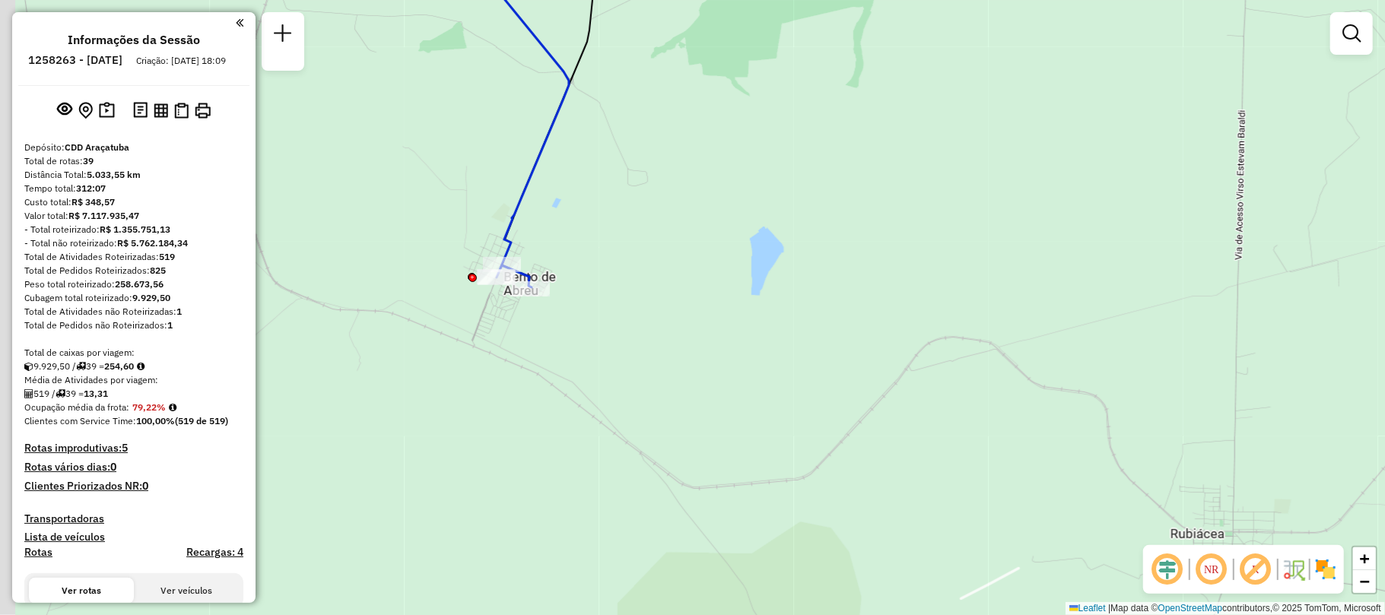
drag, startPoint x: 463, startPoint y: 262, endPoint x: 534, endPoint y: 312, distance: 86.3
click at [545, 314] on div "Janela de atendimento Grade de atendimento Capacidade Transportadoras Veículos …" at bounding box center [692, 307] width 1385 height 615
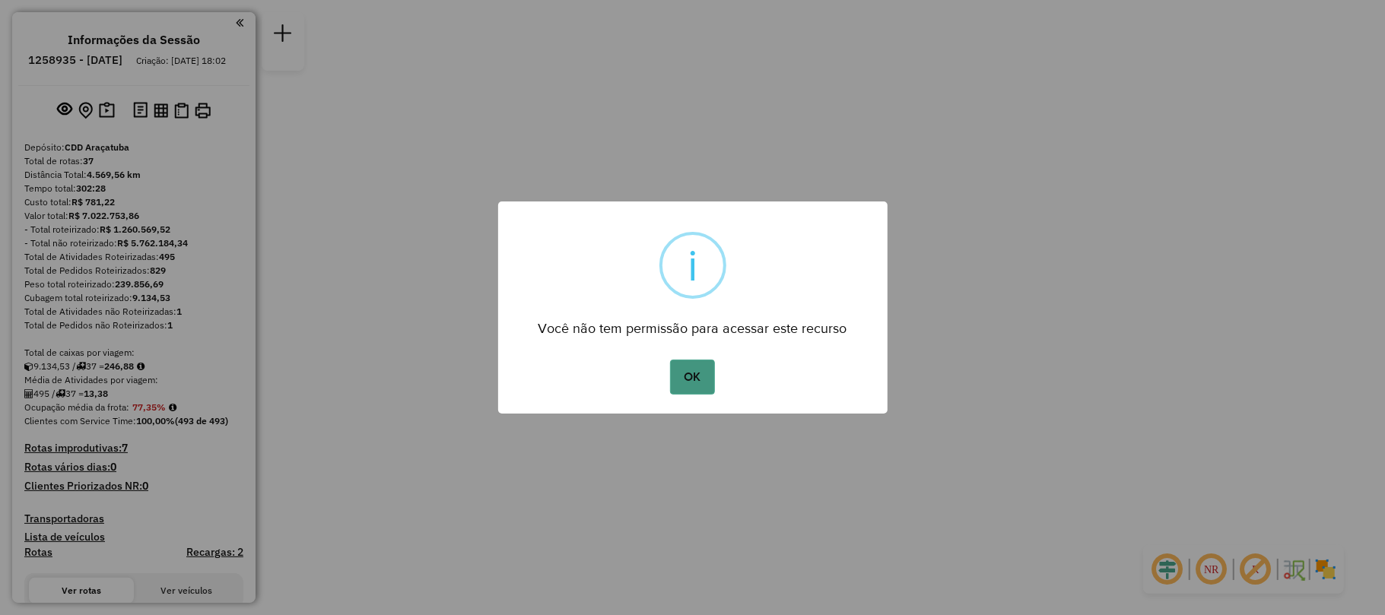
click at [681, 383] on button "OK" at bounding box center [692, 377] width 45 height 35
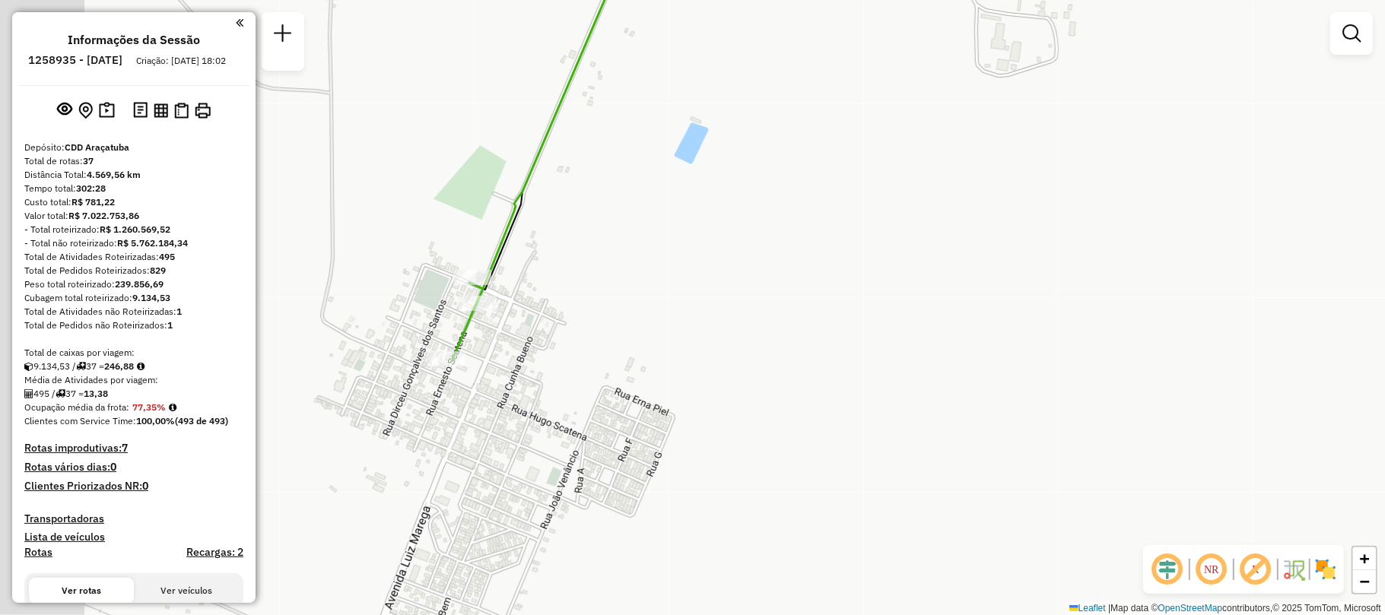
drag, startPoint x: 445, startPoint y: 259, endPoint x: 540, endPoint y: 351, distance: 132.3
click at [538, 348] on div "Janela de atendimento Grade de atendimento Capacidade Transportadoras Veículos …" at bounding box center [692, 307] width 1385 height 615
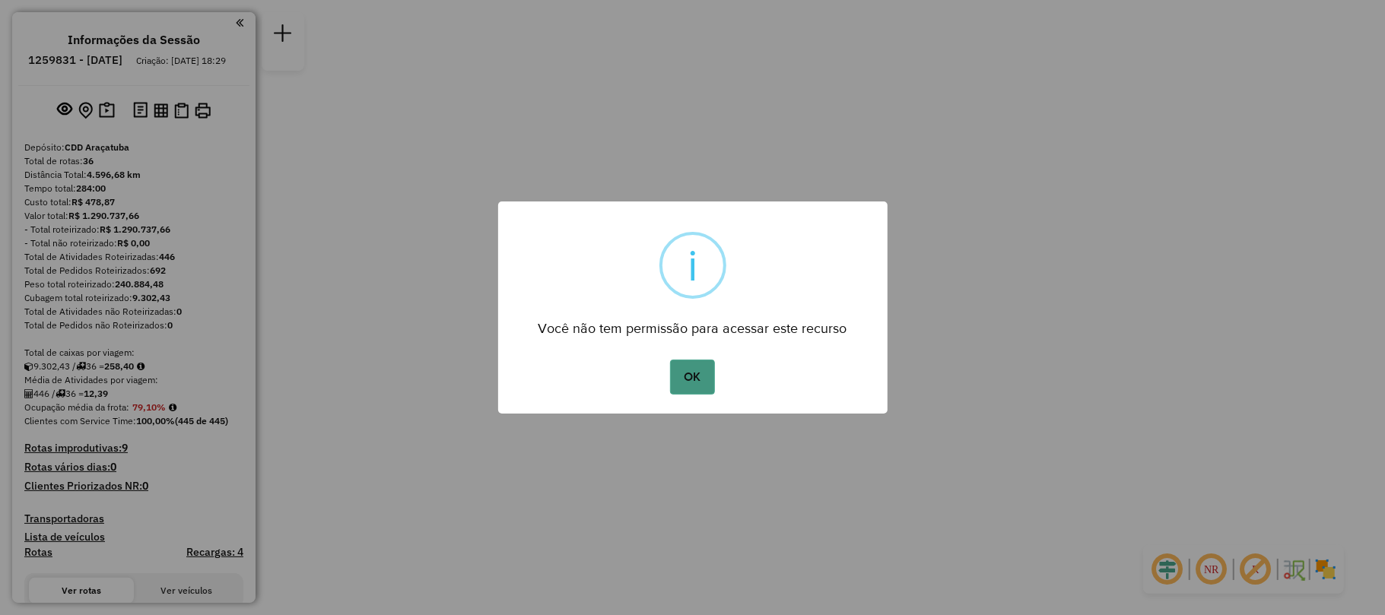
click at [700, 381] on button "OK" at bounding box center [692, 377] width 45 height 35
